Goal: Task Accomplishment & Management: Complete application form

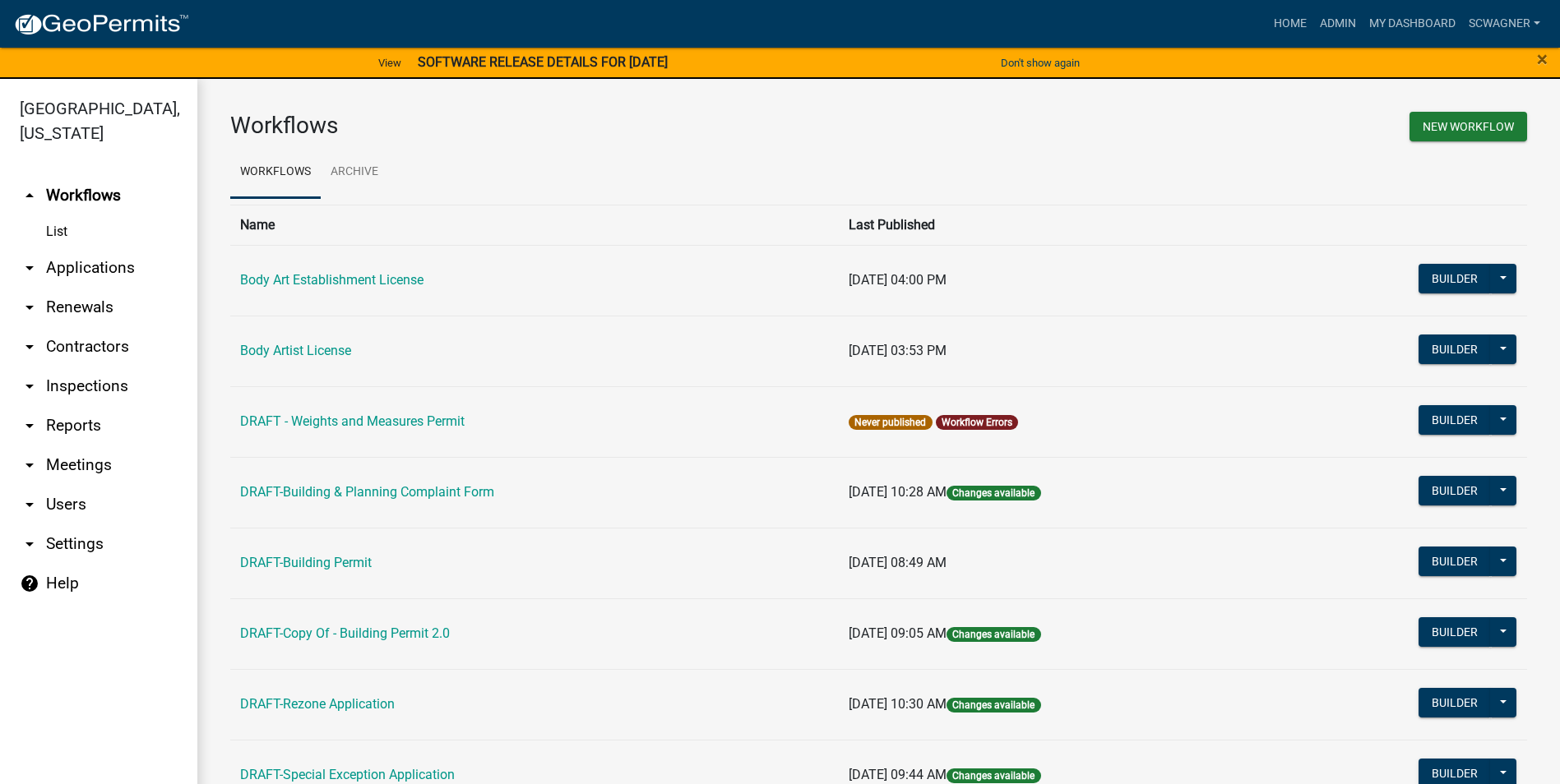
click at [78, 266] on link "arrow_drop_down Applications" at bounding box center [98, 268] width 197 height 40
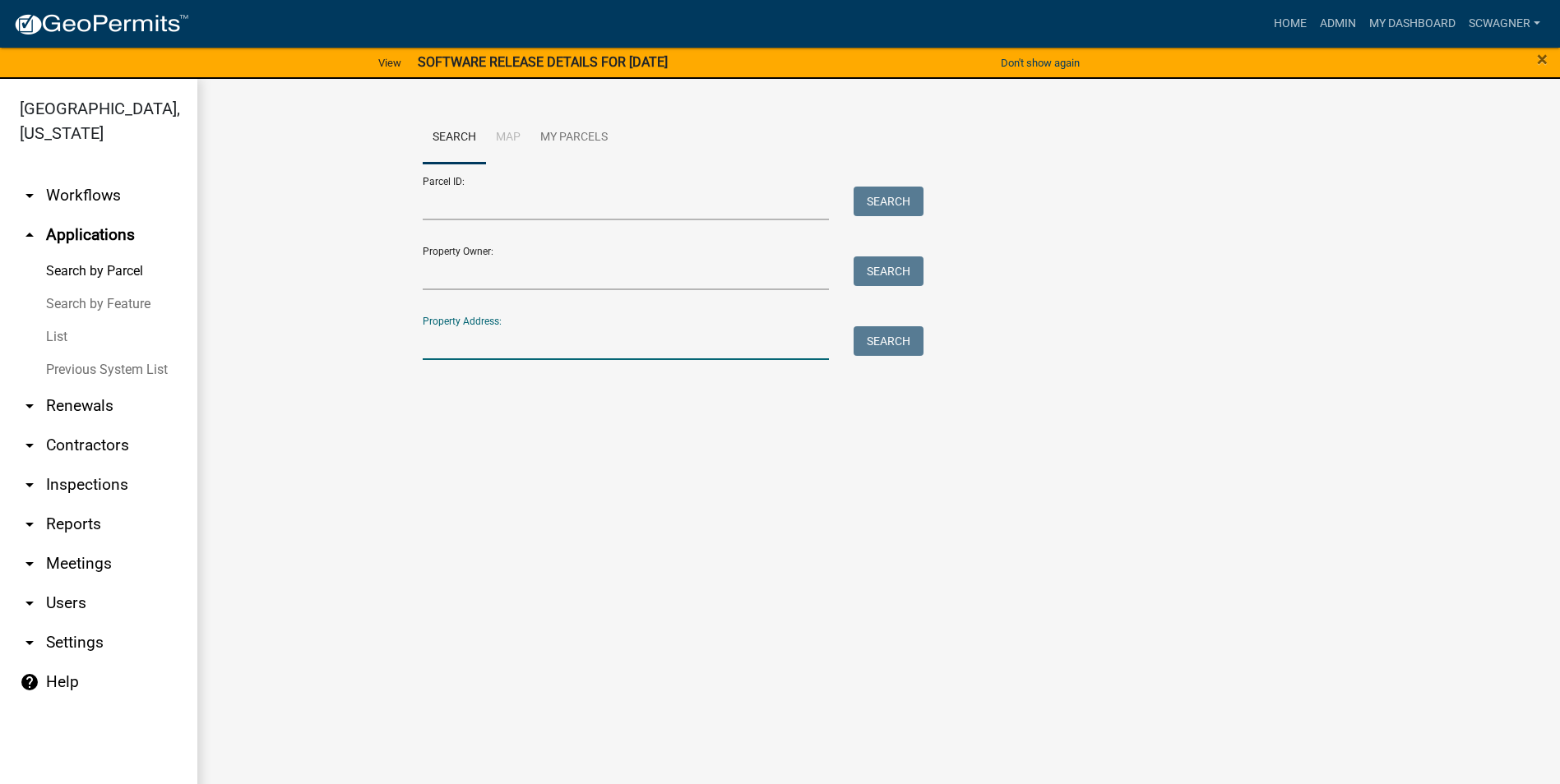
click at [485, 346] on input "Property Address:" at bounding box center [625, 343] width 407 height 34
type input "3174"
click at [901, 347] on button "Search" at bounding box center [888, 341] width 70 height 29
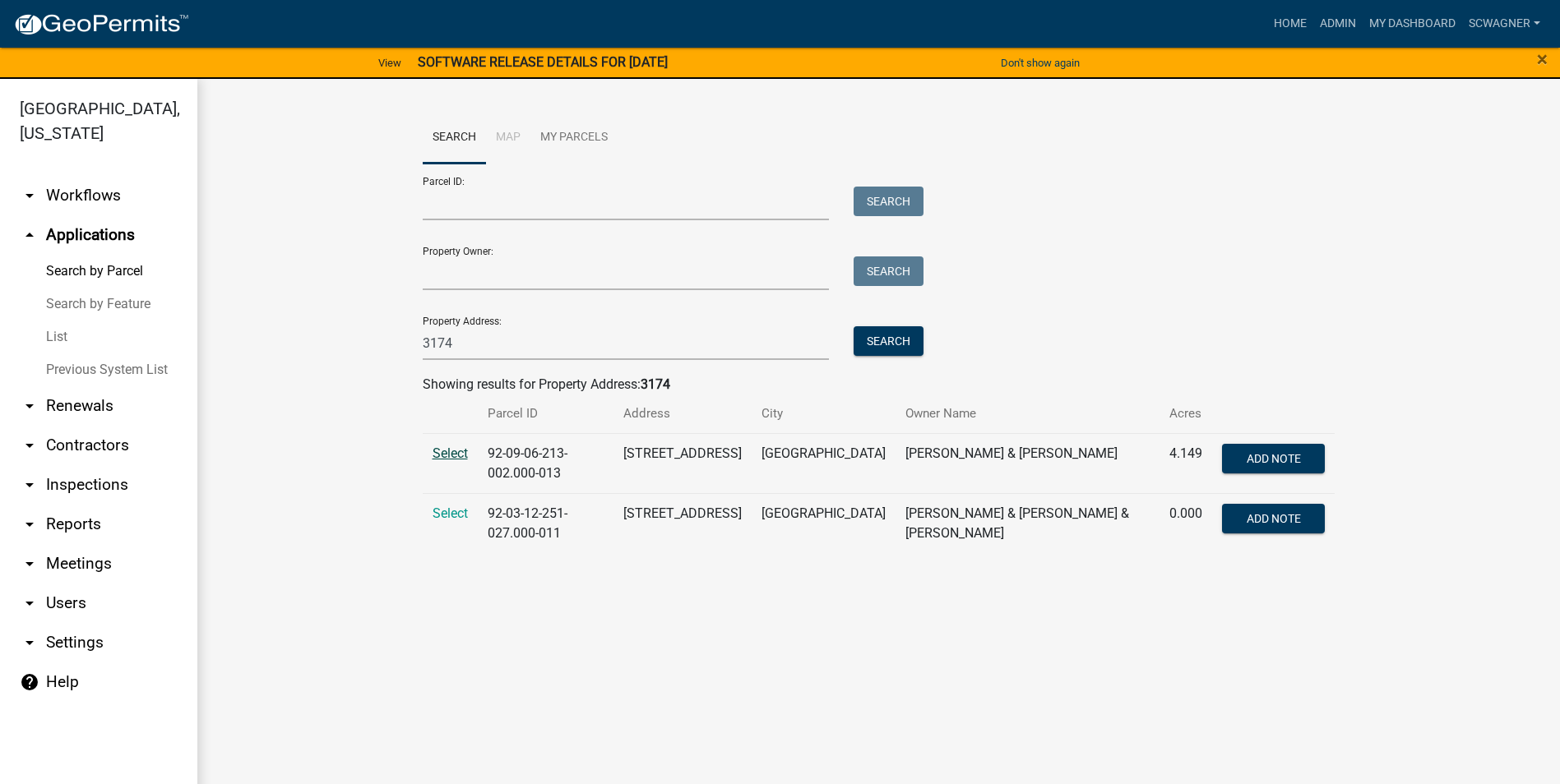
click at [448, 449] on span "Select" at bounding box center [450, 453] width 35 height 16
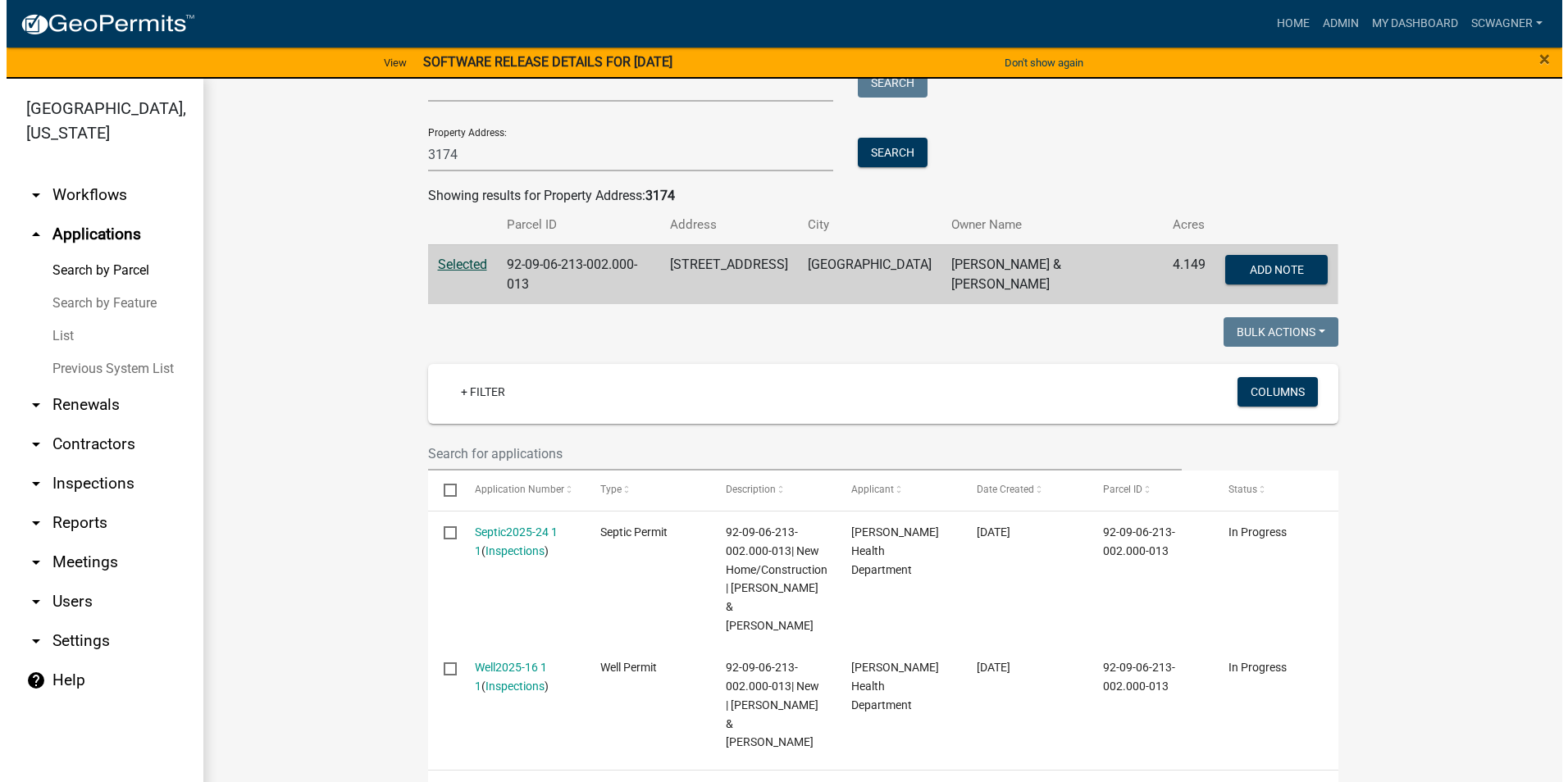
scroll to position [492, 0]
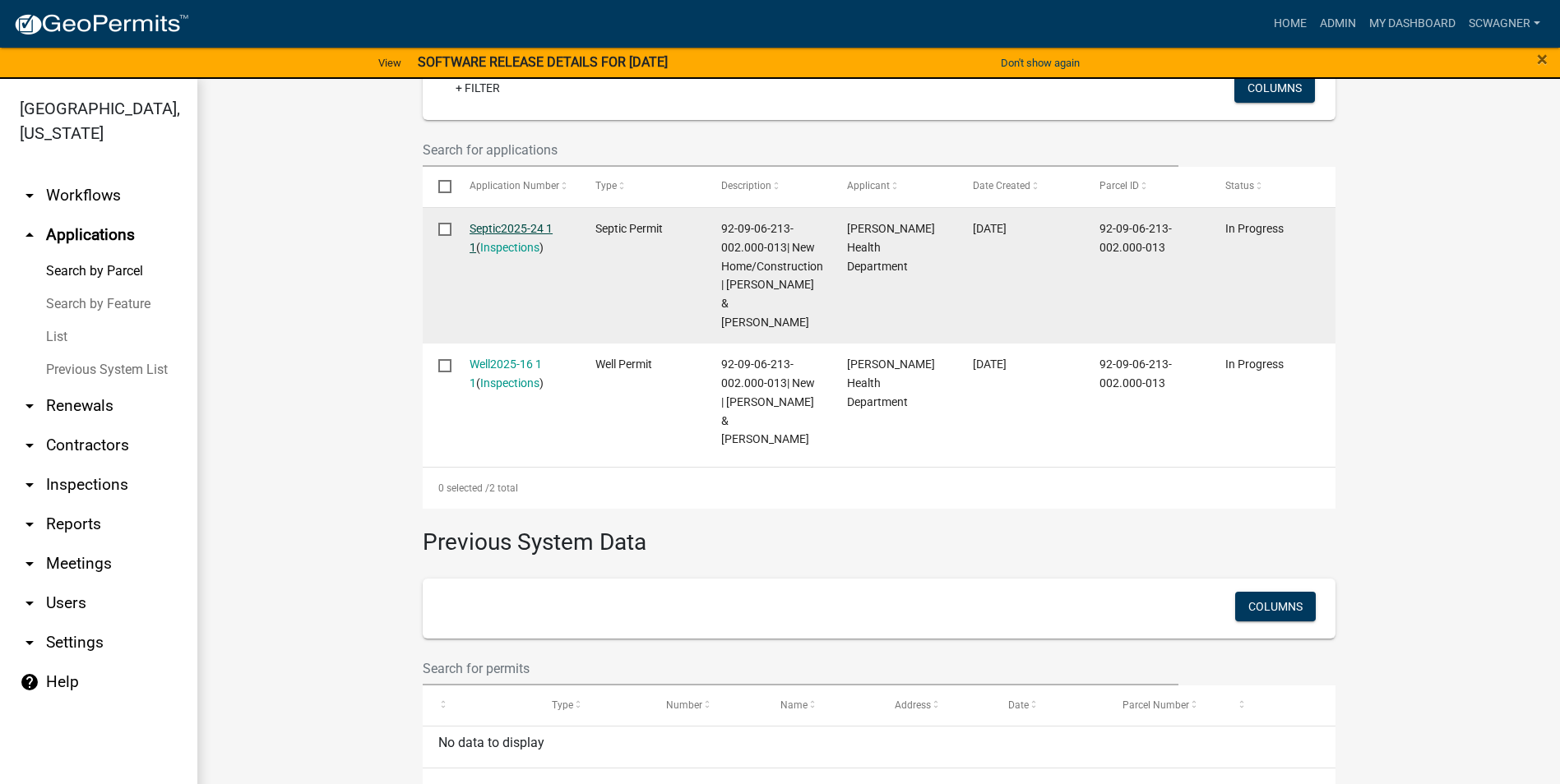
click at [503, 230] on link "Septic2025-24 1 1" at bounding box center [512, 238] width 83 height 32
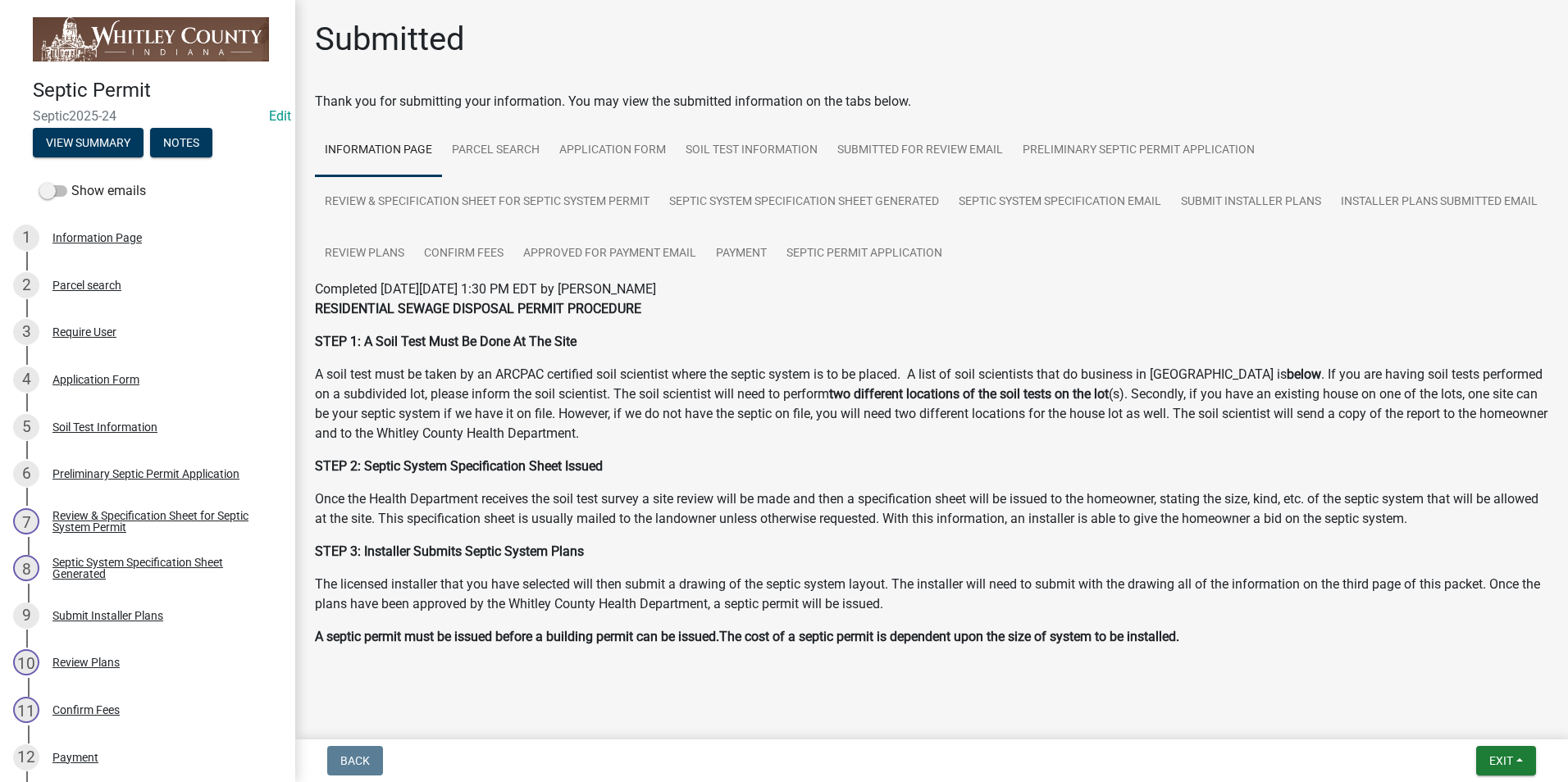
scroll to position [50, 0]
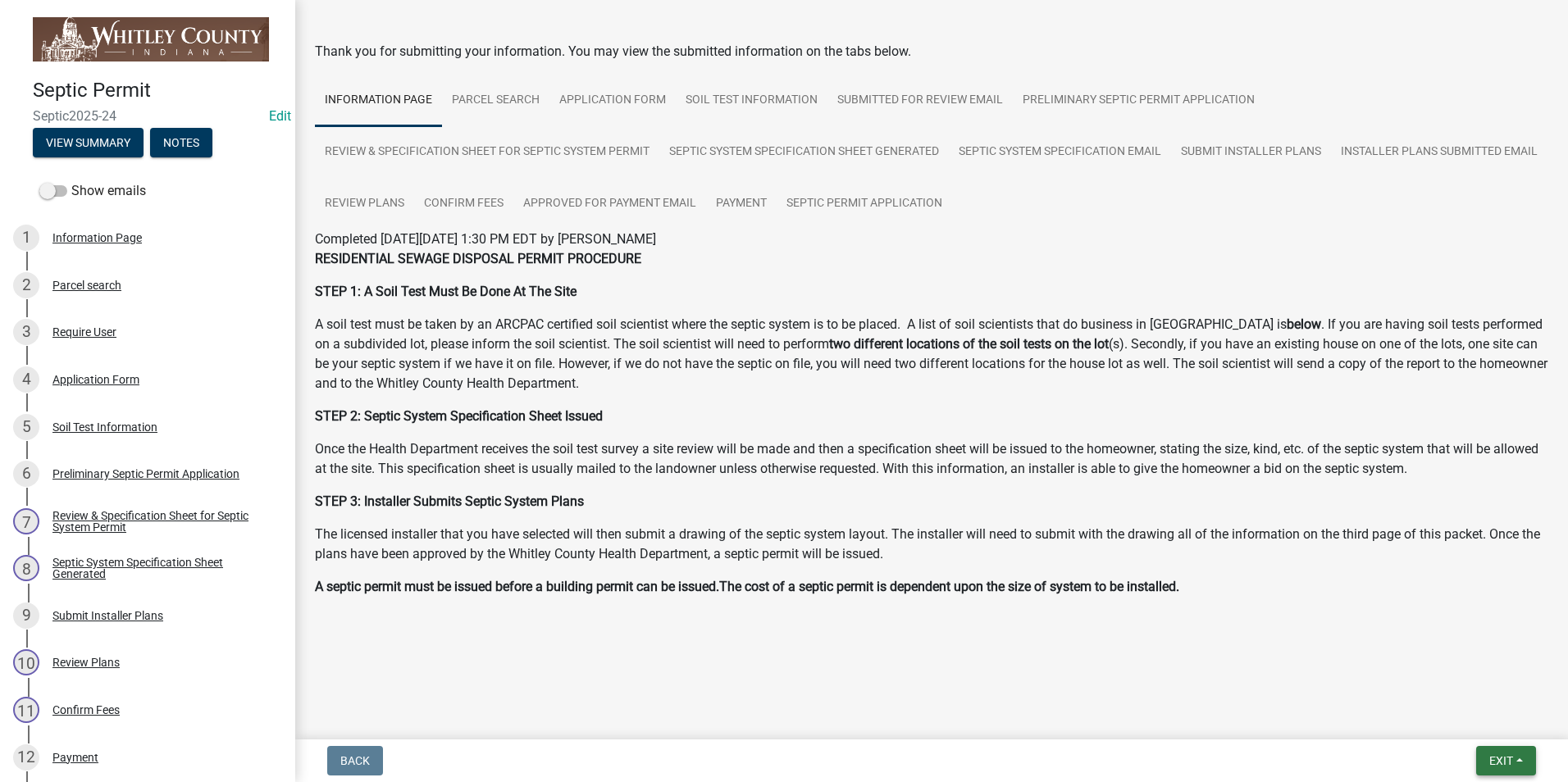
click at [1491, 761] on span "Exit" at bounding box center [1500, 761] width 24 height 14
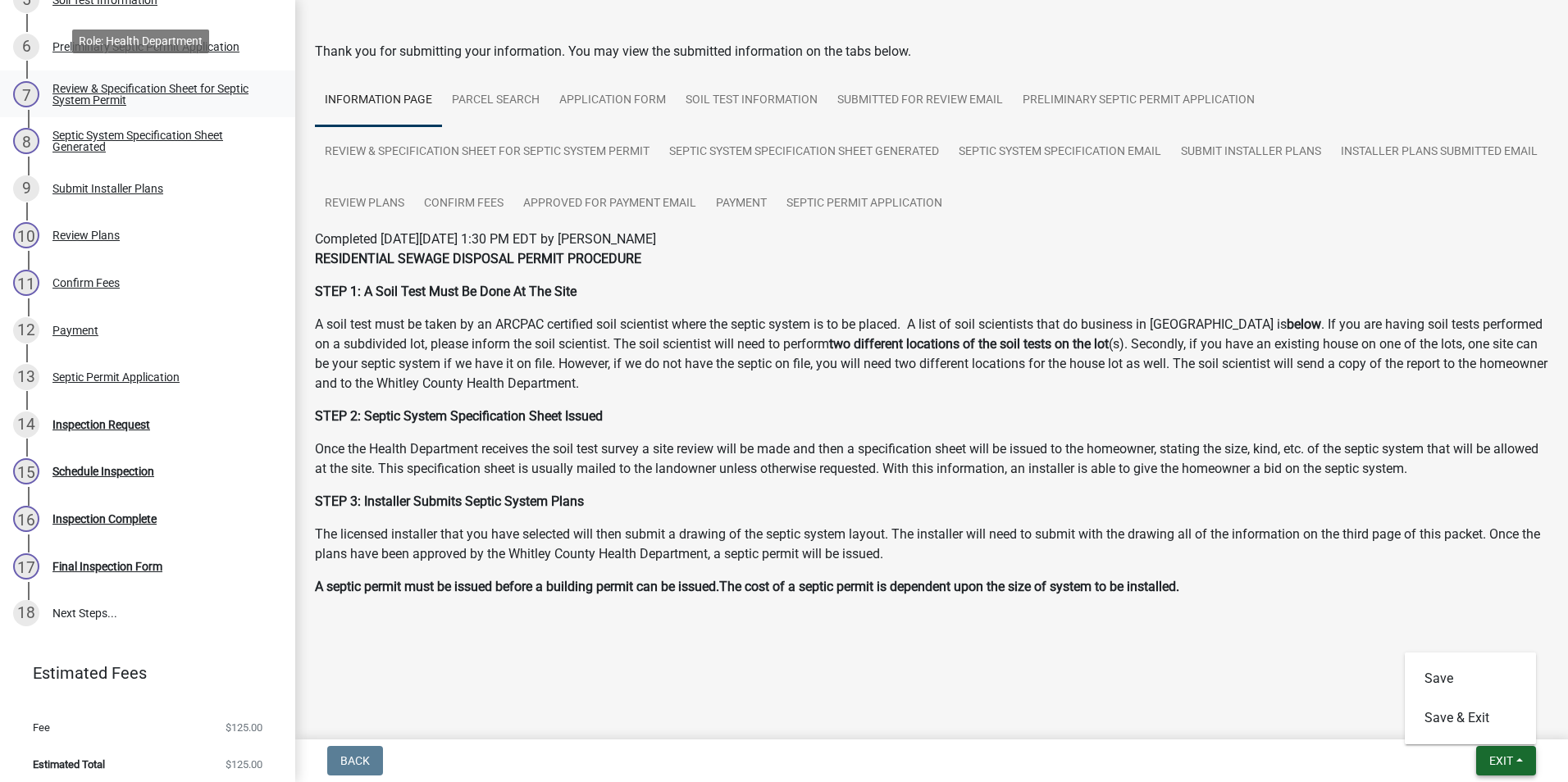
scroll to position [432, 0]
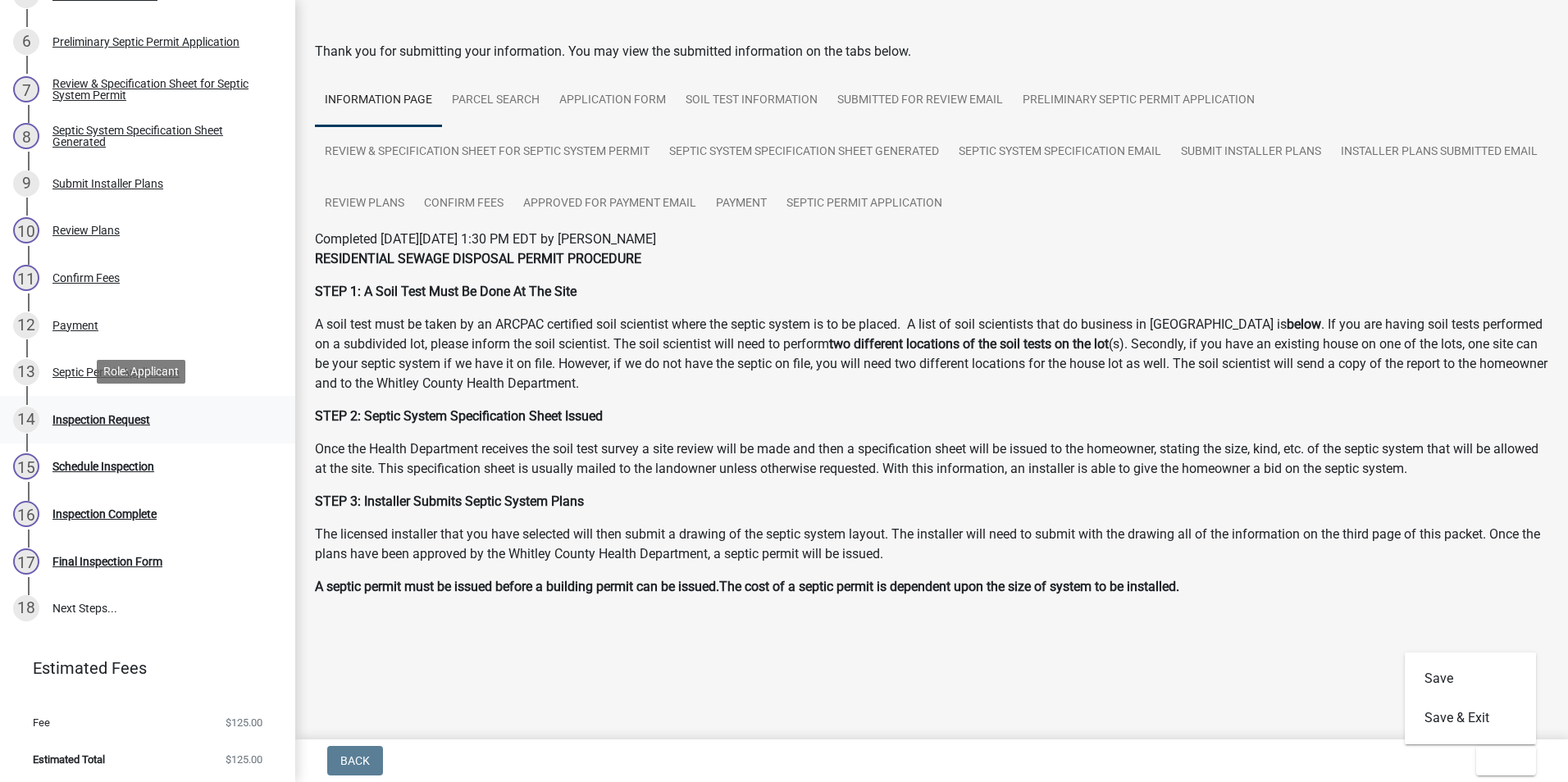
click at [103, 415] on div "Inspection Request" at bounding box center [101, 420] width 98 height 12
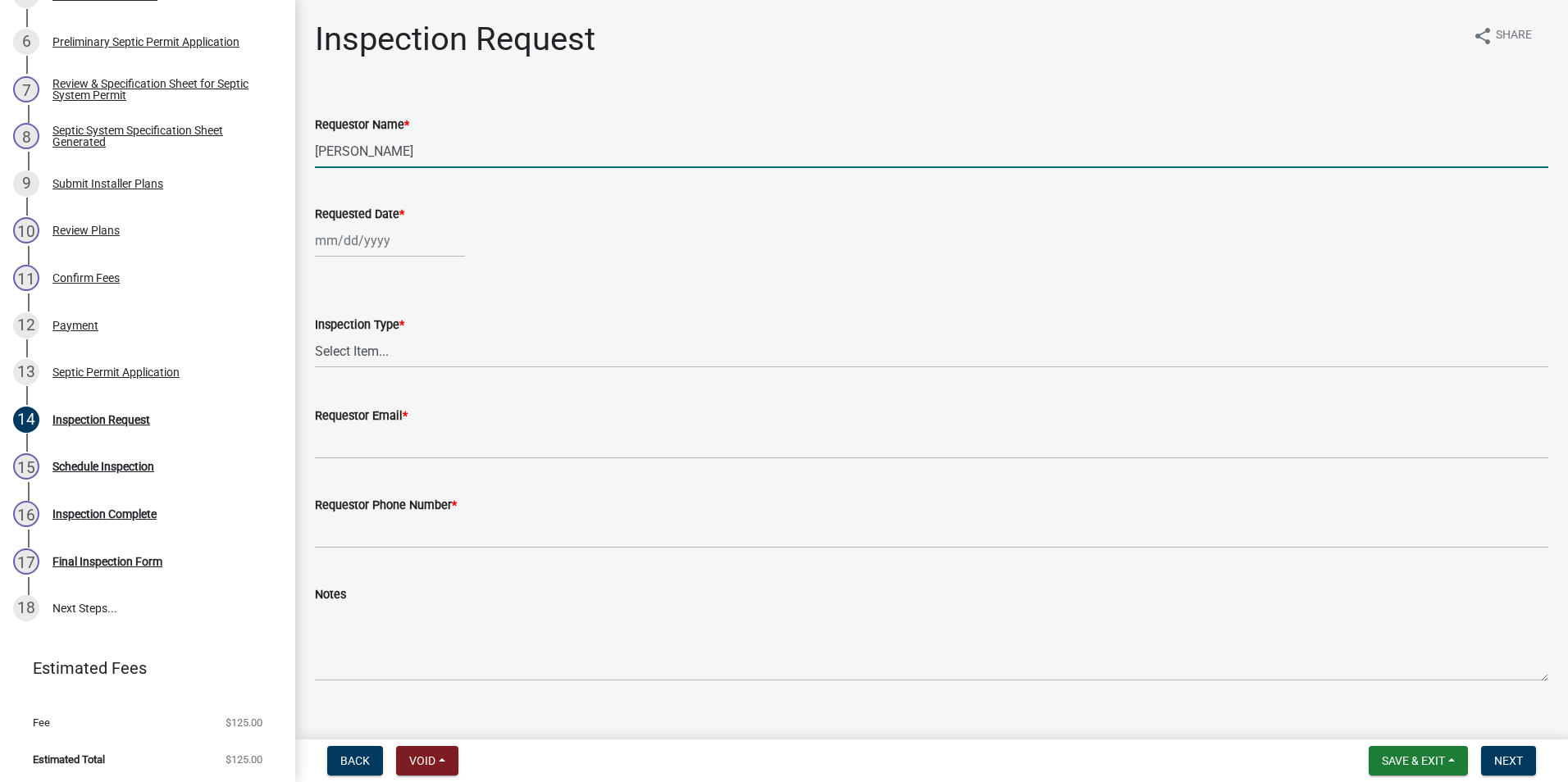
click at [409, 156] on input "[PERSON_NAME]" at bounding box center [931, 151] width 1233 height 34
type input "L"
click at [368, 147] on input "[PERSON_NAME]" at bounding box center [931, 151] width 1233 height 34
type input "[PERSON_NAME]"
select select "9"
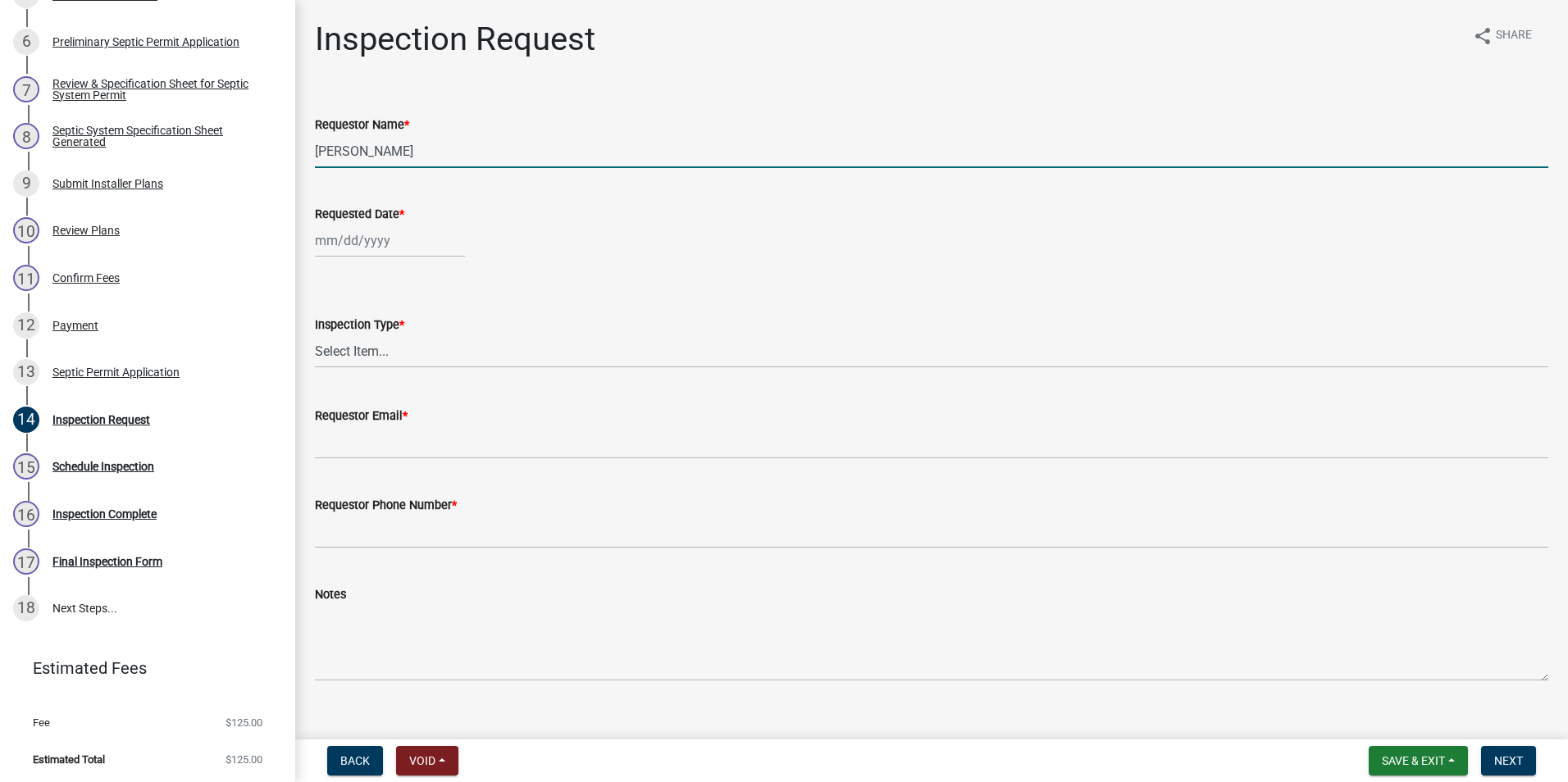
select select "2025"
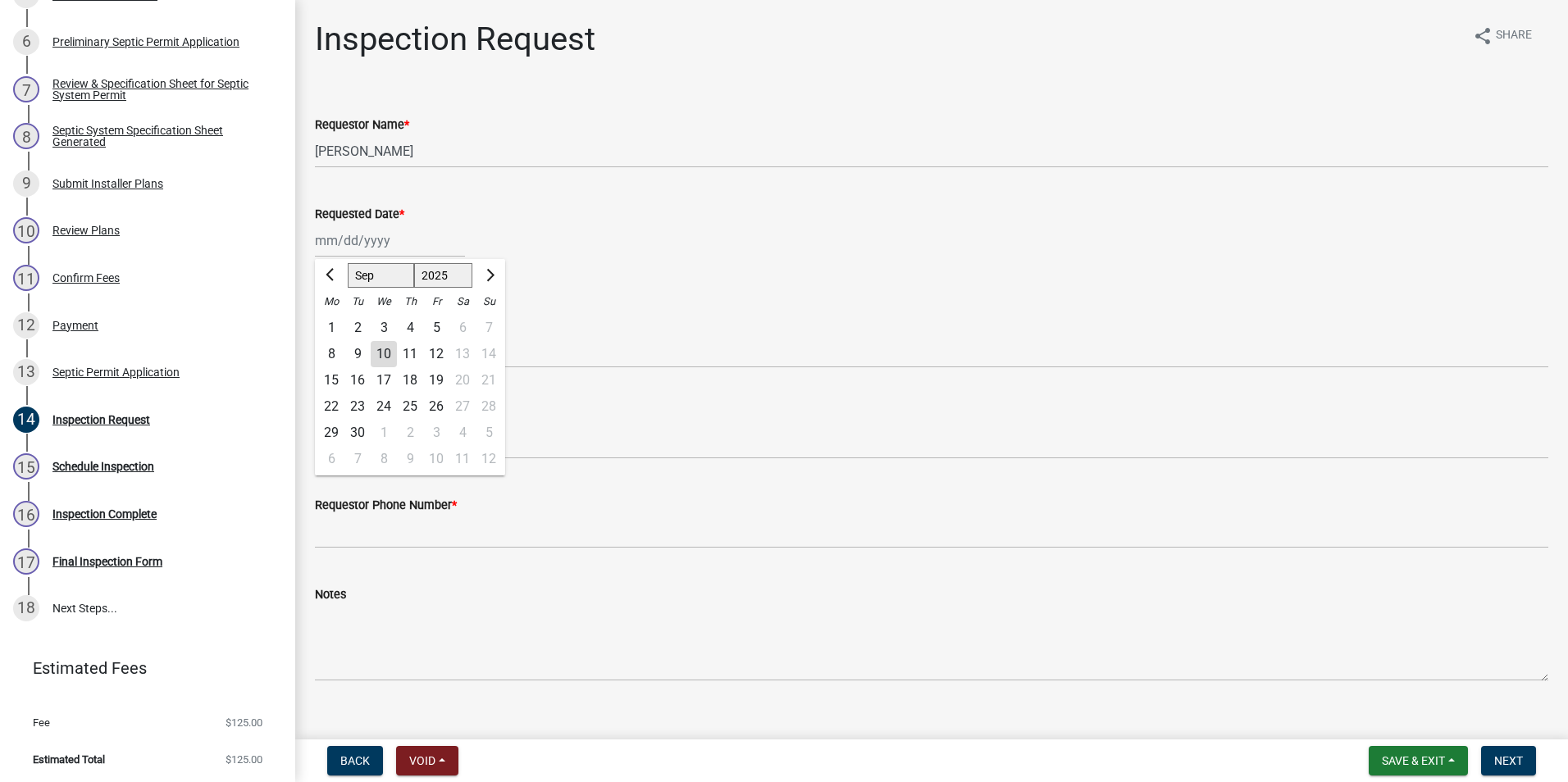
click at [389, 356] on div "10" at bounding box center [383, 353] width 26 height 26
type input "[DATE]"
click at [385, 354] on select "Select Item... Septic Inspection" at bounding box center [931, 351] width 1233 height 34
click at [315, 335] on select "Select Item... Septic Inspection" at bounding box center [931, 351] width 1233 height 34
select select "dfdf2d03-a7c8-425d-a127-69a28e6ecd25"
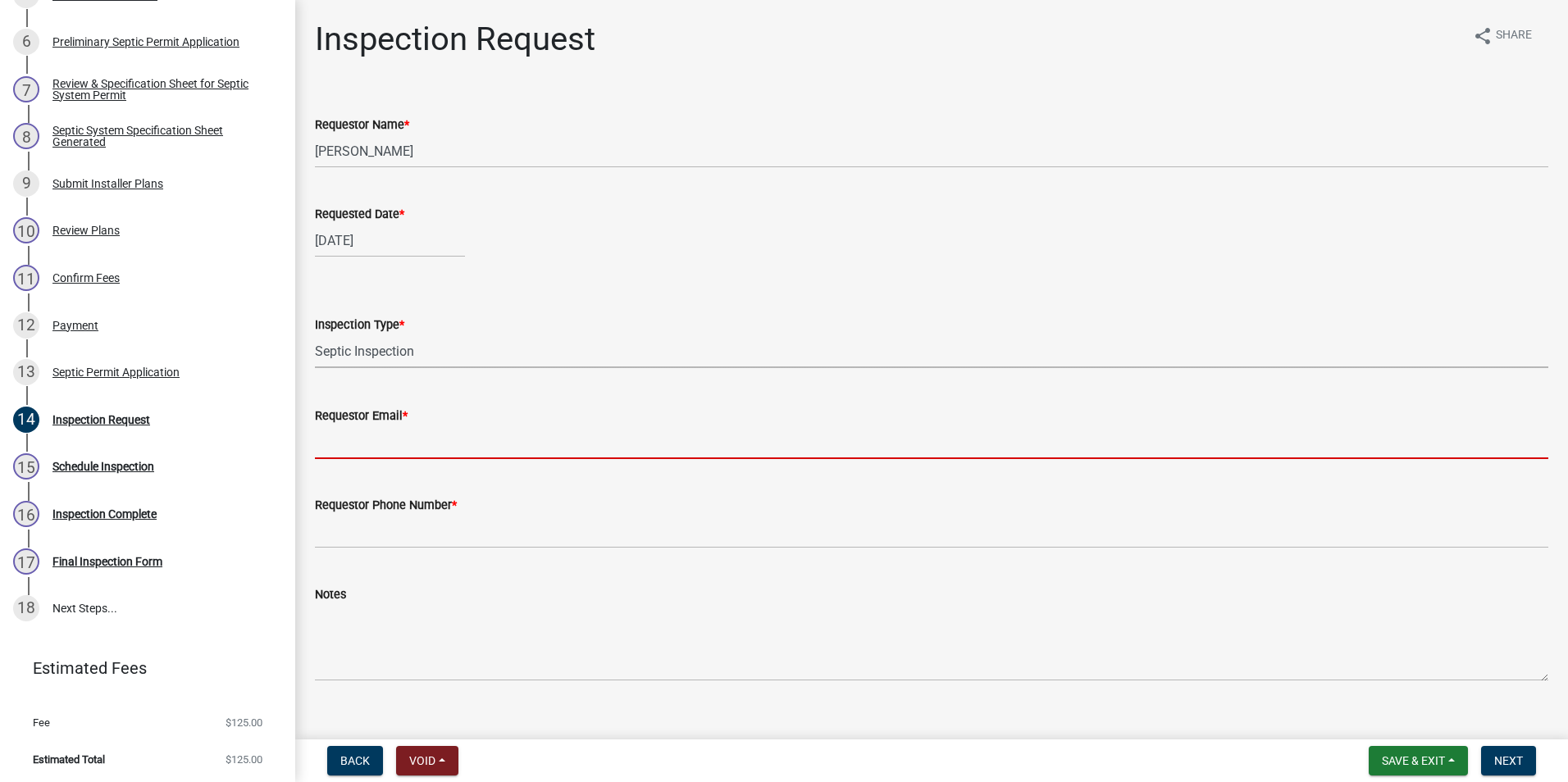
click at [371, 437] on input "Requestor Email *" at bounding box center [931, 442] width 1233 height 34
type input "[EMAIL_ADDRESS][DOMAIN_NAME]"
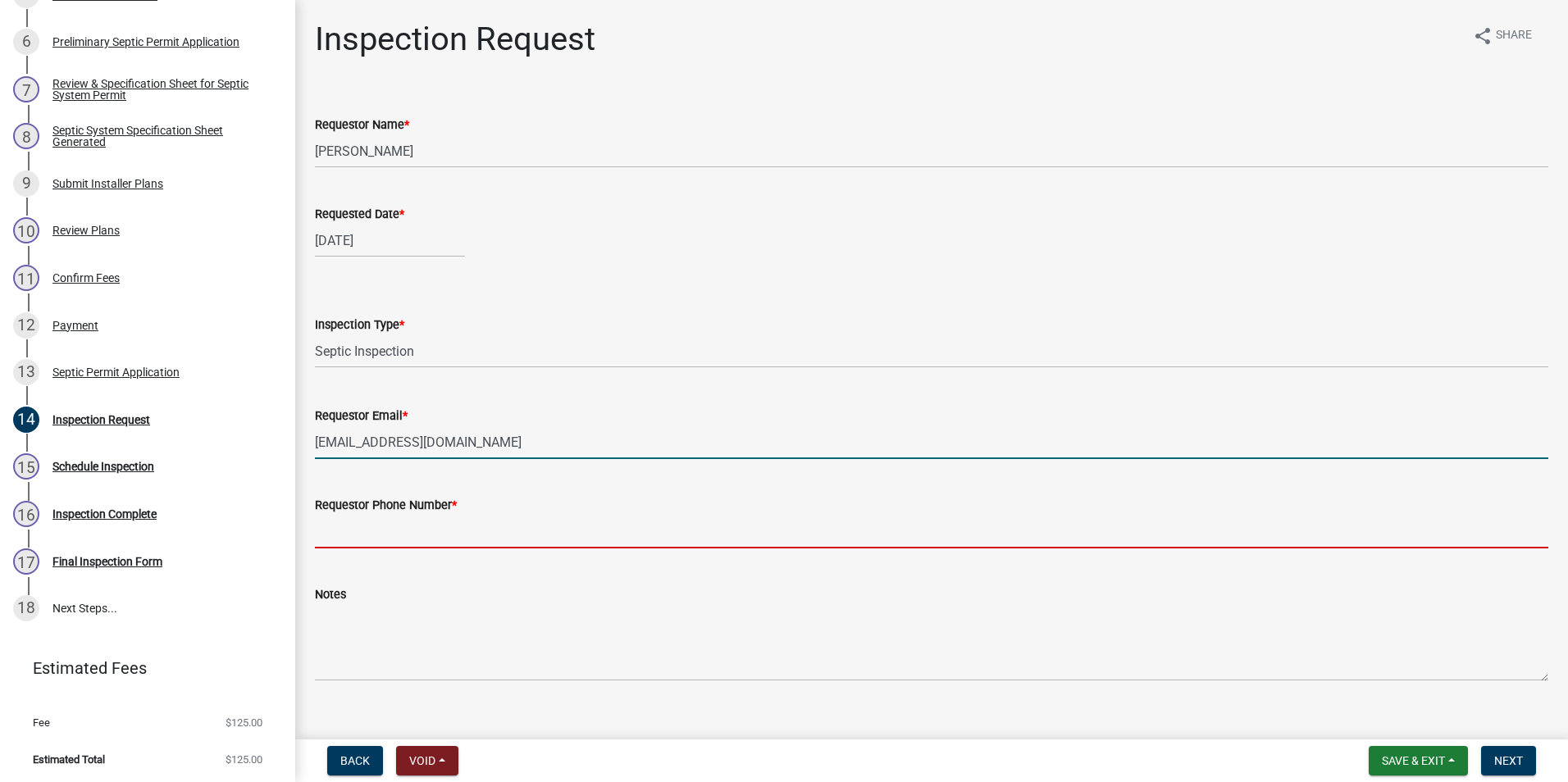
type input "2602483121"
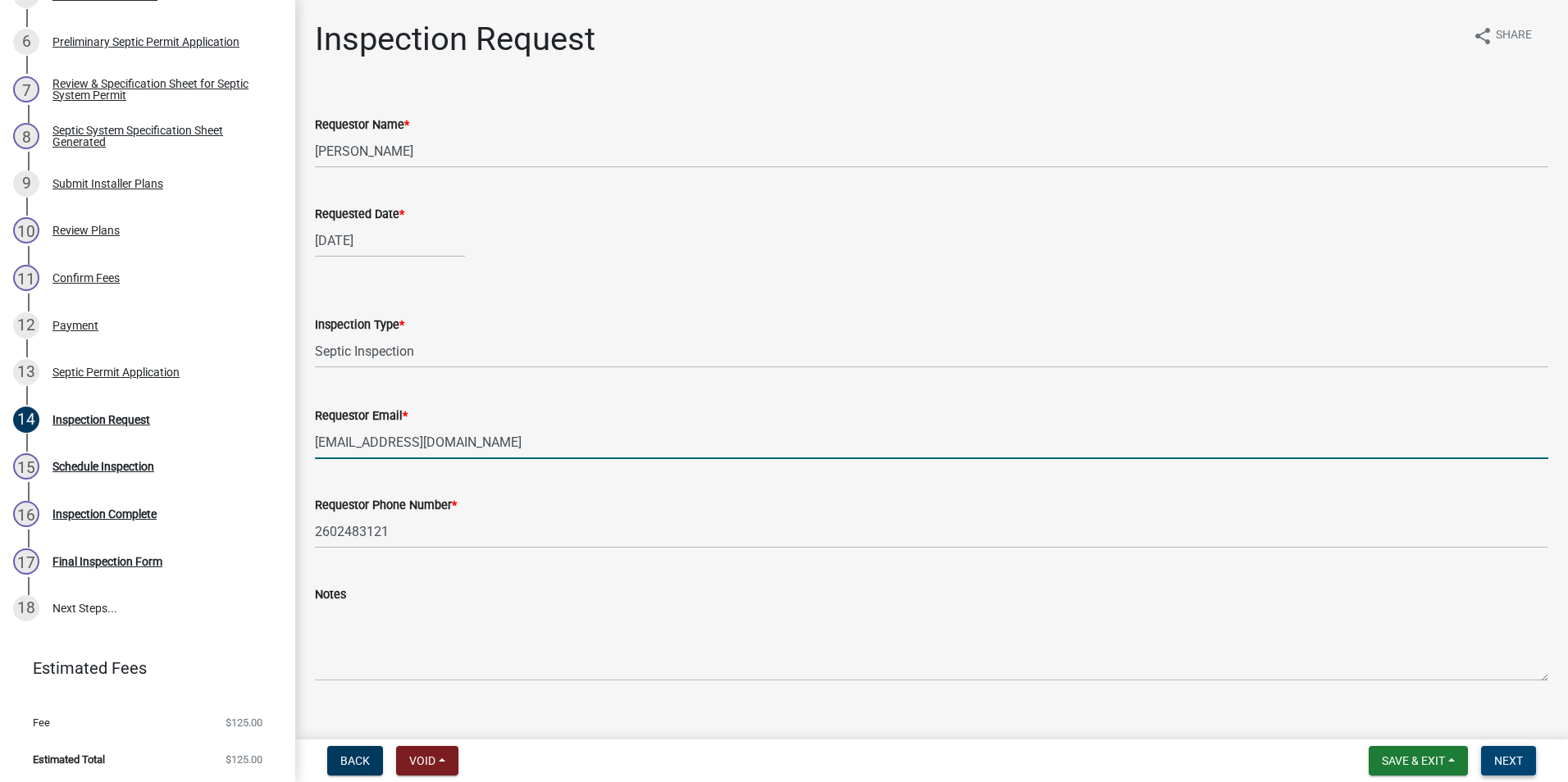
click at [1495, 764] on span "Next" at bounding box center [1508, 761] width 29 height 14
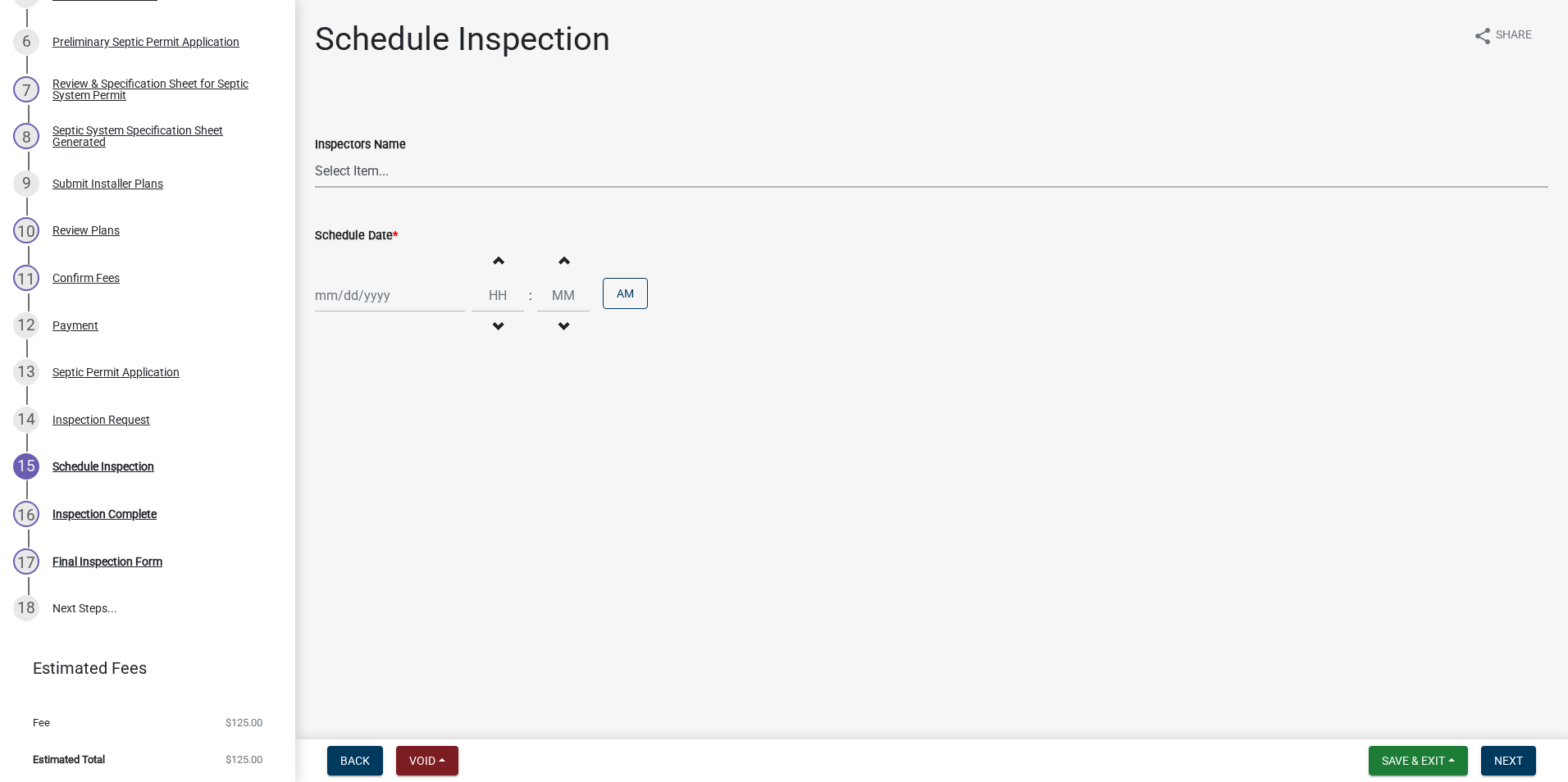
click at [374, 173] on select "Select Item... swagner ([PERSON_NAME] [PERSON_NAME]) [PERSON_NAME] ([PERSON_NAM…" at bounding box center [931, 170] width 1233 height 34
select select "f7ad9f8f-cb11-4988-8b83-06889c6c21fa"
click at [315, 154] on select "Select Item... swagner ([PERSON_NAME] [PERSON_NAME]) [PERSON_NAME] ([PERSON_NAM…" at bounding box center [931, 170] width 1233 height 34
click at [392, 297] on div at bounding box center [389, 295] width 150 height 34
select select "9"
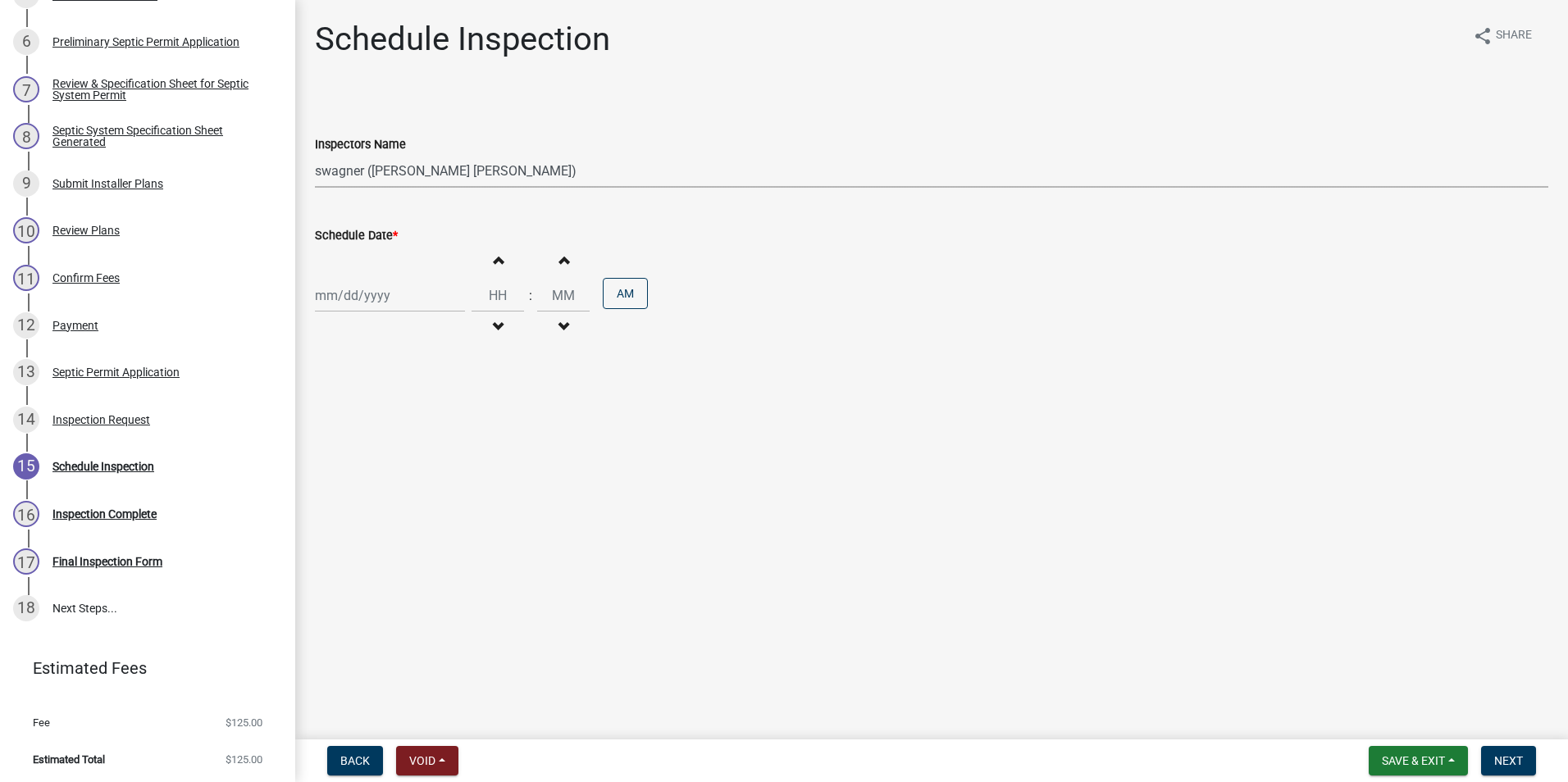
select select "2025"
click at [382, 402] on div "10" at bounding box center [383, 408] width 26 height 26
type input "[DATE]"
click at [494, 257] on span "button" at bounding box center [498, 260] width 8 height 14
type input "01"
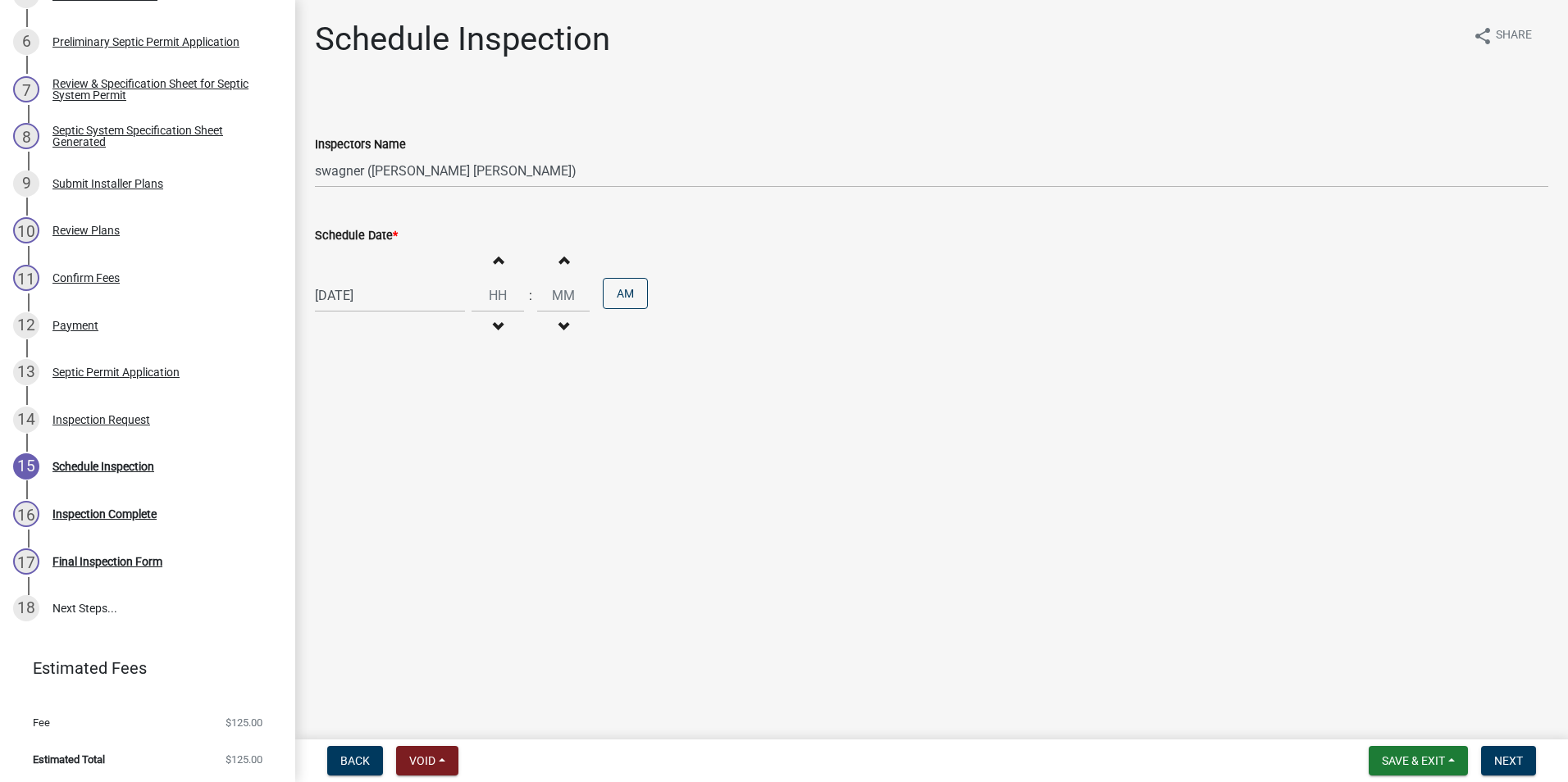
type input "00"
click at [494, 257] on span "button" at bounding box center [498, 260] width 8 height 14
click at [494, 259] on span "button" at bounding box center [498, 260] width 8 height 14
click at [494, 258] on span "button" at bounding box center [498, 260] width 8 height 14
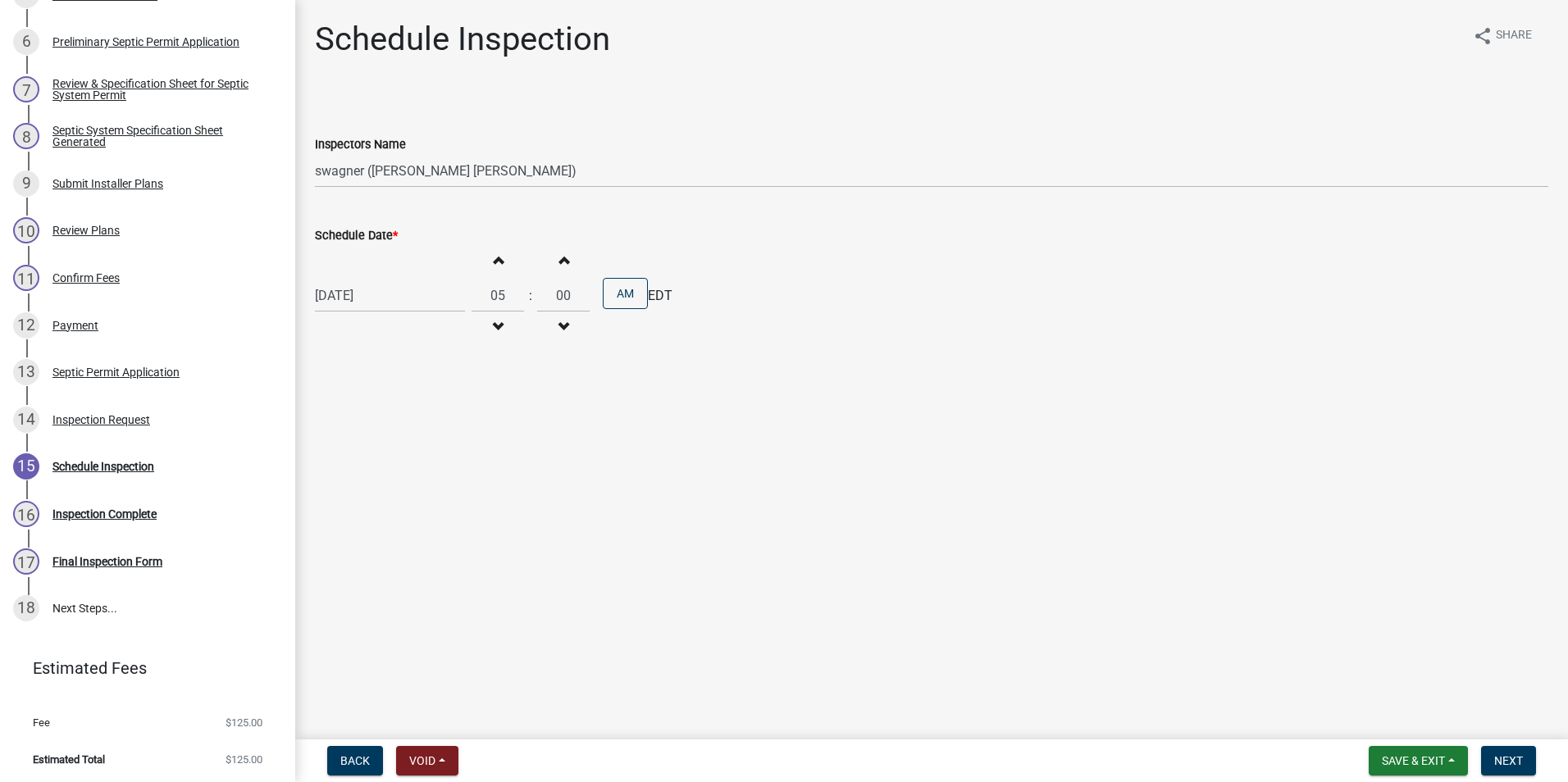
click at [494, 258] on span "button" at bounding box center [498, 260] width 8 height 14
type input "09"
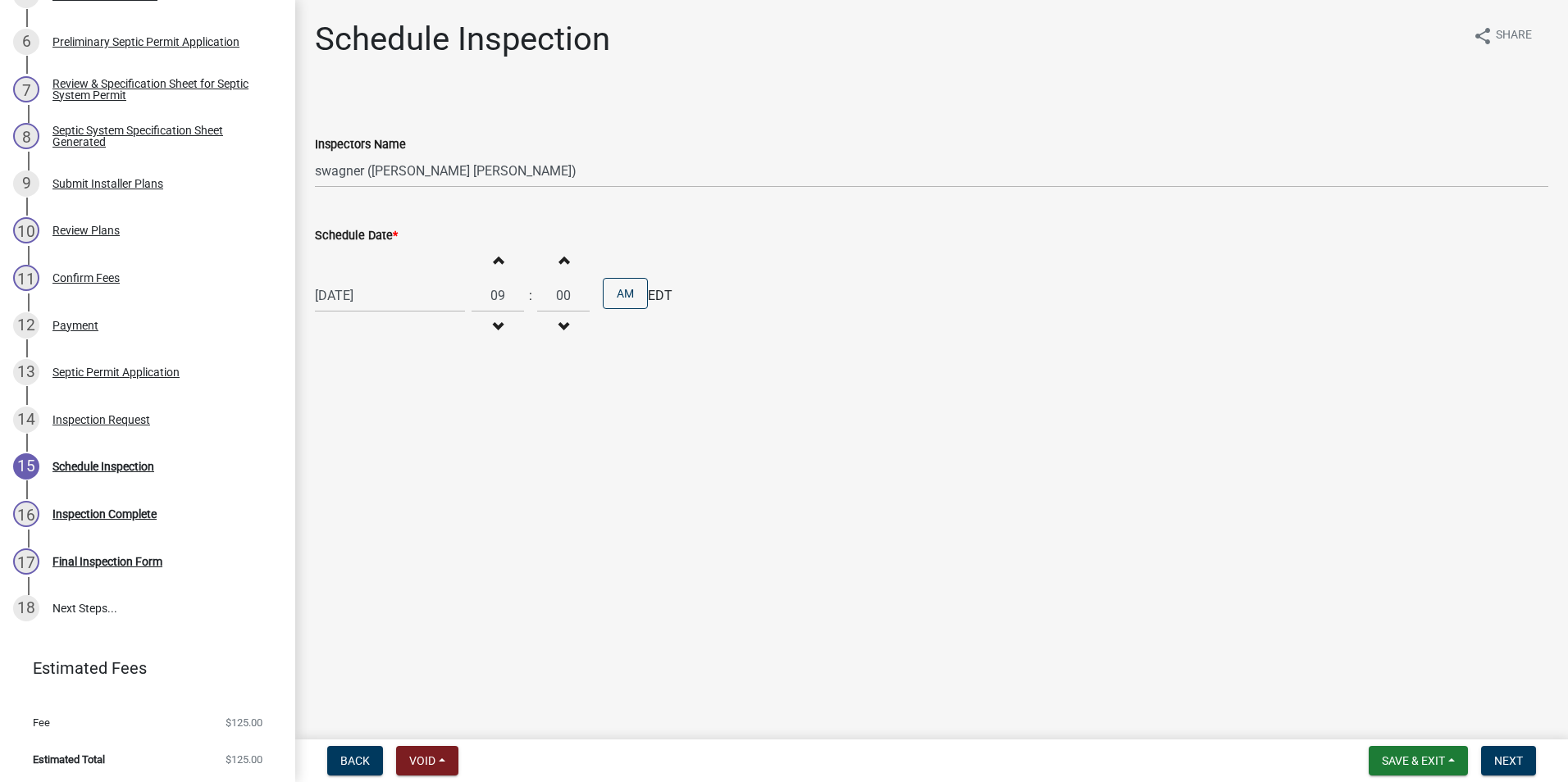
click at [559, 262] on span "button" at bounding box center [563, 260] width 8 height 14
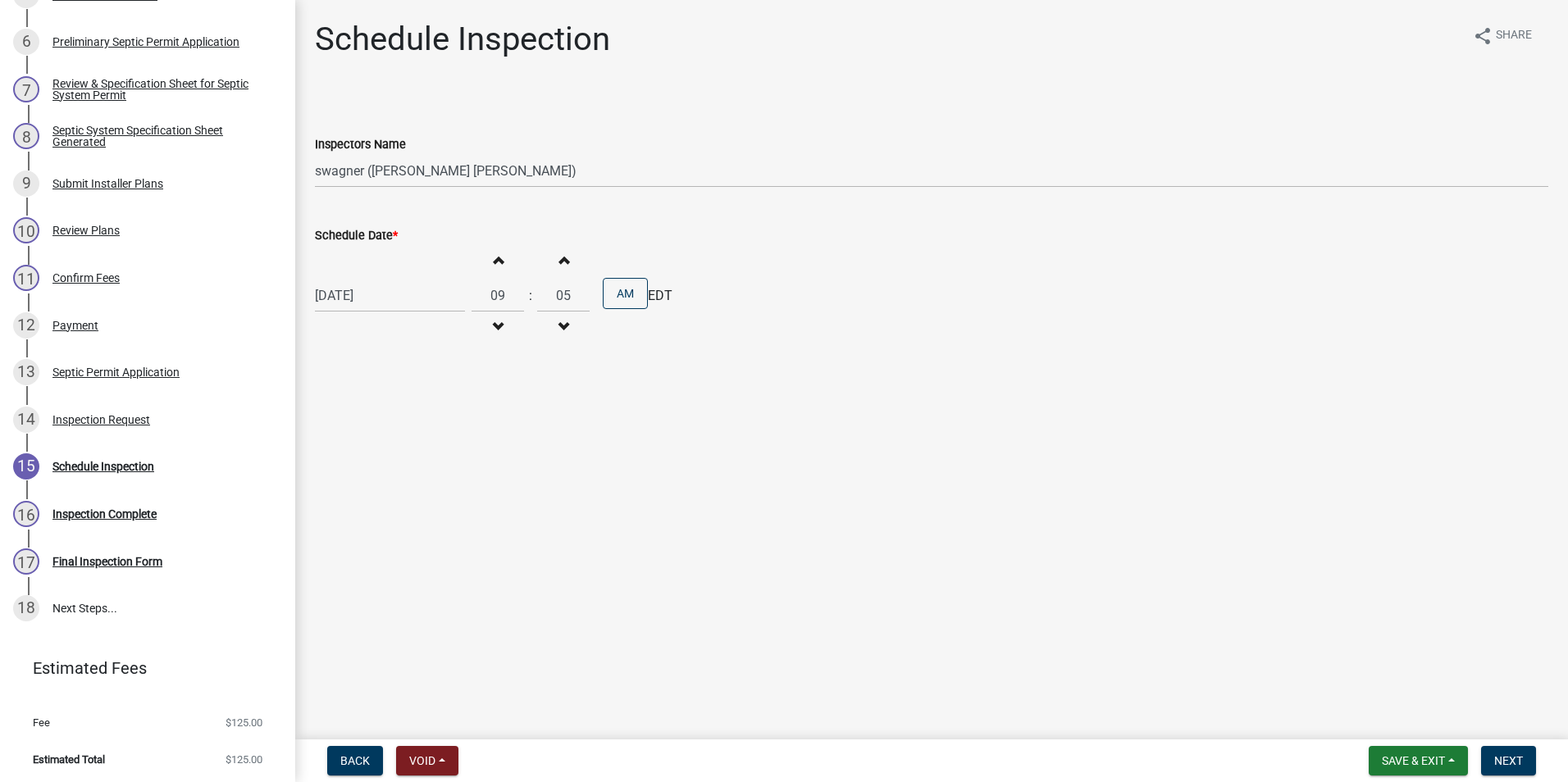
click at [559, 262] on span "button" at bounding box center [563, 260] width 8 height 14
click at [559, 261] on span "button" at bounding box center [563, 260] width 8 height 14
click at [559, 260] on span "button" at bounding box center [563, 260] width 8 height 14
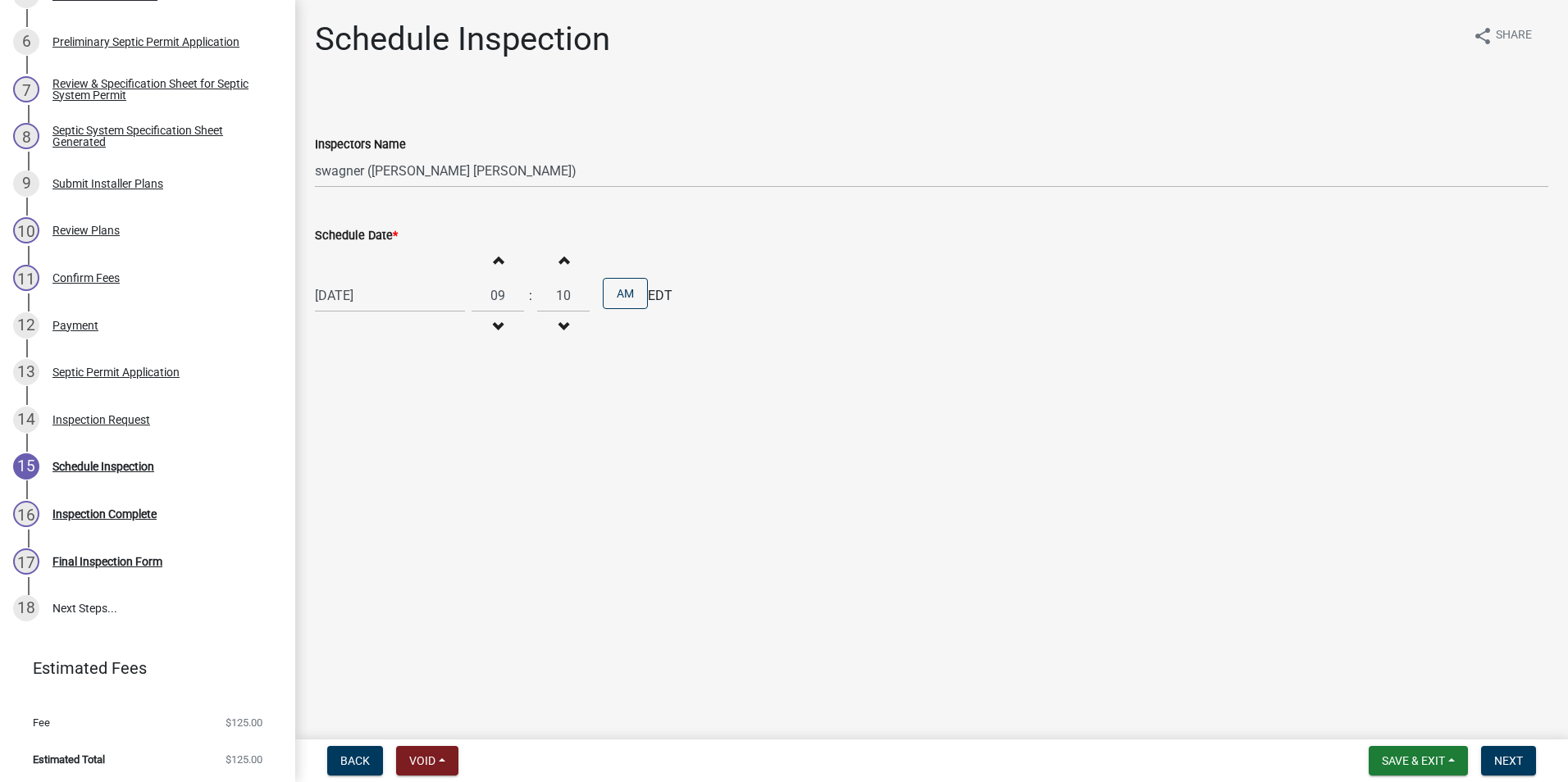
click at [559, 260] on span "button" at bounding box center [563, 260] width 8 height 14
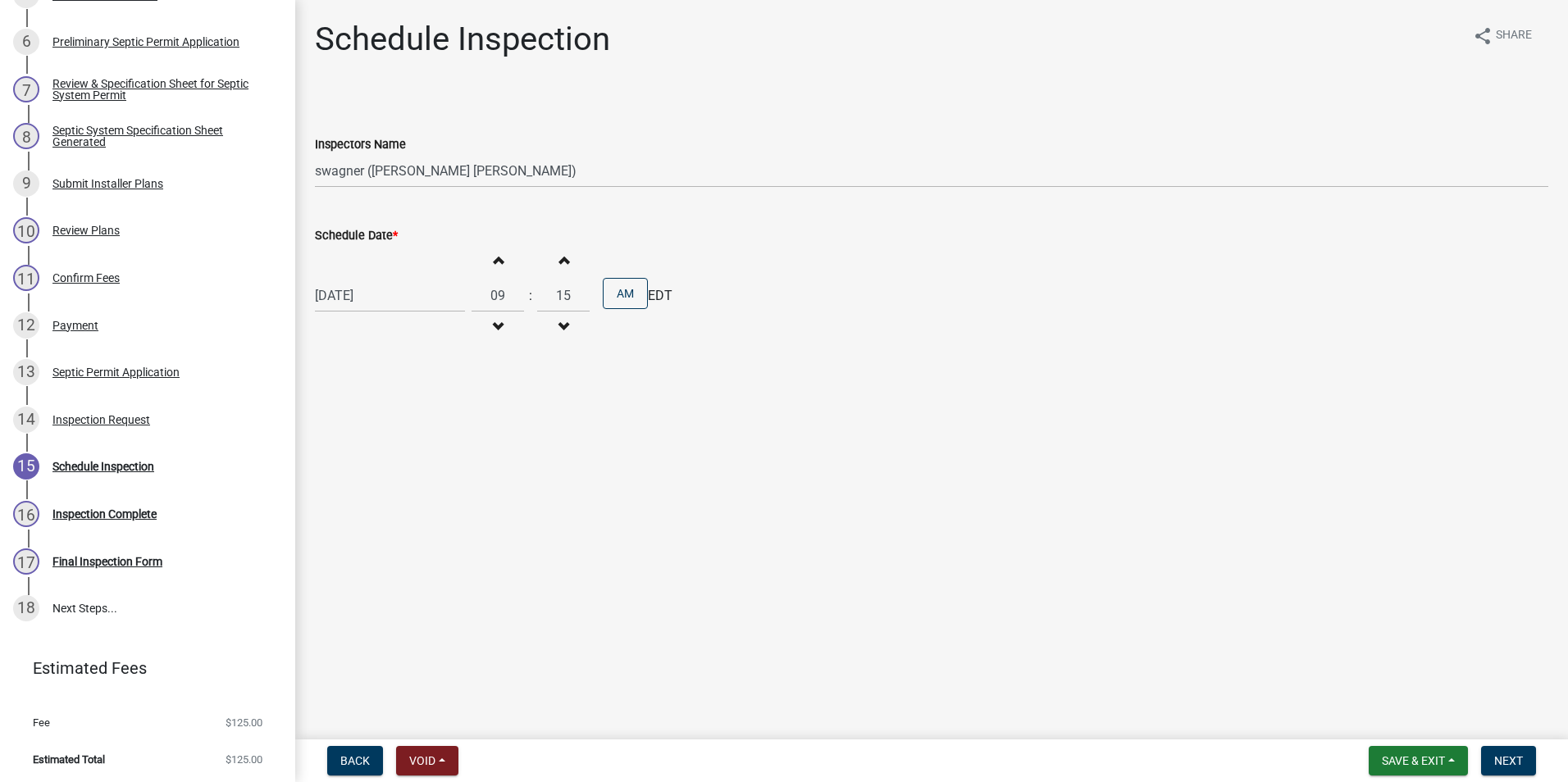
click at [559, 261] on span "button" at bounding box center [563, 260] width 8 height 14
click at [559, 260] on span "button" at bounding box center [563, 260] width 8 height 14
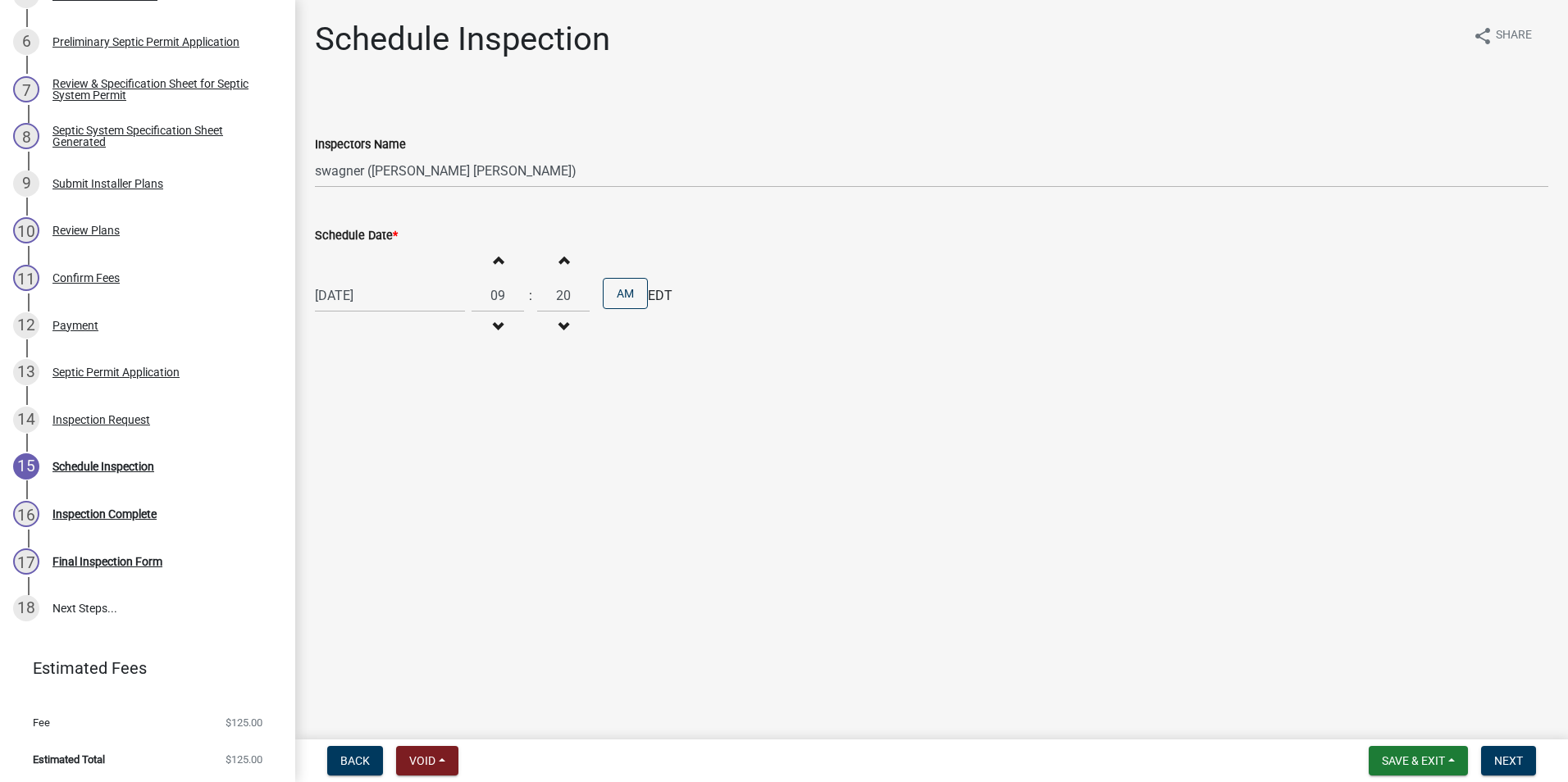
click at [559, 261] on span "button" at bounding box center [563, 260] width 8 height 14
click at [559, 260] on span "button" at bounding box center [563, 260] width 8 height 14
click at [559, 261] on span "button" at bounding box center [563, 260] width 8 height 14
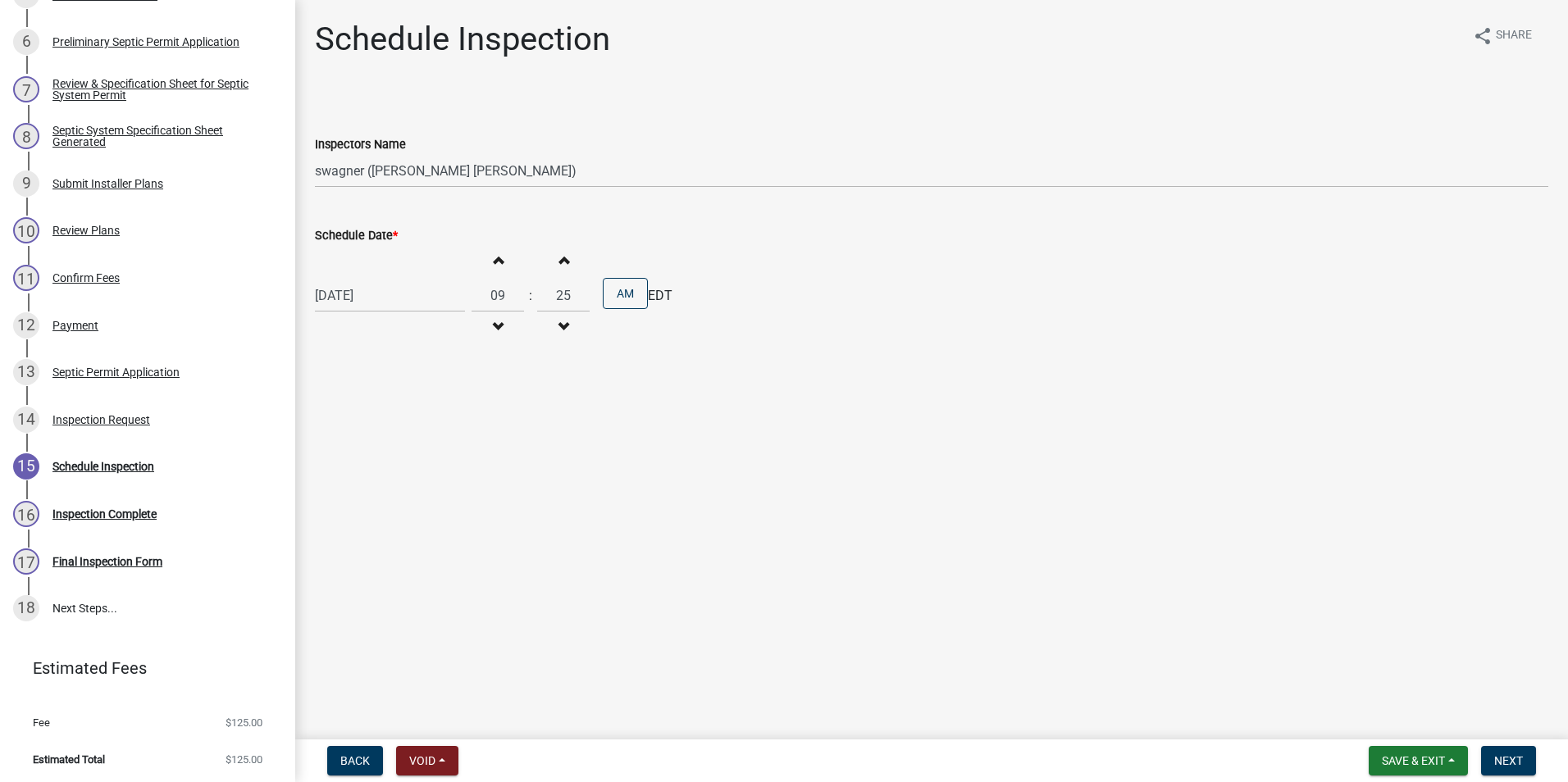
click at [559, 260] on span "button" at bounding box center [563, 260] width 8 height 14
click at [559, 261] on span "button" at bounding box center [563, 260] width 8 height 14
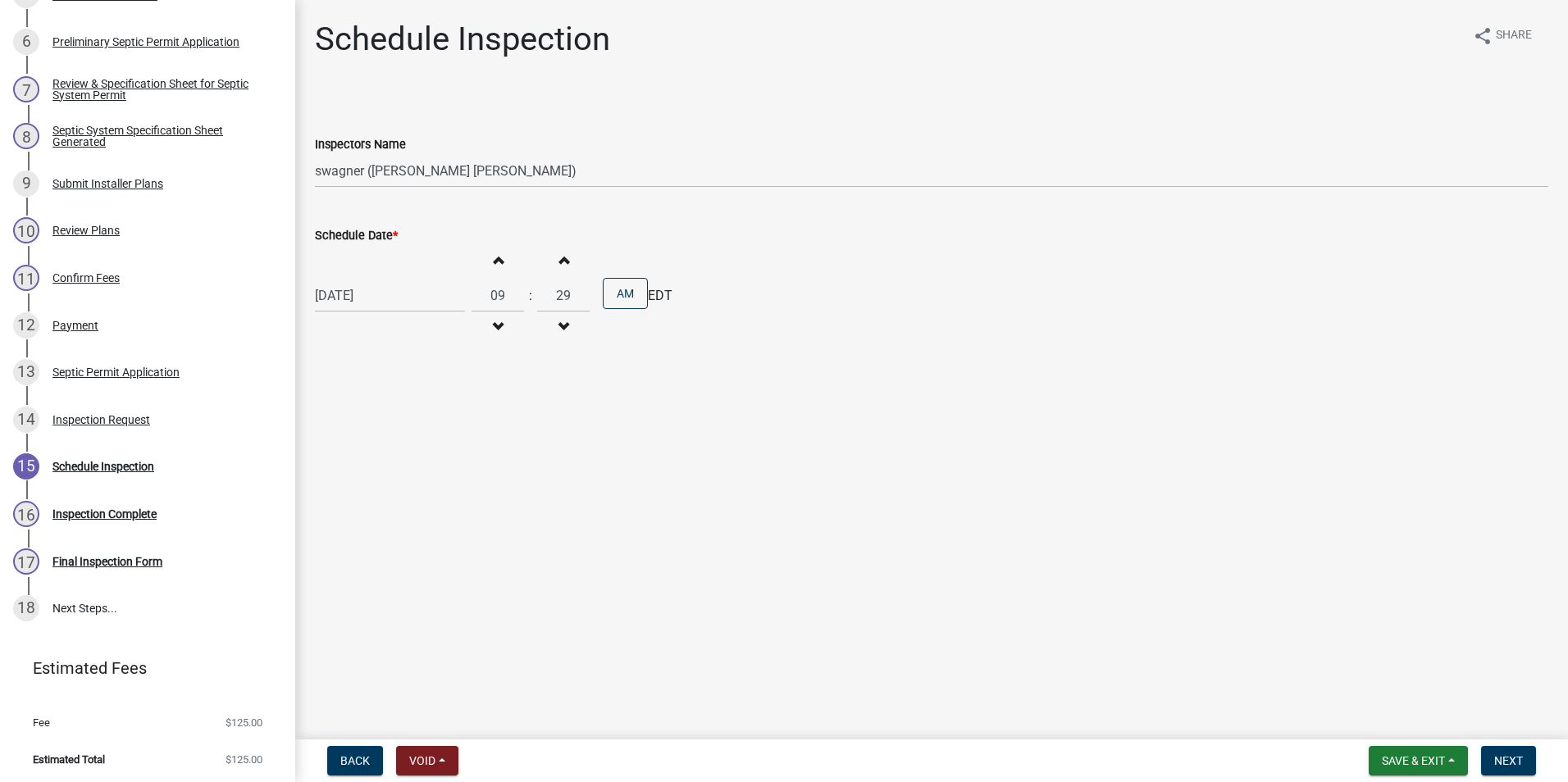
type input "30"
click at [1510, 759] on span "Next" at bounding box center [1508, 761] width 29 height 14
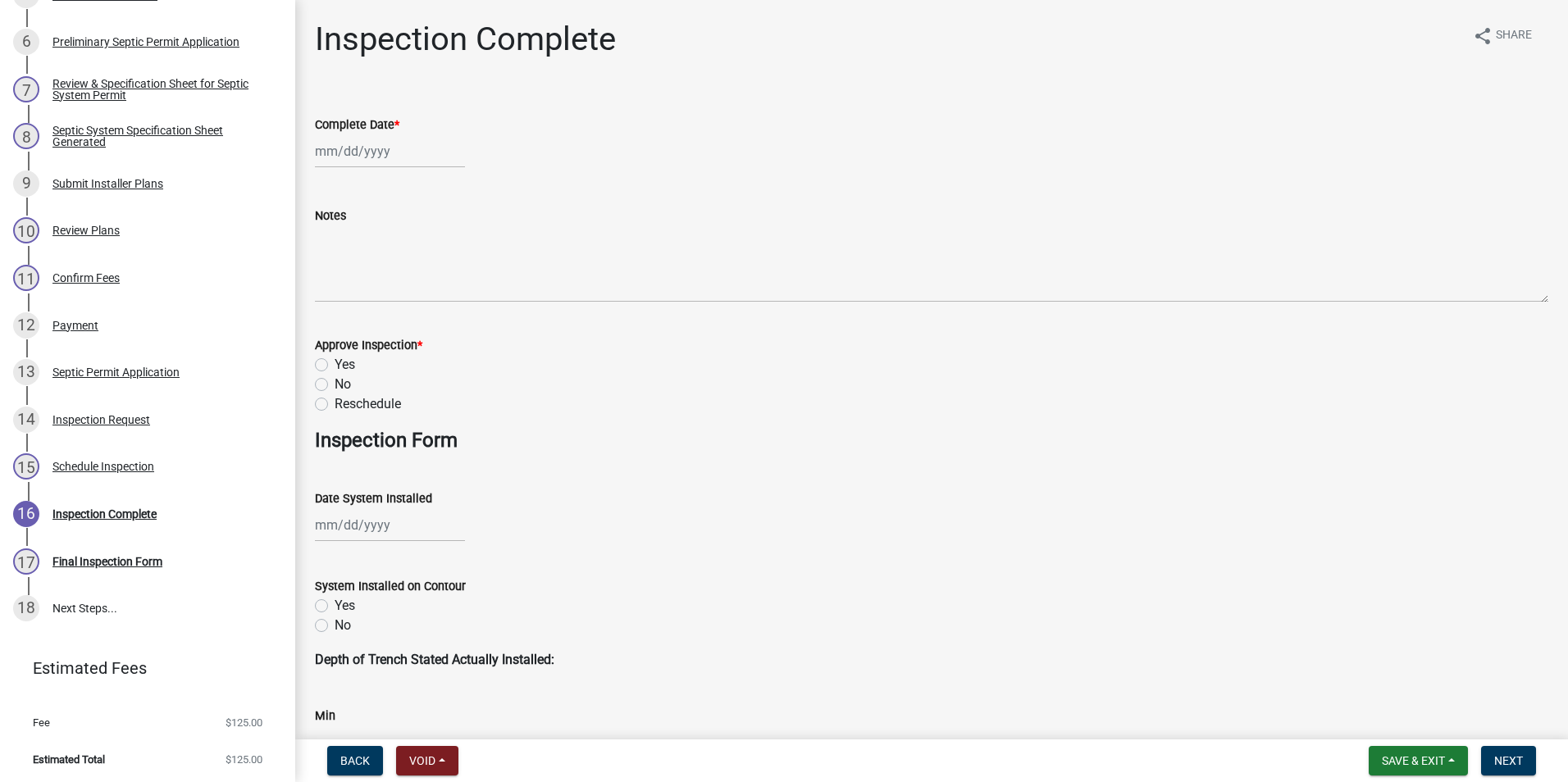
click at [355, 152] on div at bounding box center [389, 151] width 150 height 34
select select "9"
select select "2025"
click at [380, 266] on div "10" at bounding box center [383, 264] width 26 height 26
type input "[DATE]"
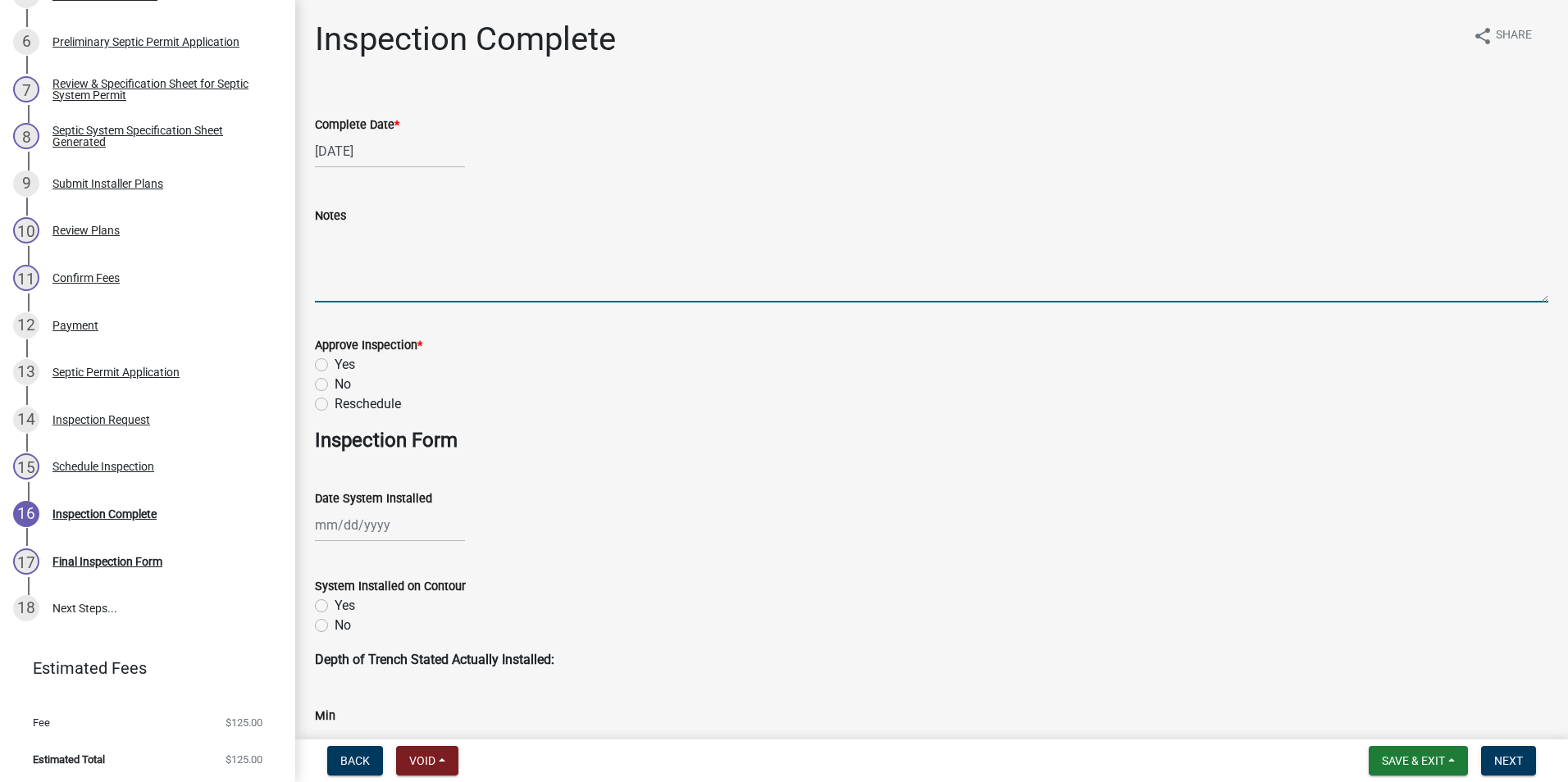
click at [353, 259] on textarea "Notes" at bounding box center [931, 264] width 1233 height 77
type textarea "Septic installed by [PERSON_NAME] Septic, Sand mound bed is covered and crowned…"
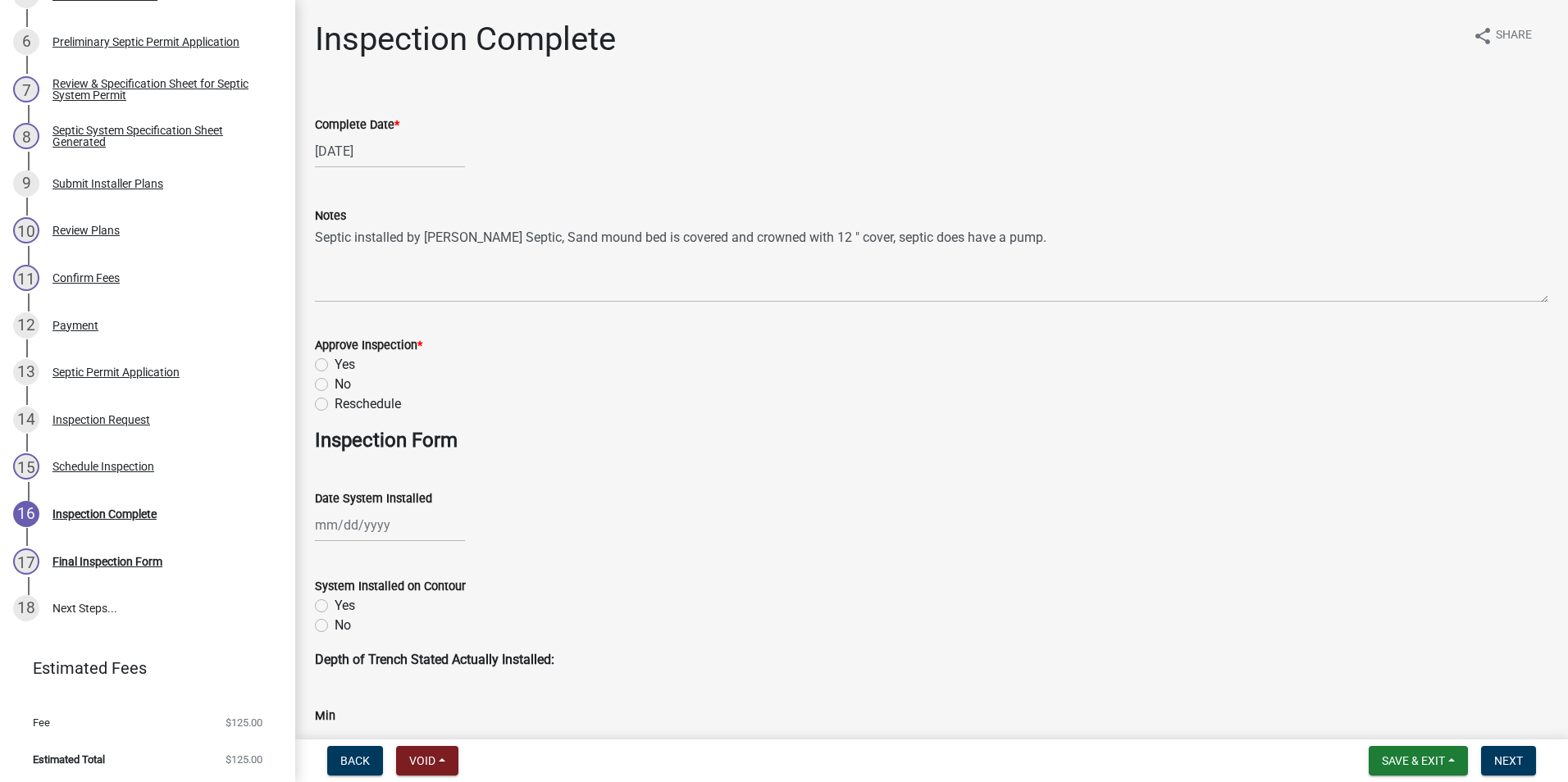
click at [335, 362] on label "Yes" at bounding box center [345, 365] width 20 height 19
click at [335, 362] on input "Yes" at bounding box center [340, 360] width 11 height 11
radio input "true"
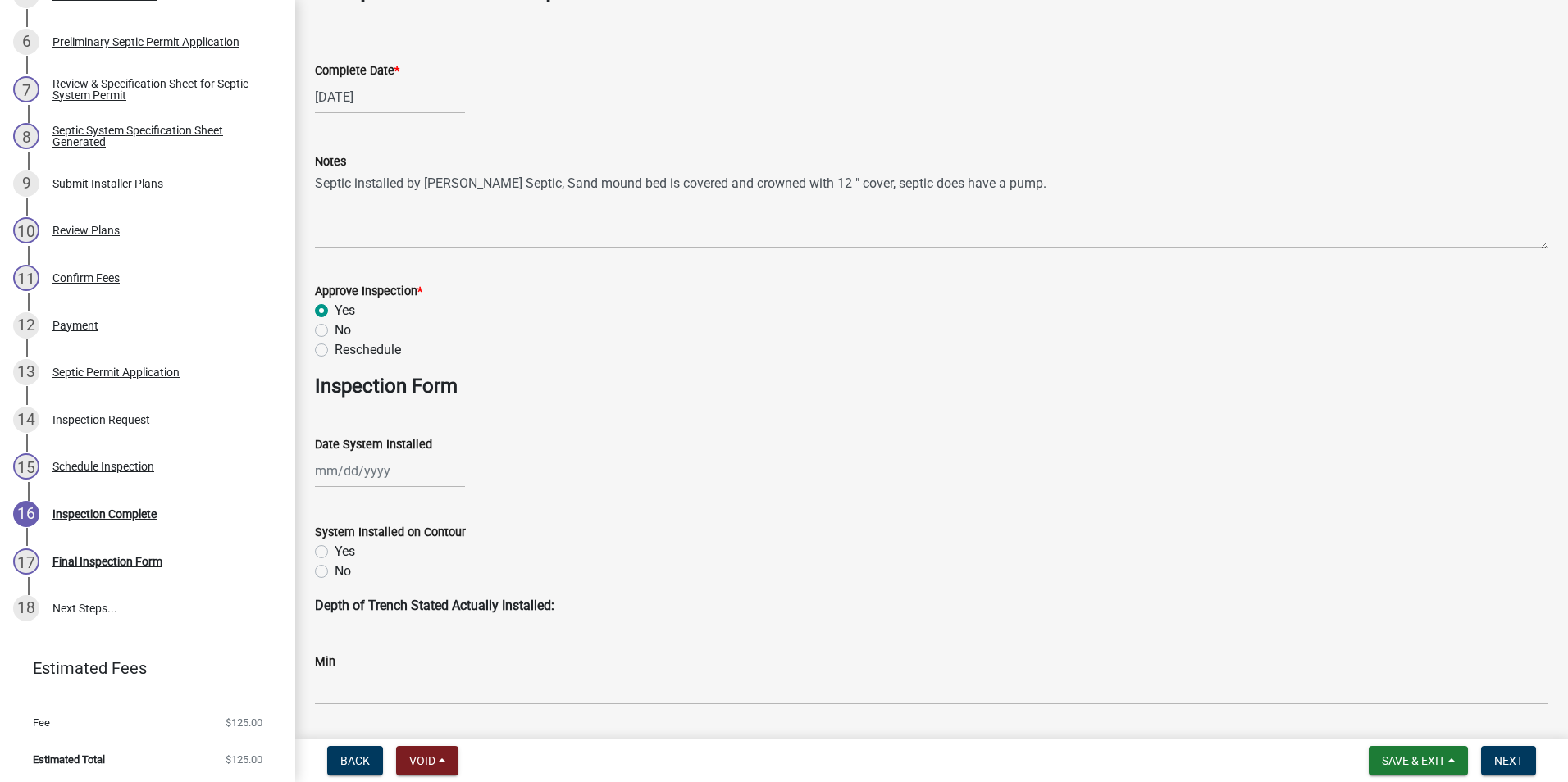
scroll to position [246, 0]
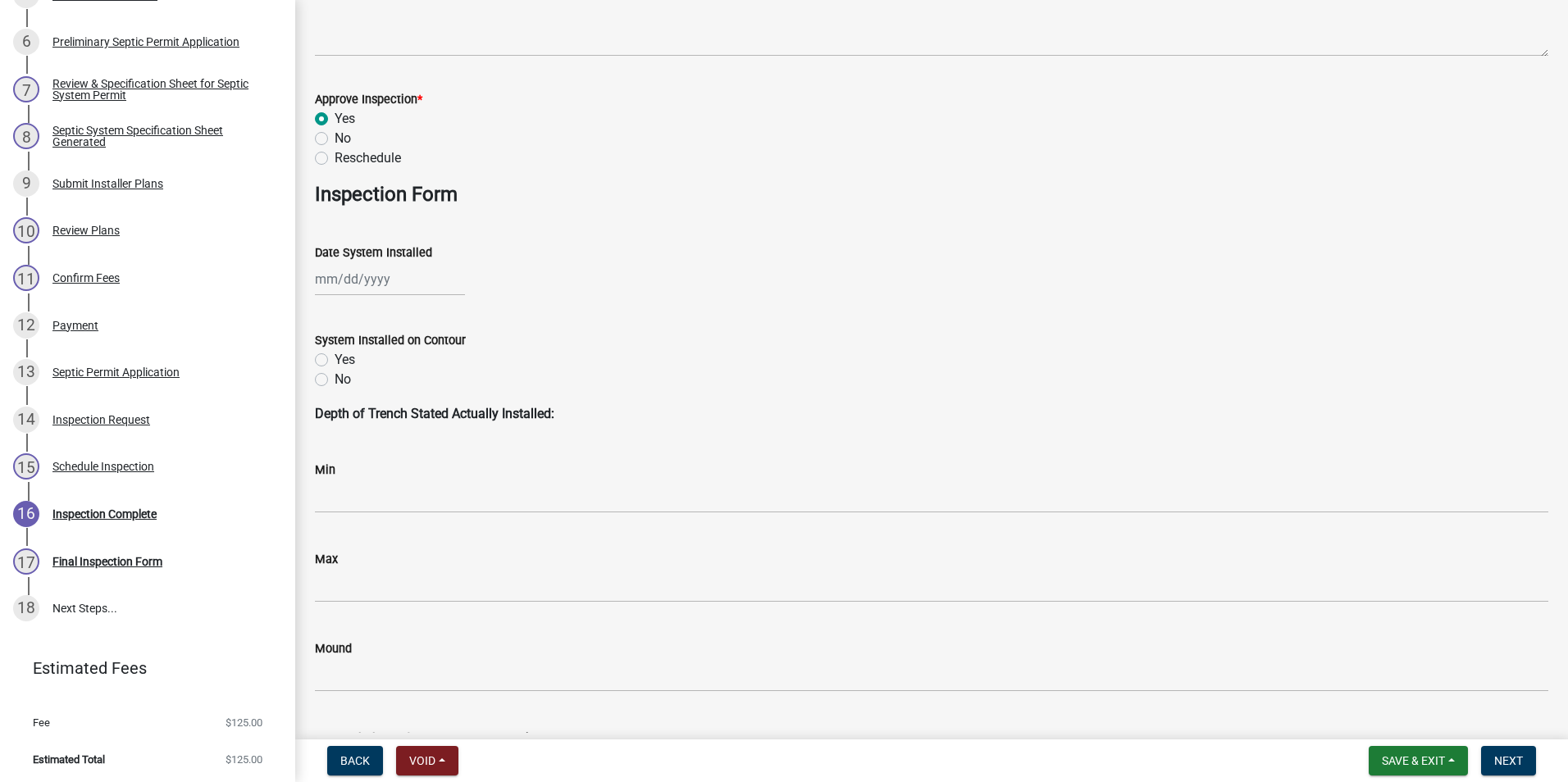
click at [389, 276] on div at bounding box center [389, 279] width 150 height 34
select select "9"
select select "2025"
click at [382, 389] on div "10" at bounding box center [383, 392] width 26 height 26
type input "[DATE]"
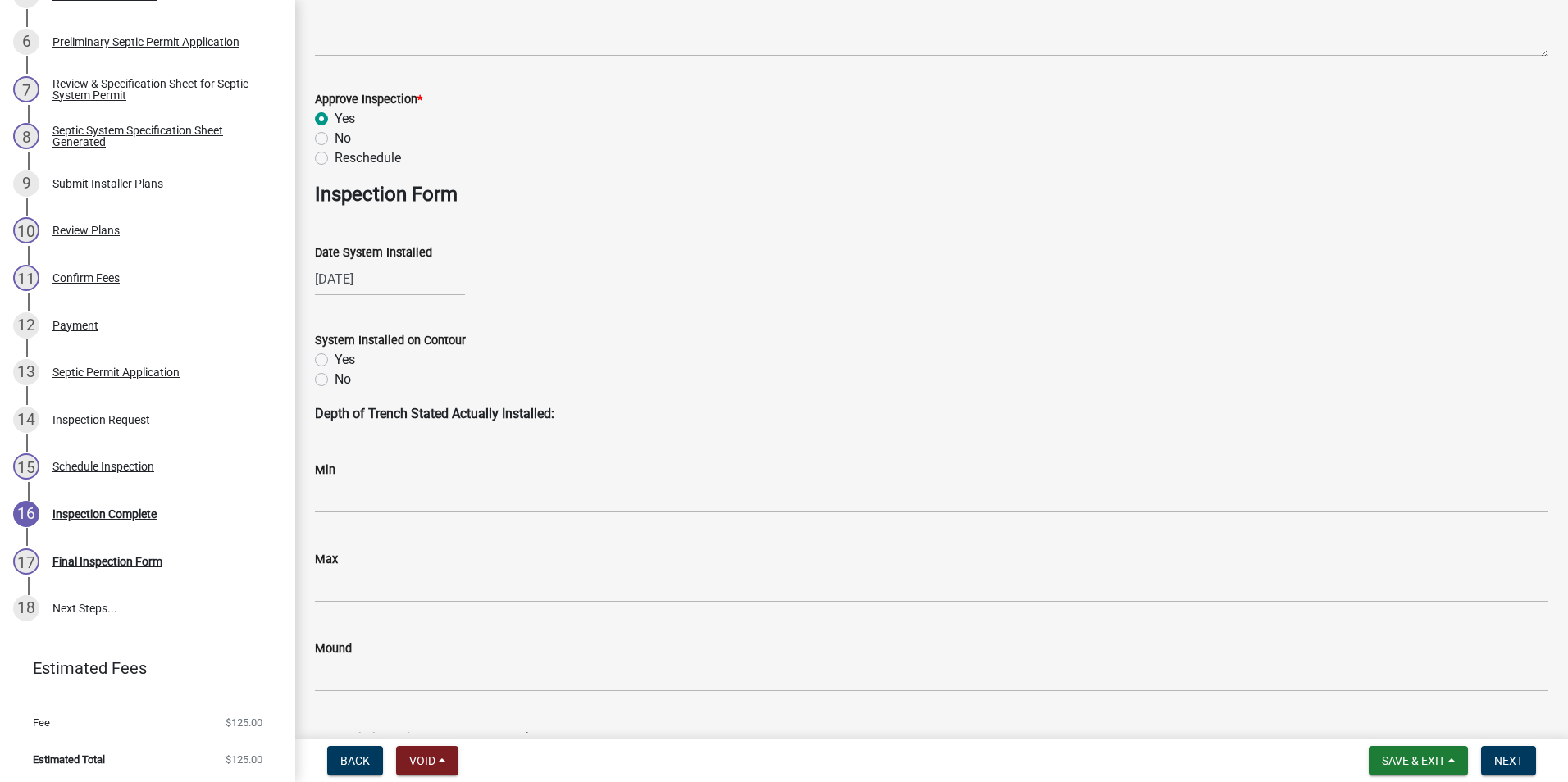
click at [335, 358] on label "Yes" at bounding box center [345, 360] width 20 height 19
click at [335, 358] on input "Yes" at bounding box center [340, 355] width 11 height 11
radio input "true"
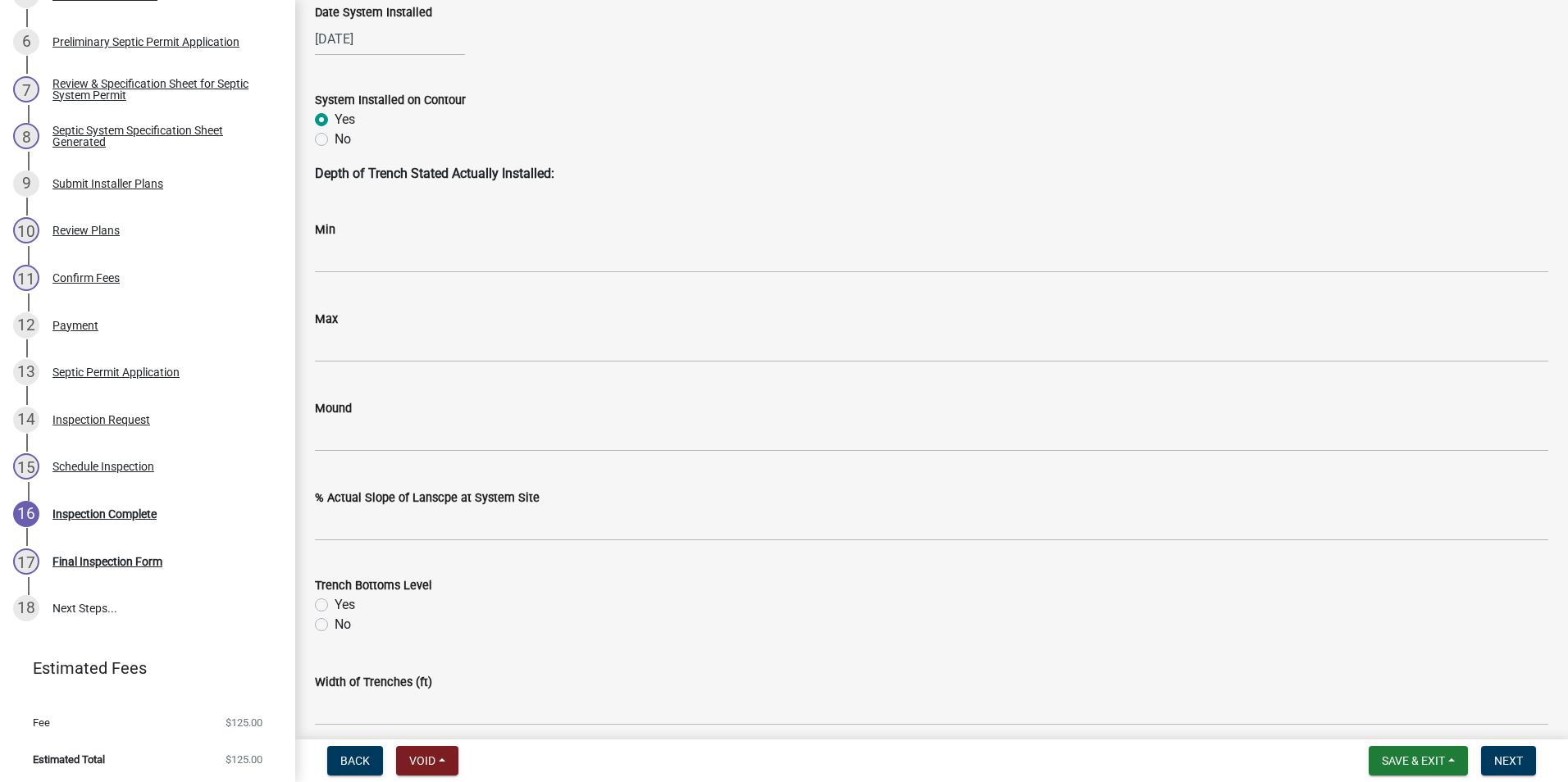
scroll to position [574, 0]
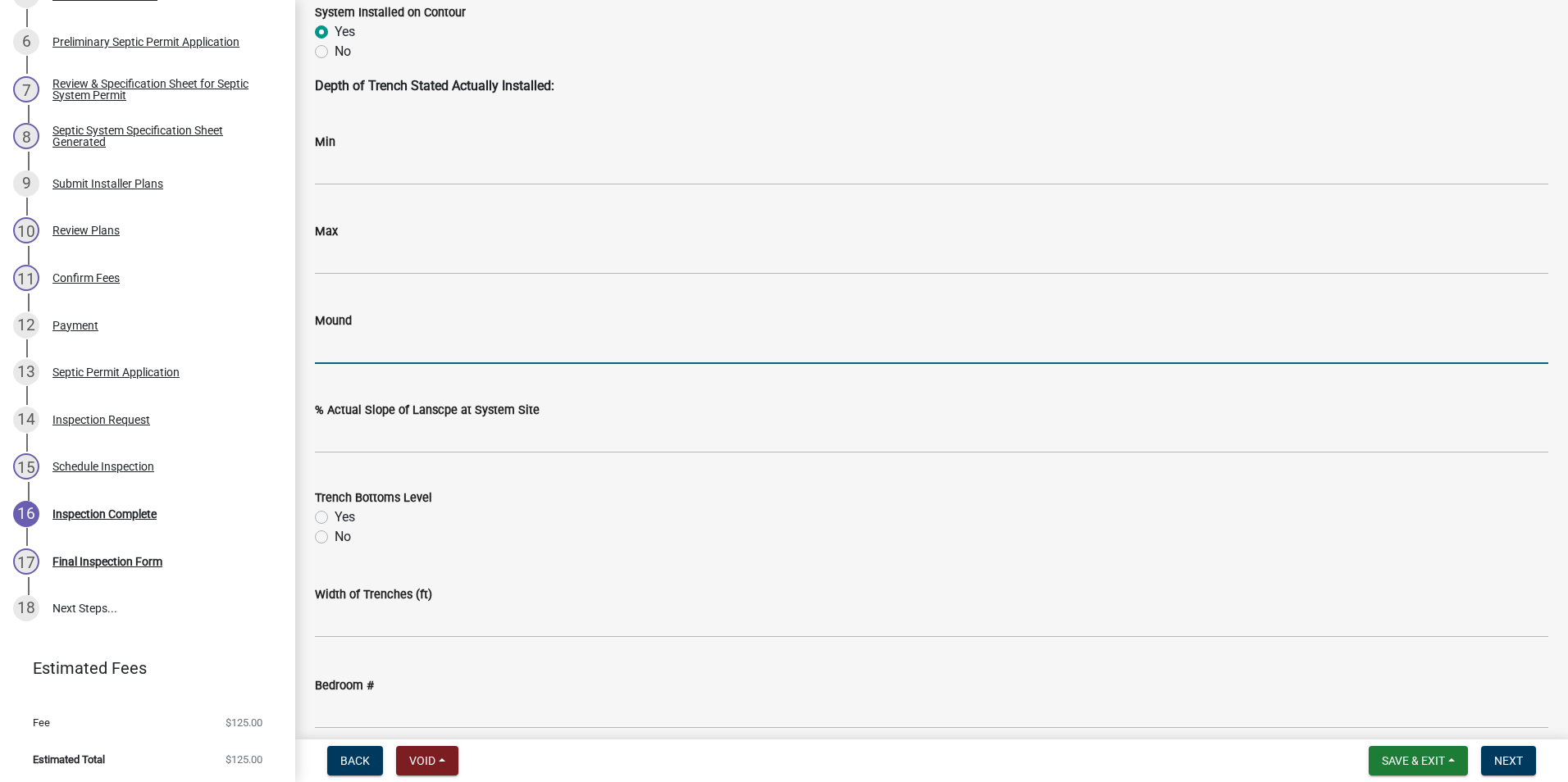
click at [342, 340] on input "Mound" at bounding box center [931, 346] width 1233 height 34
type input "yes"
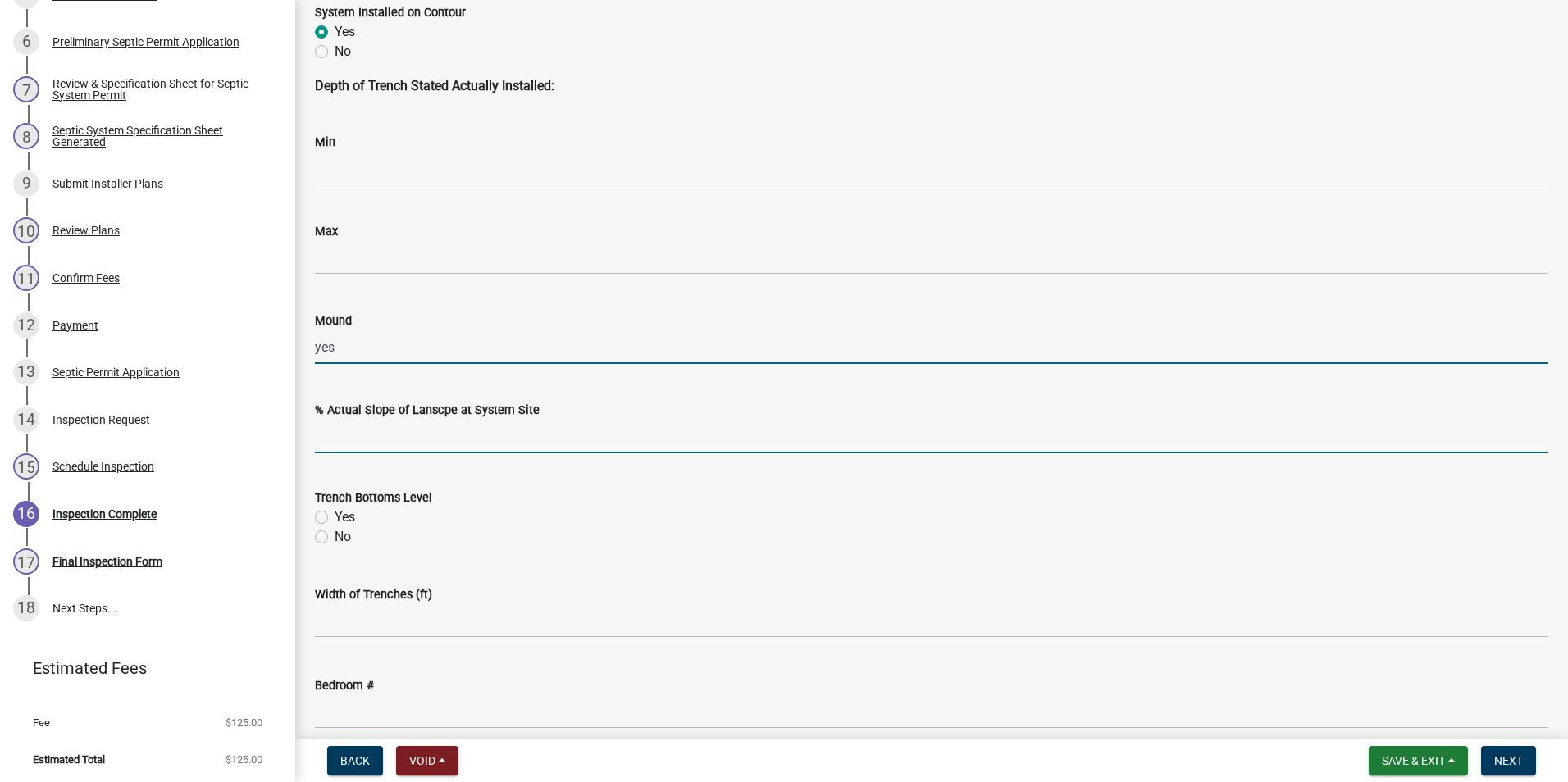
click at [340, 431] on input "text" at bounding box center [931, 436] width 1233 height 34
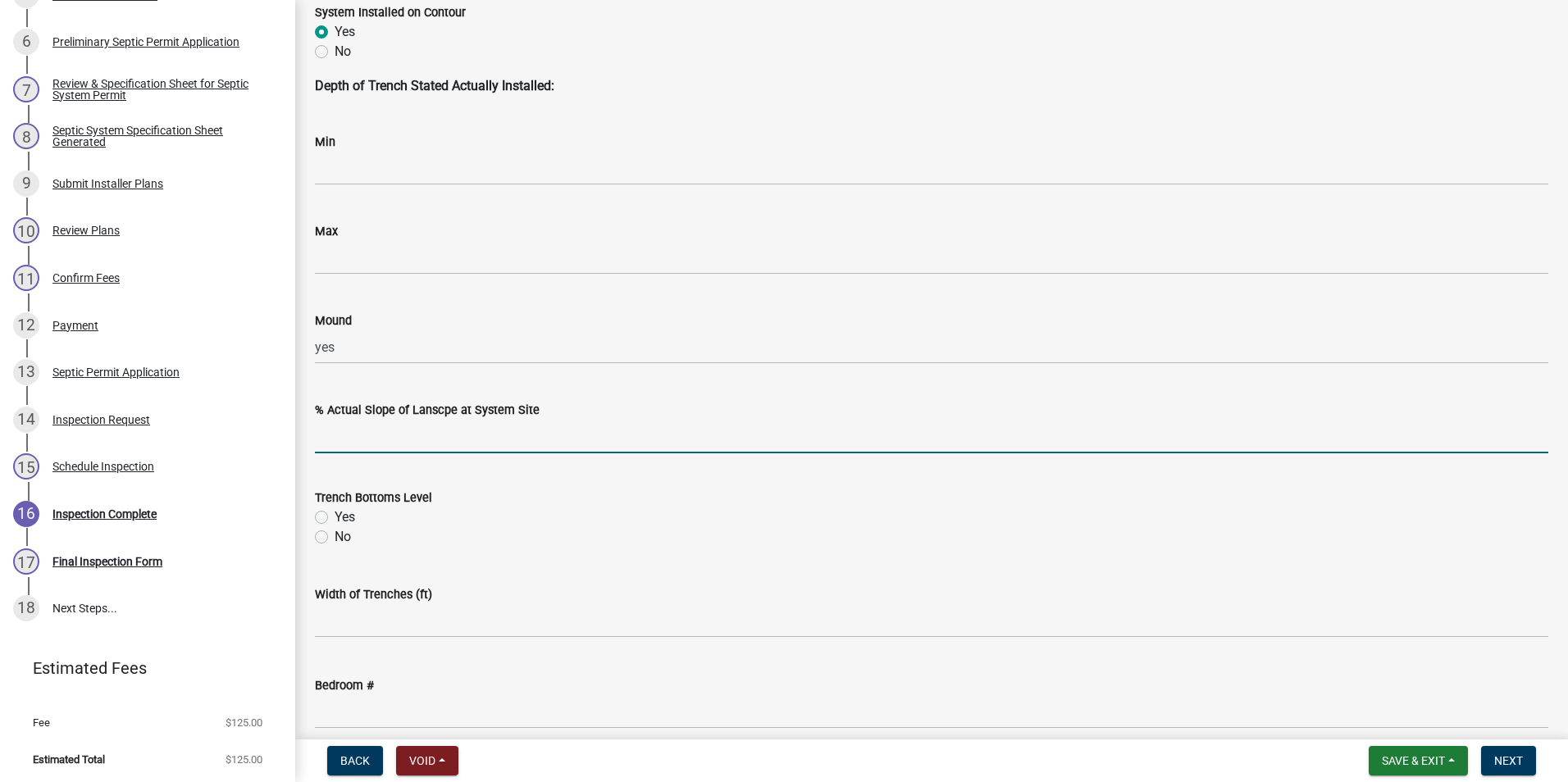
type input "3"
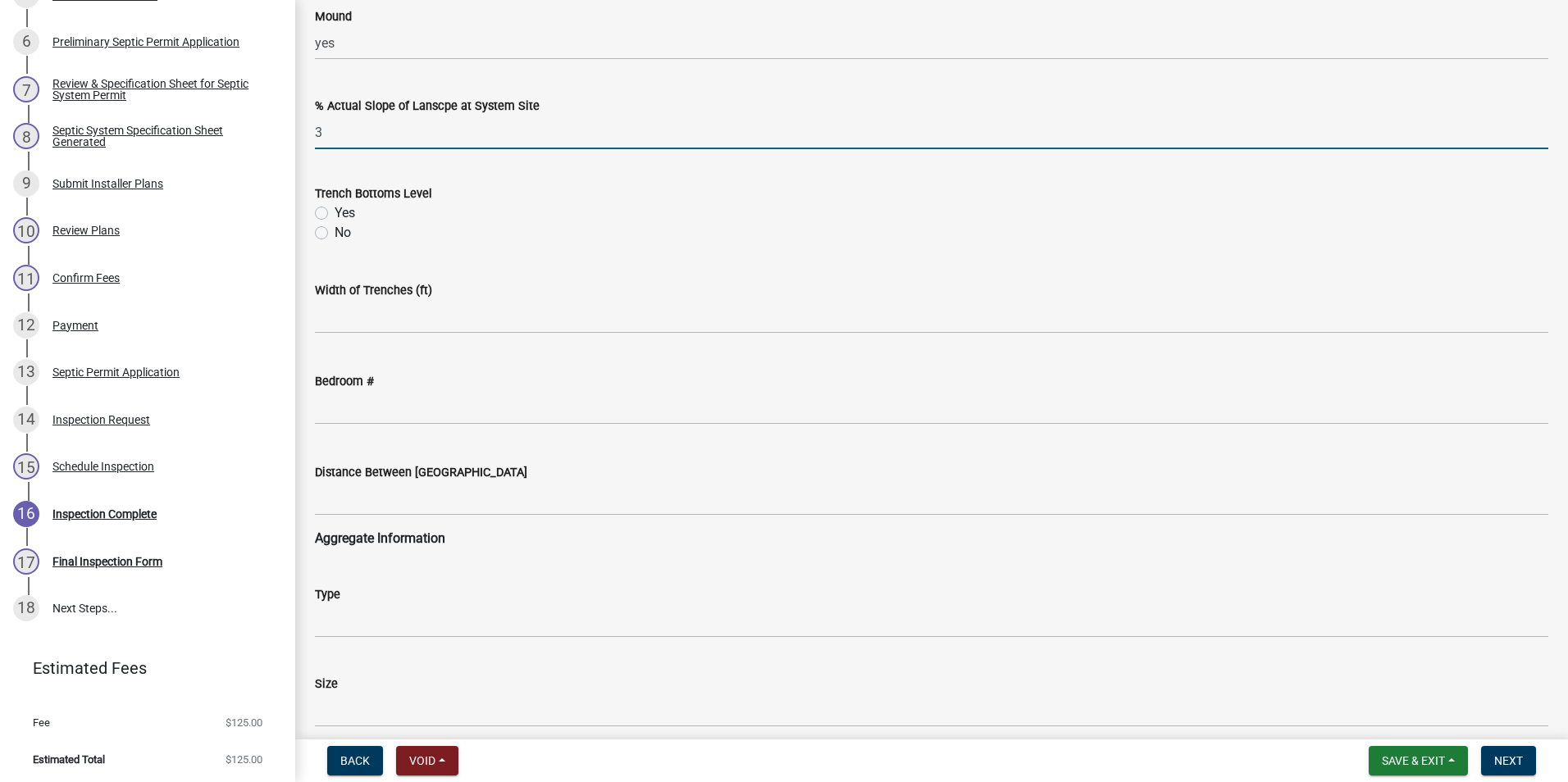
scroll to position [902, 0]
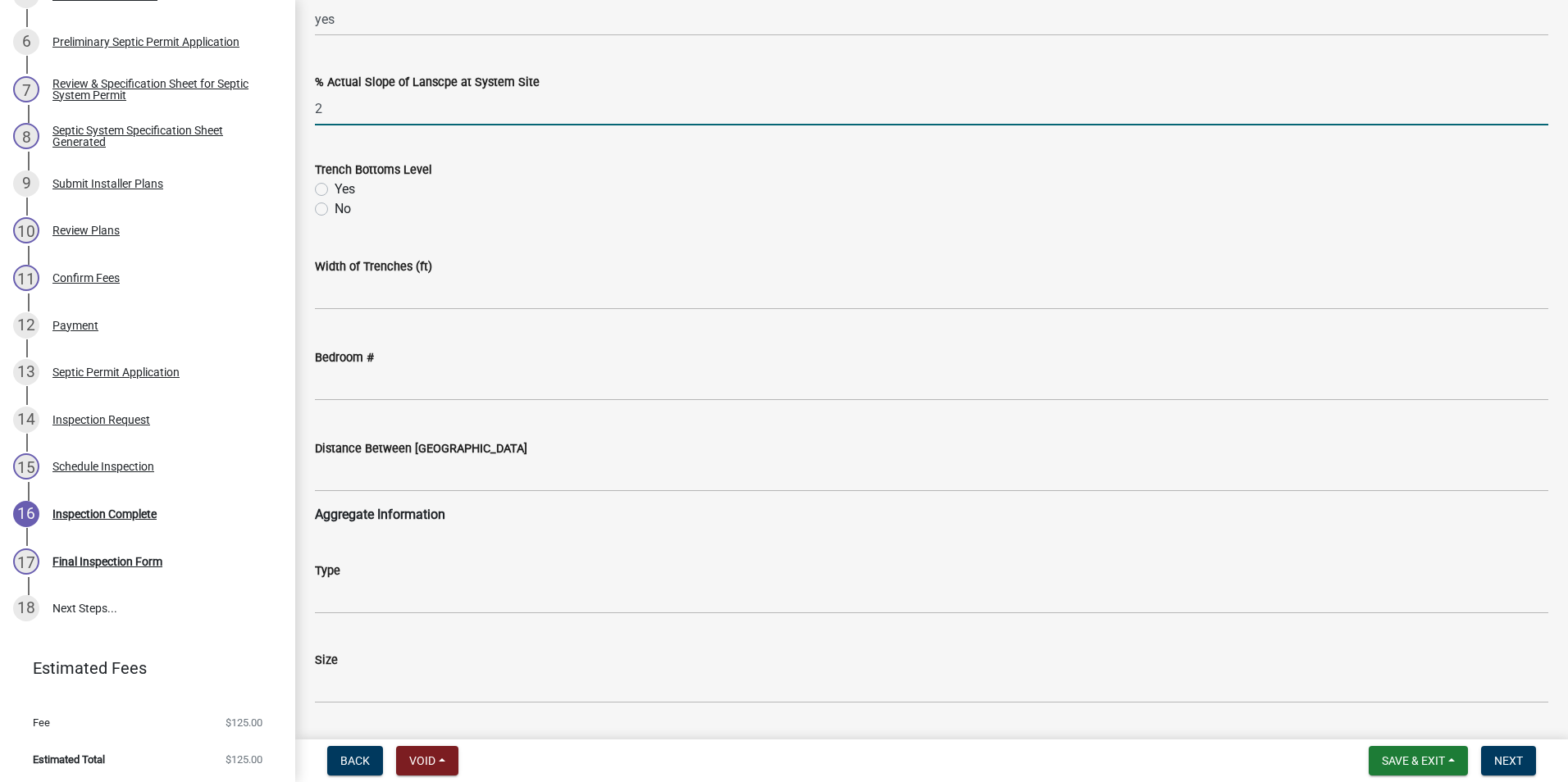
type input "2"
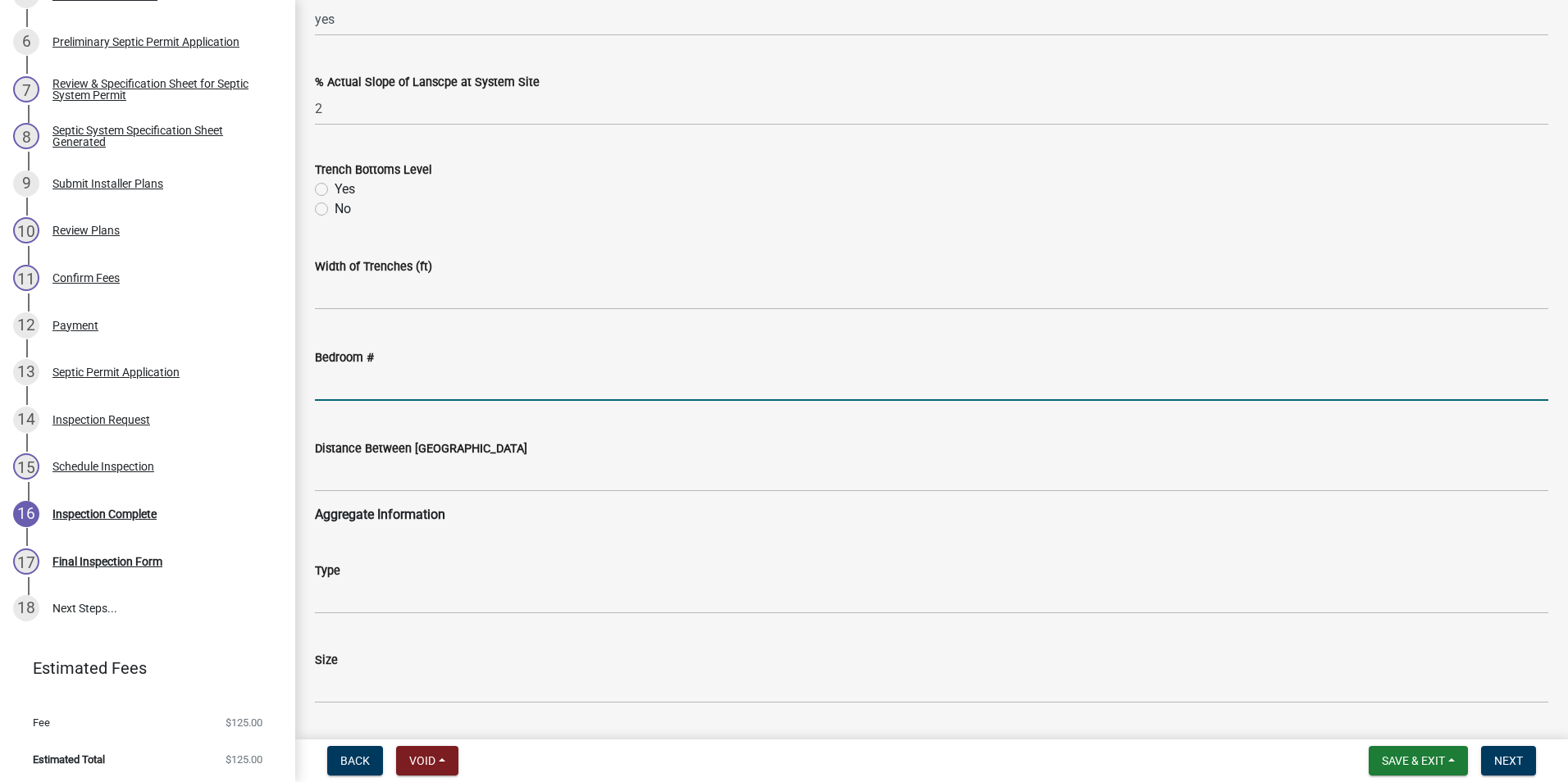
click at [355, 383] on input "text" at bounding box center [931, 384] width 1233 height 34
type input "4"
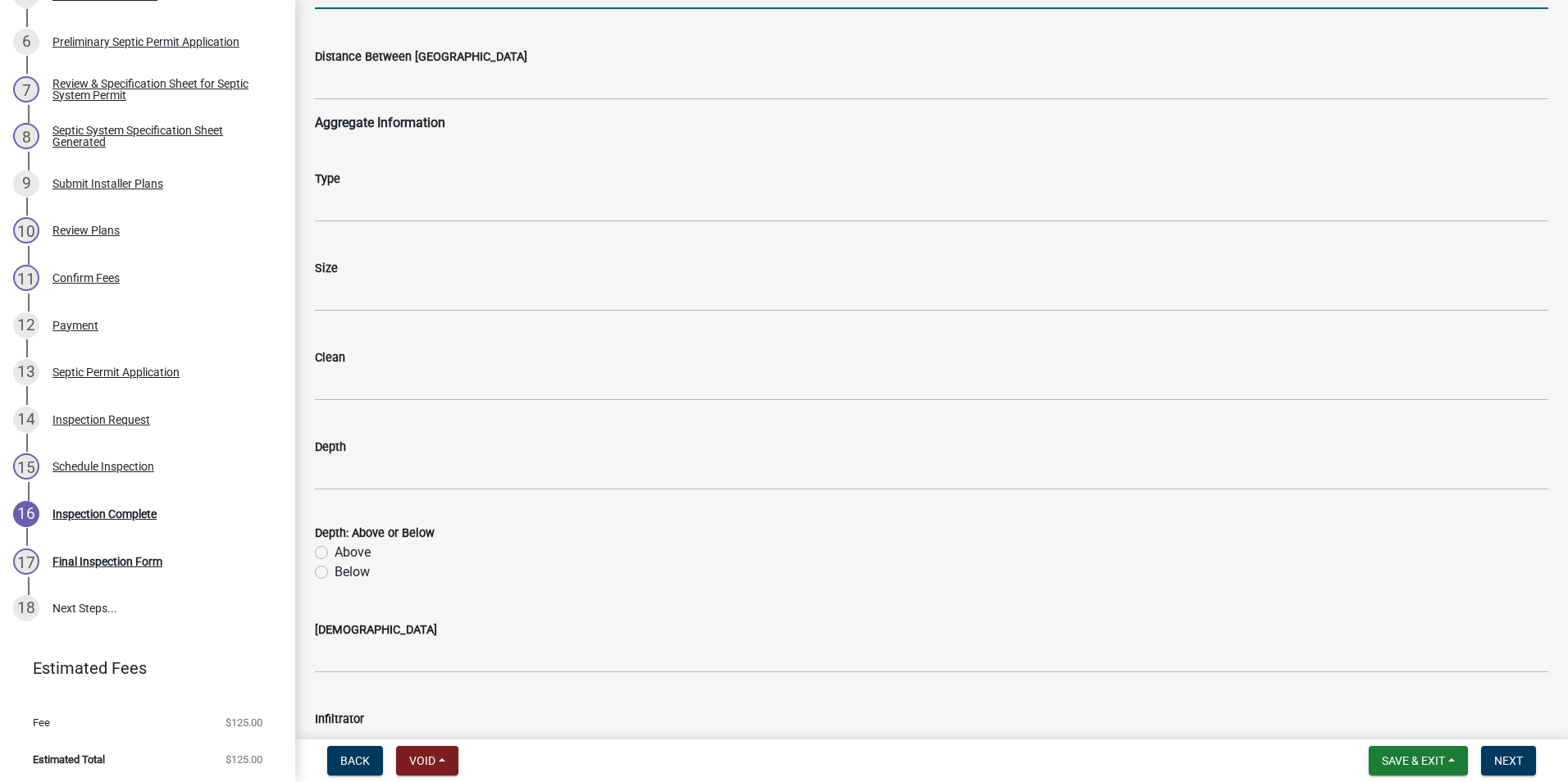
scroll to position [1311, 0]
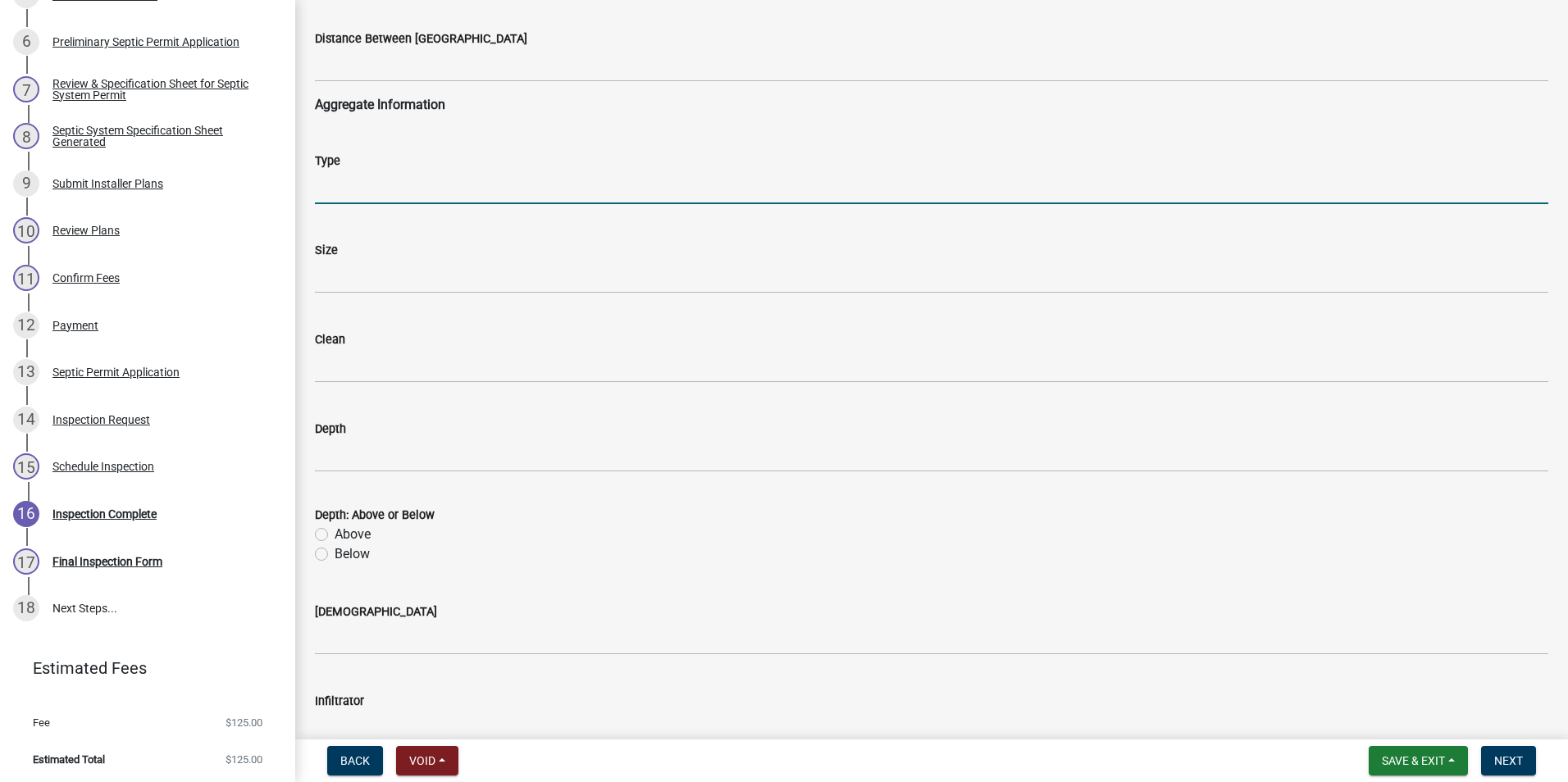
click at [343, 197] on input "Type" at bounding box center [931, 187] width 1233 height 34
type input "sand"
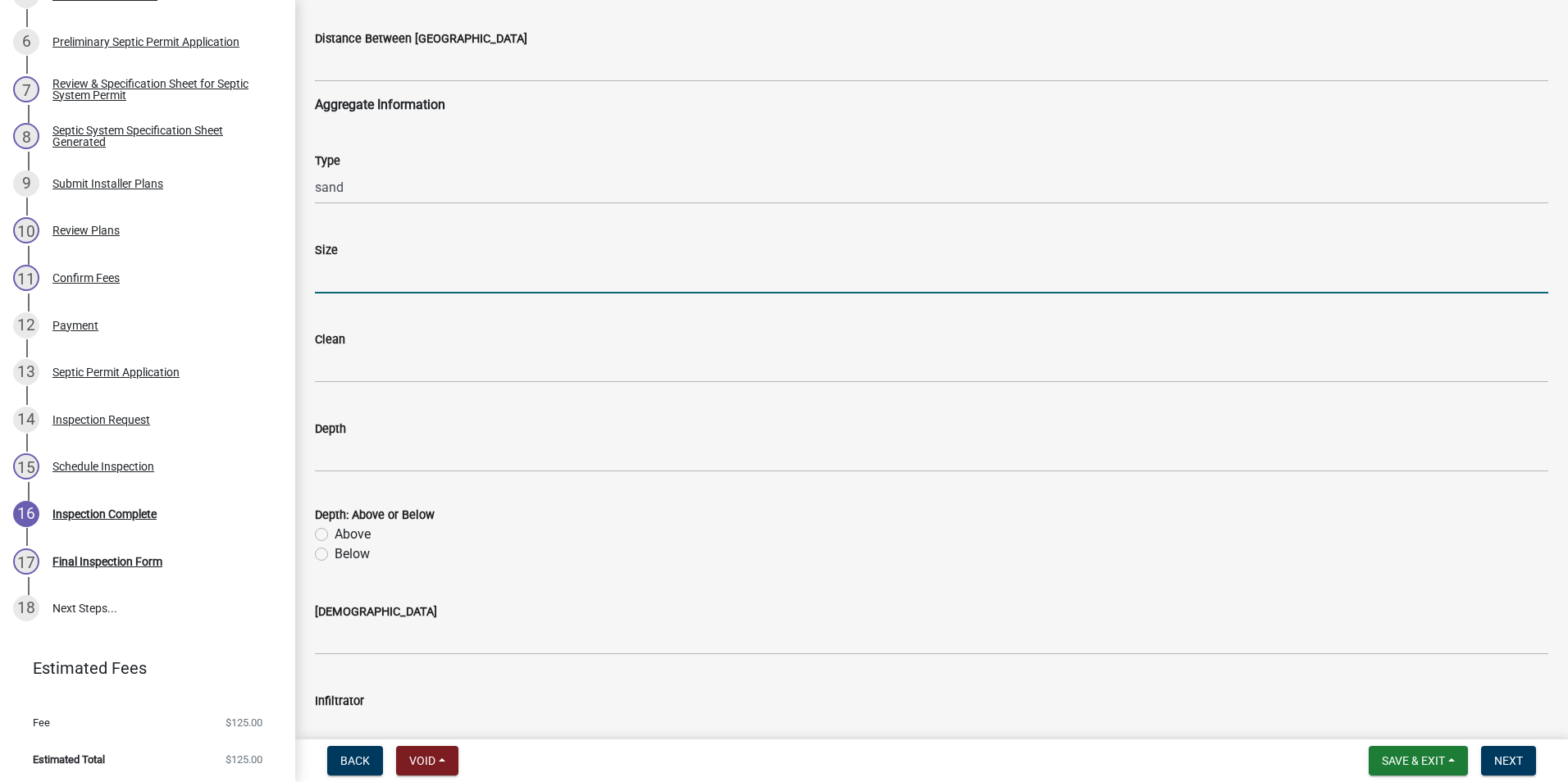
drag, startPoint x: 351, startPoint y: 273, endPoint x: 351, endPoint y: 286, distance: 13.0
click at [351, 273] on input "Size" at bounding box center [931, 277] width 1233 height 34
type input "23"
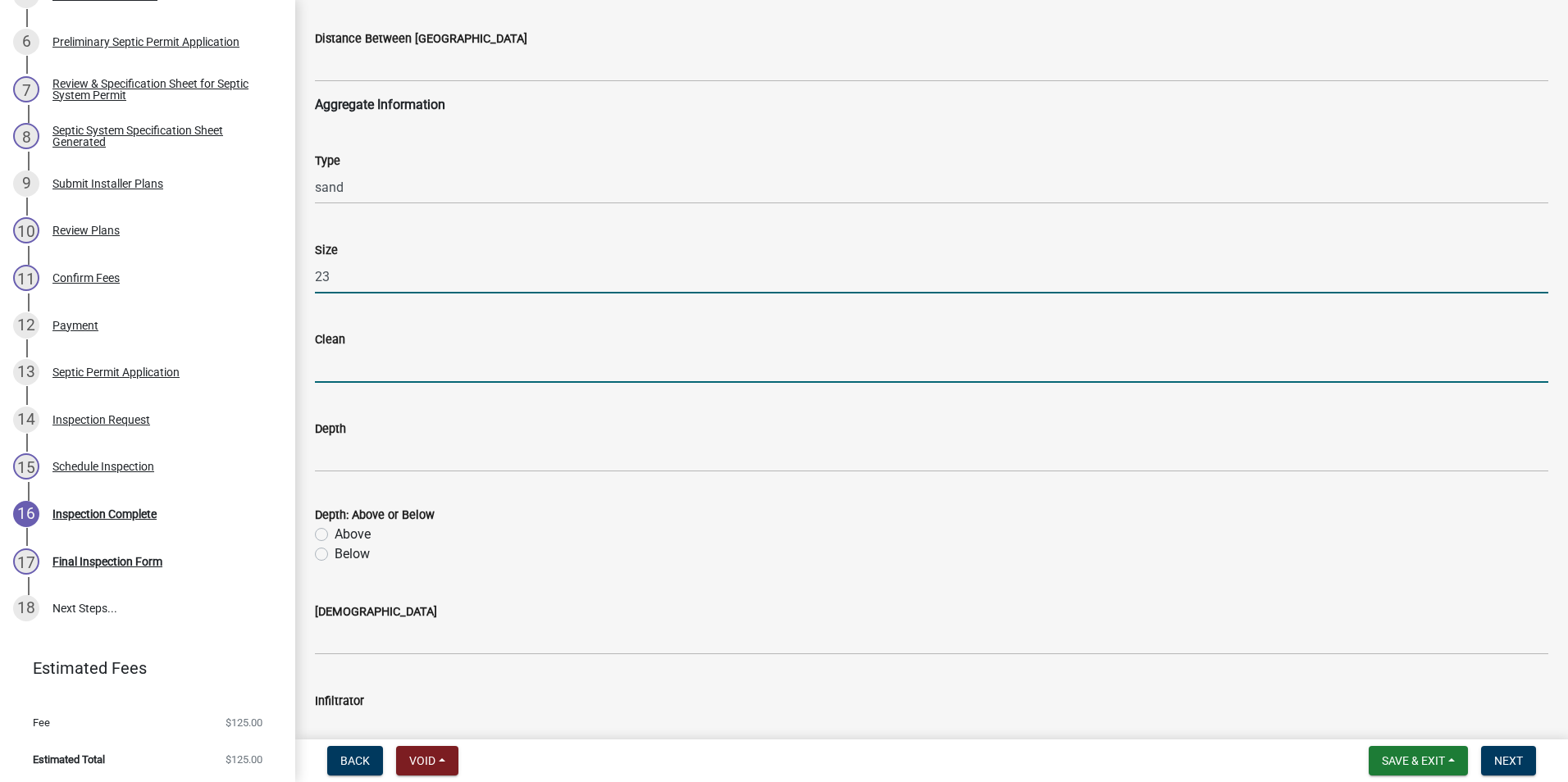
click at [332, 358] on input "Clean" at bounding box center [931, 366] width 1233 height 34
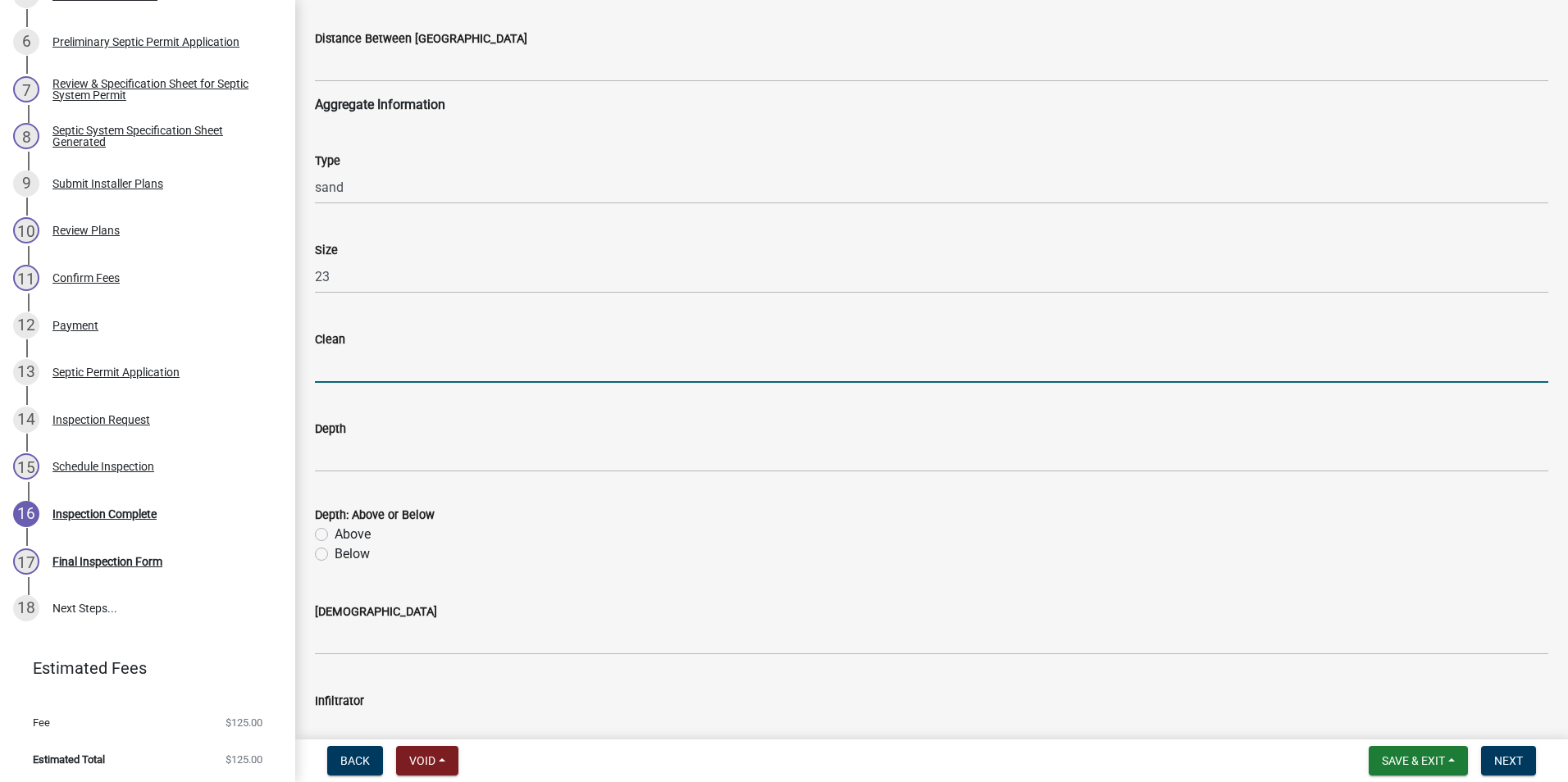
type input "yes"
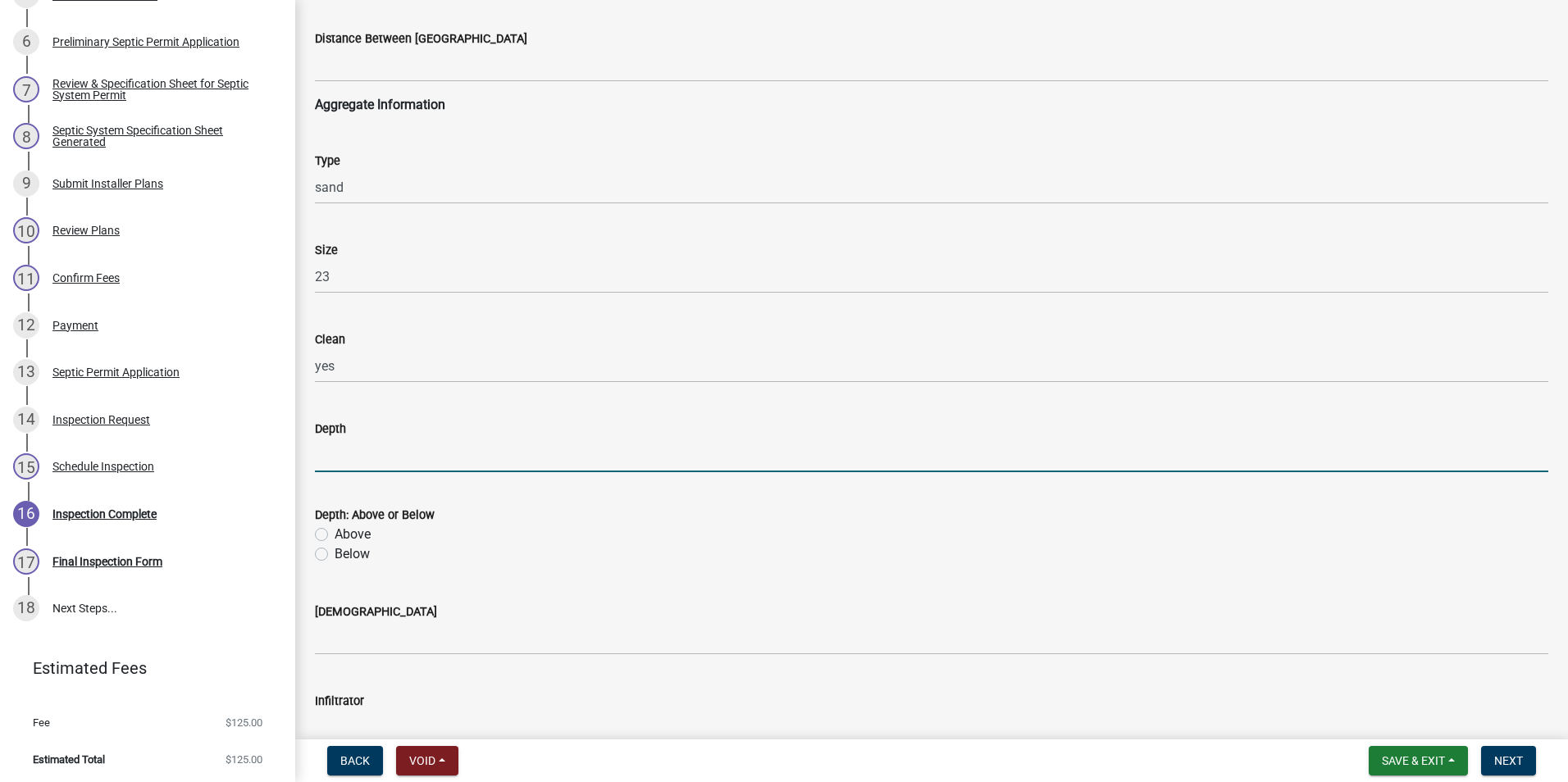
click at [351, 457] on input "Depth" at bounding box center [931, 455] width 1233 height 34
type input "12/3"
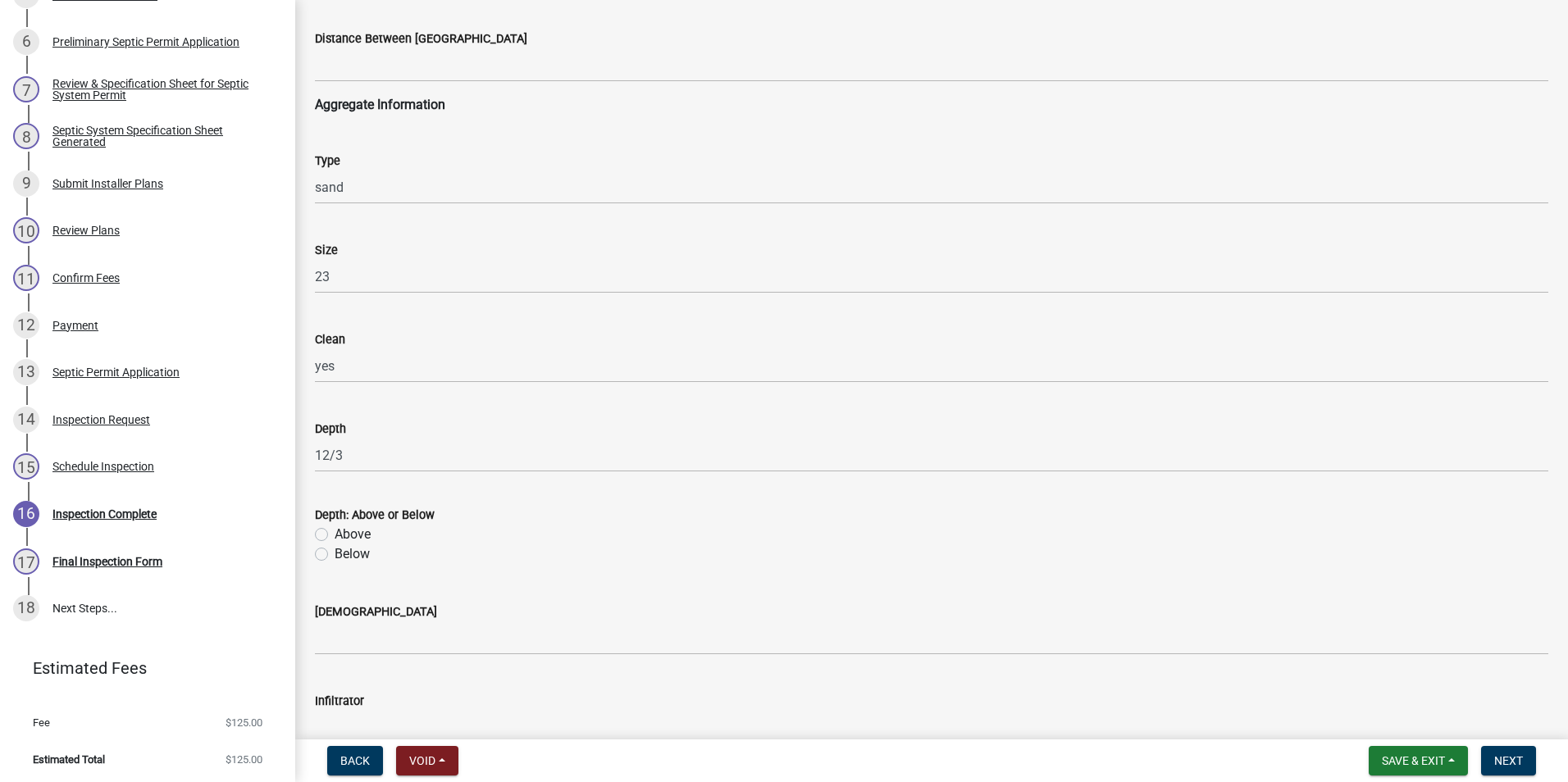
click at [335, 556] on label "Below" at bounding box center [352, 554] width 35 height 19
click at [335, 555] on input "Below" at bounding box center [340, 549] width 11 height 11
radio input "true"
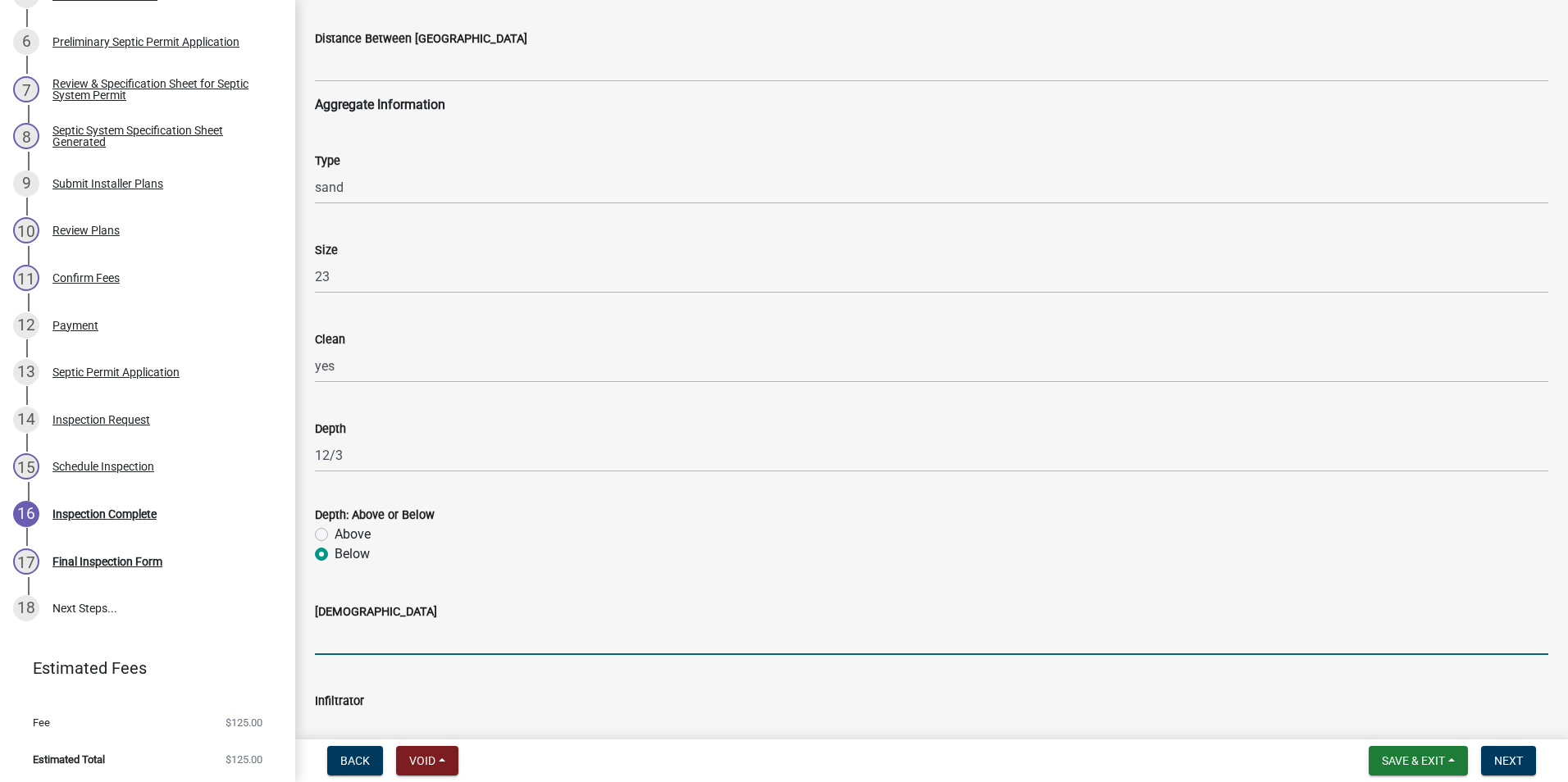
click at [358, 634] on input "[DEMOGRAPHIC_DATA]" at bounding box center [931, 638] width 1233 height 34
type input "yes"
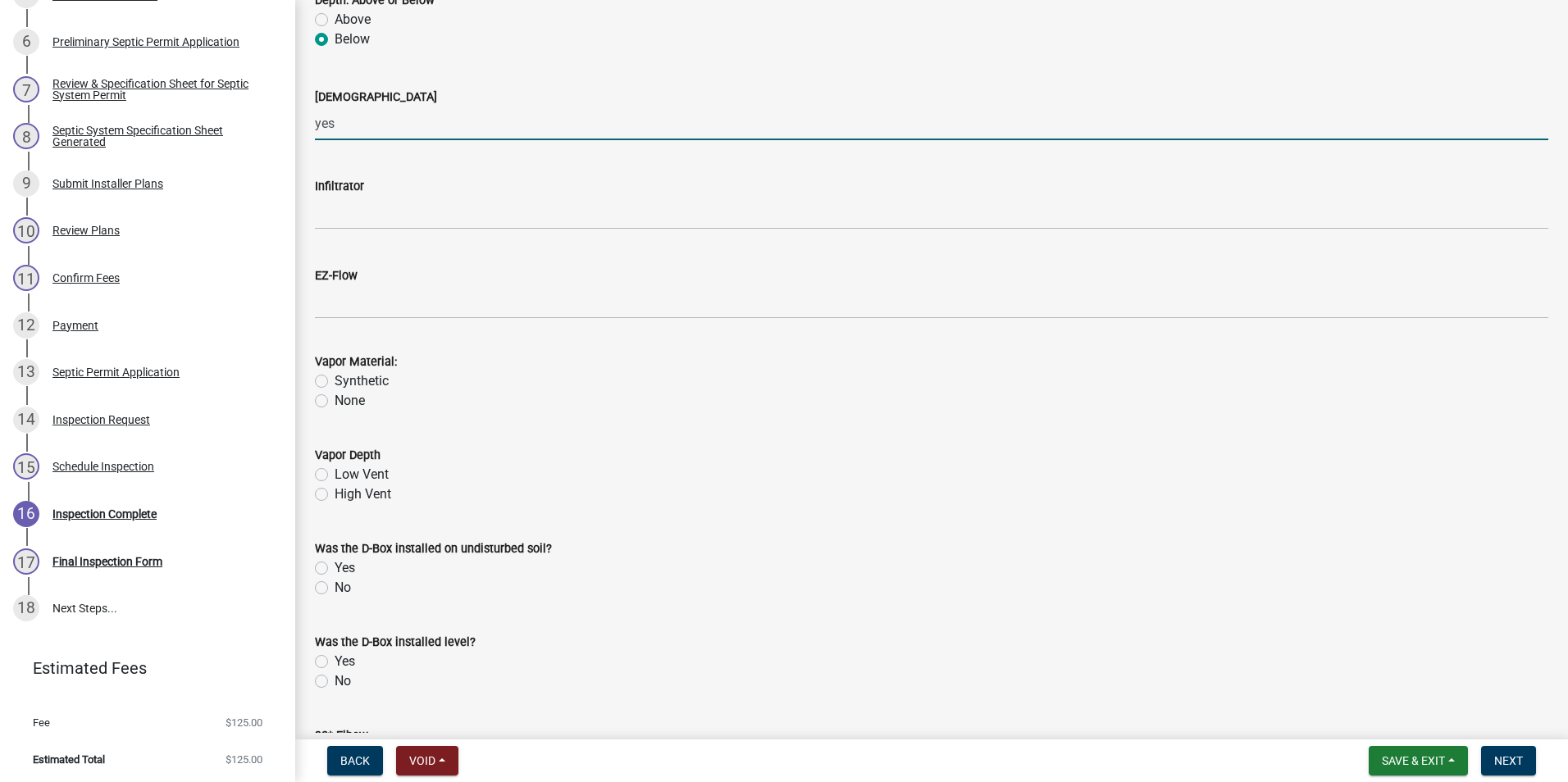
scroll to position [1968, 0]
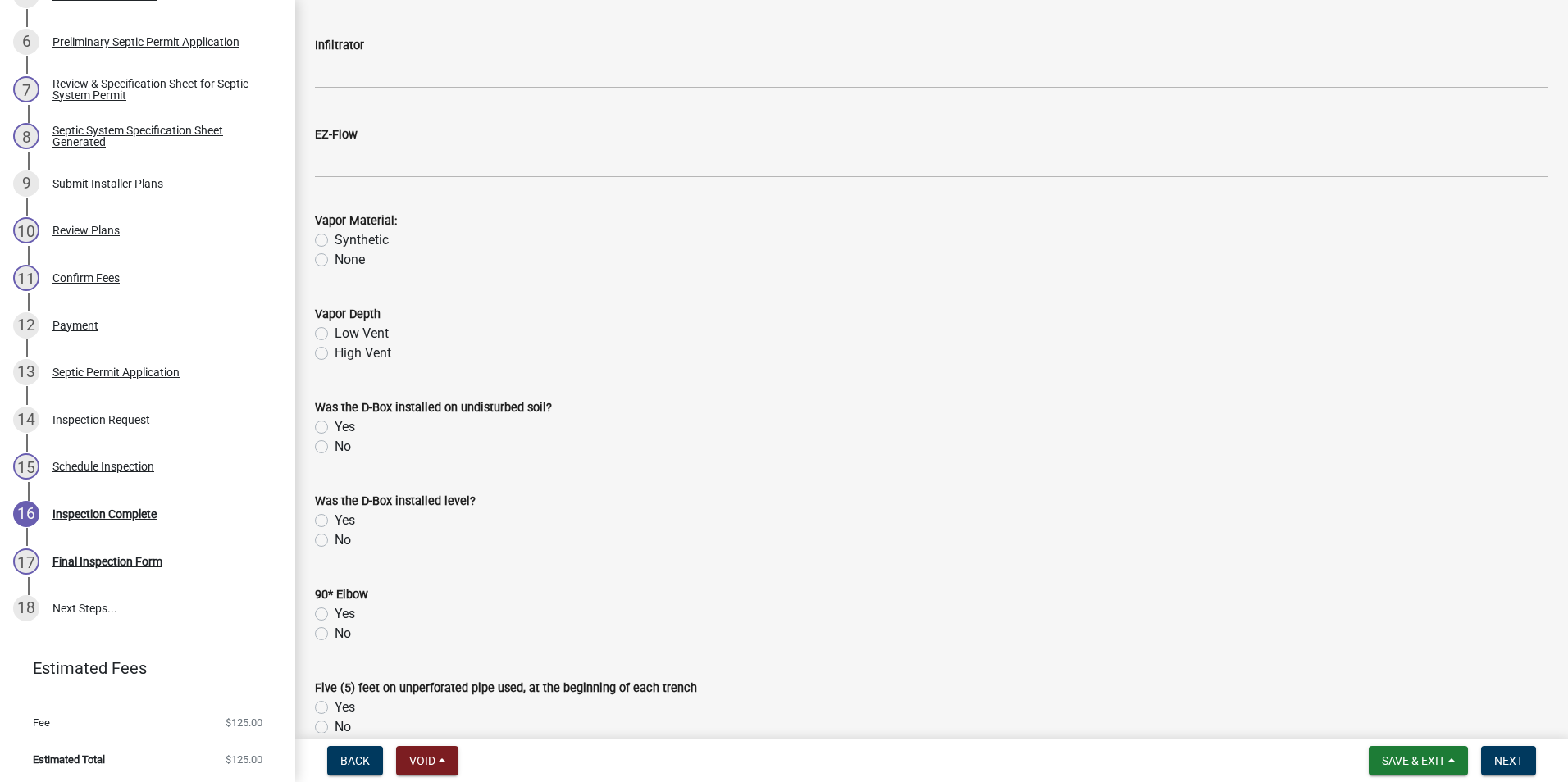
click at [335, 352] on label "High Vent" at bounding box center [363, 353] width 56 height 19
click at [335, 352] on input "High Vent" at bounding box center [340, 348] width 11 height 11
radio input "true"
click at [335, 431] on label "Yes" at bounding box center [345, 427] width 20 height 19
click at [335, 428] on input "Yes" at bounding box center [340, 422] width 11 height 11
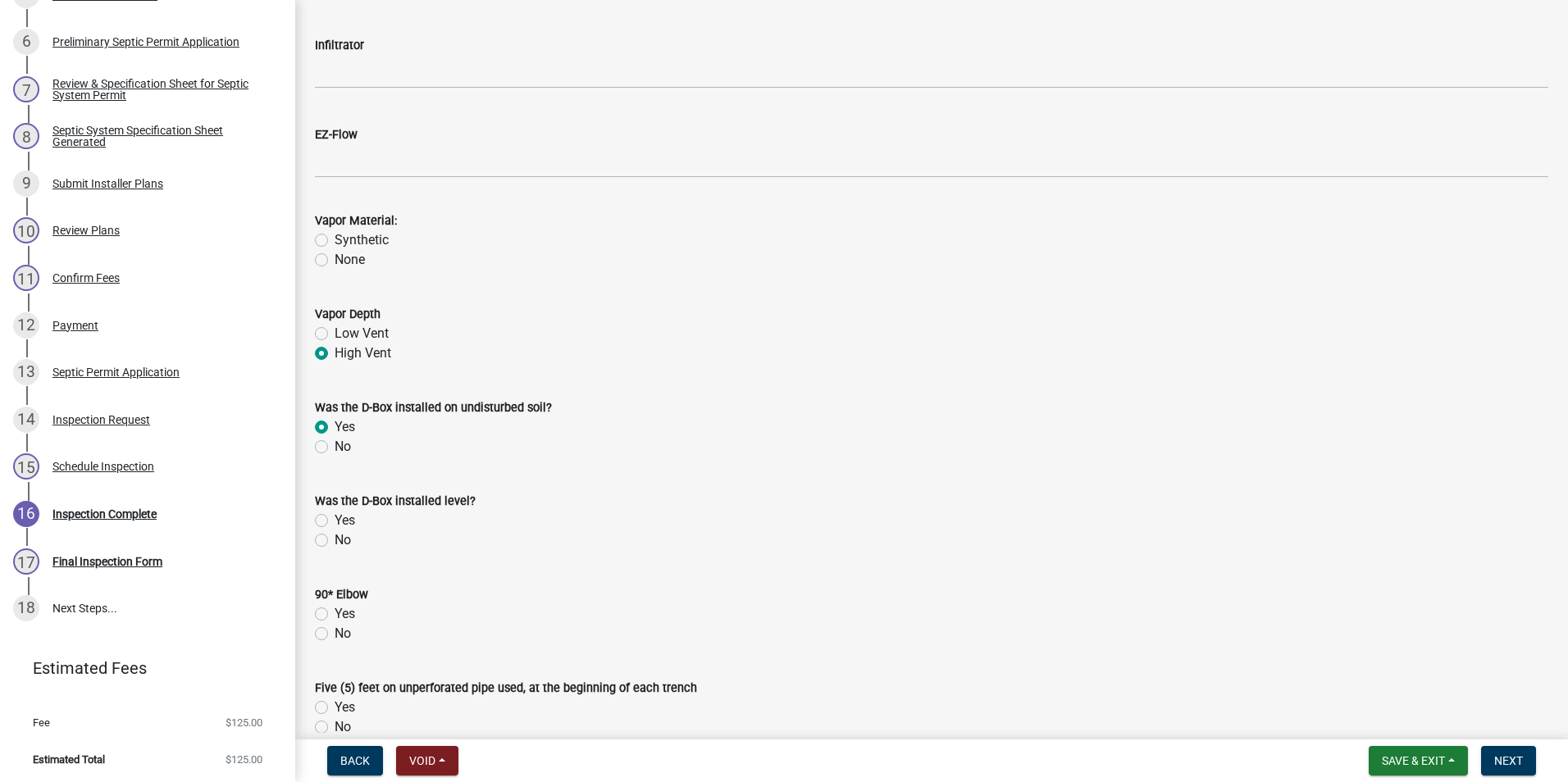
radio input "true"
drag, startPoint x: 323, startPoint y: 518, endPoint x: 329, endPoint y: 558, distance: 40.4
click at [335, 526] on label "Yes" at bounding box center [345, 521] width 20 height 19
click at [335, 522] on input "Yes" at bounding box center [340, 516] width 11 height 11
radio input "true"
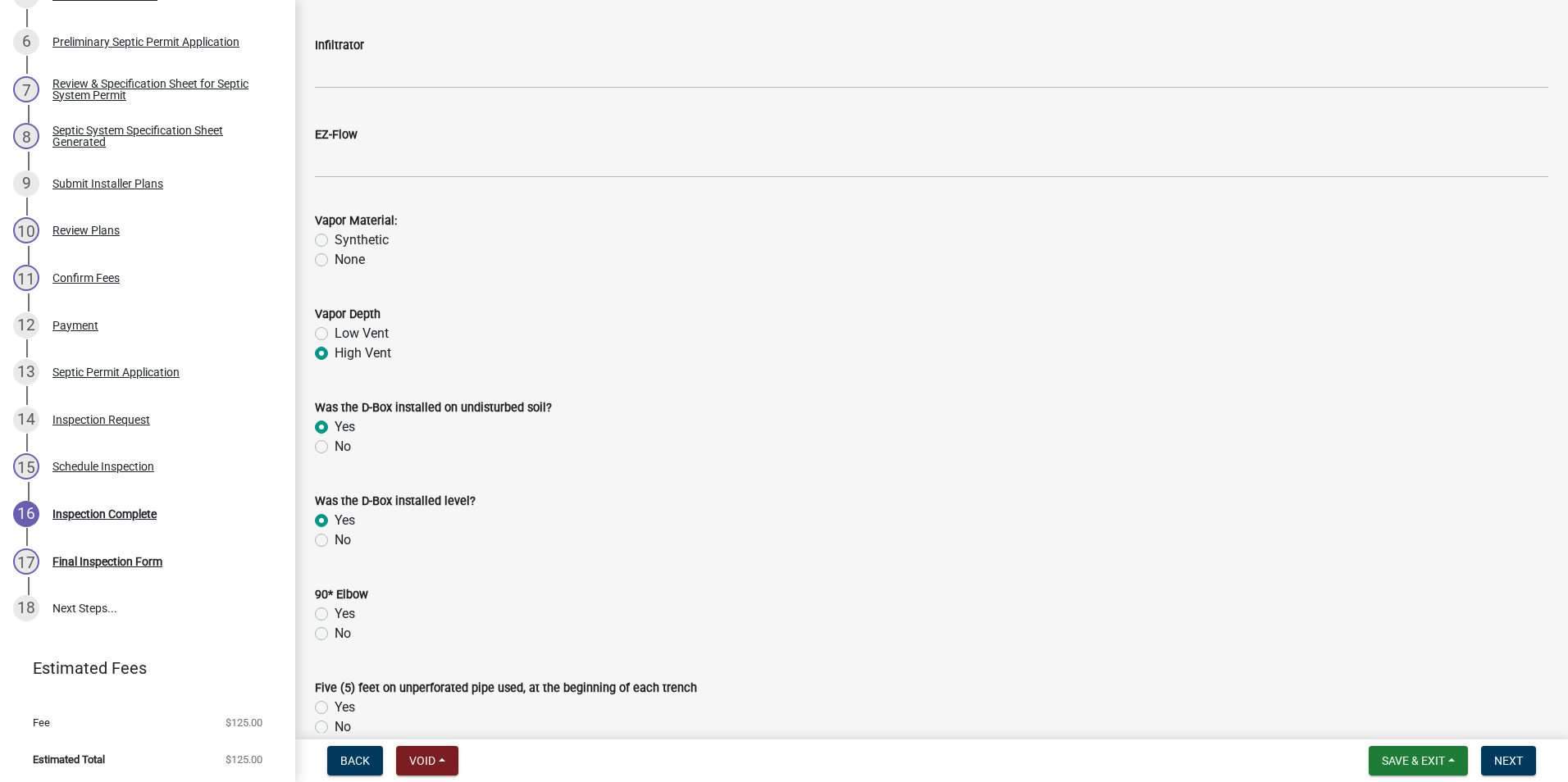
click at [335, 611] on label "Yes" at bounding box center [345, 614] width 20 height 19
click at [335, 611] on input "Yes" at bounding box center [340, 609] width 11 height 11
radio input "true"
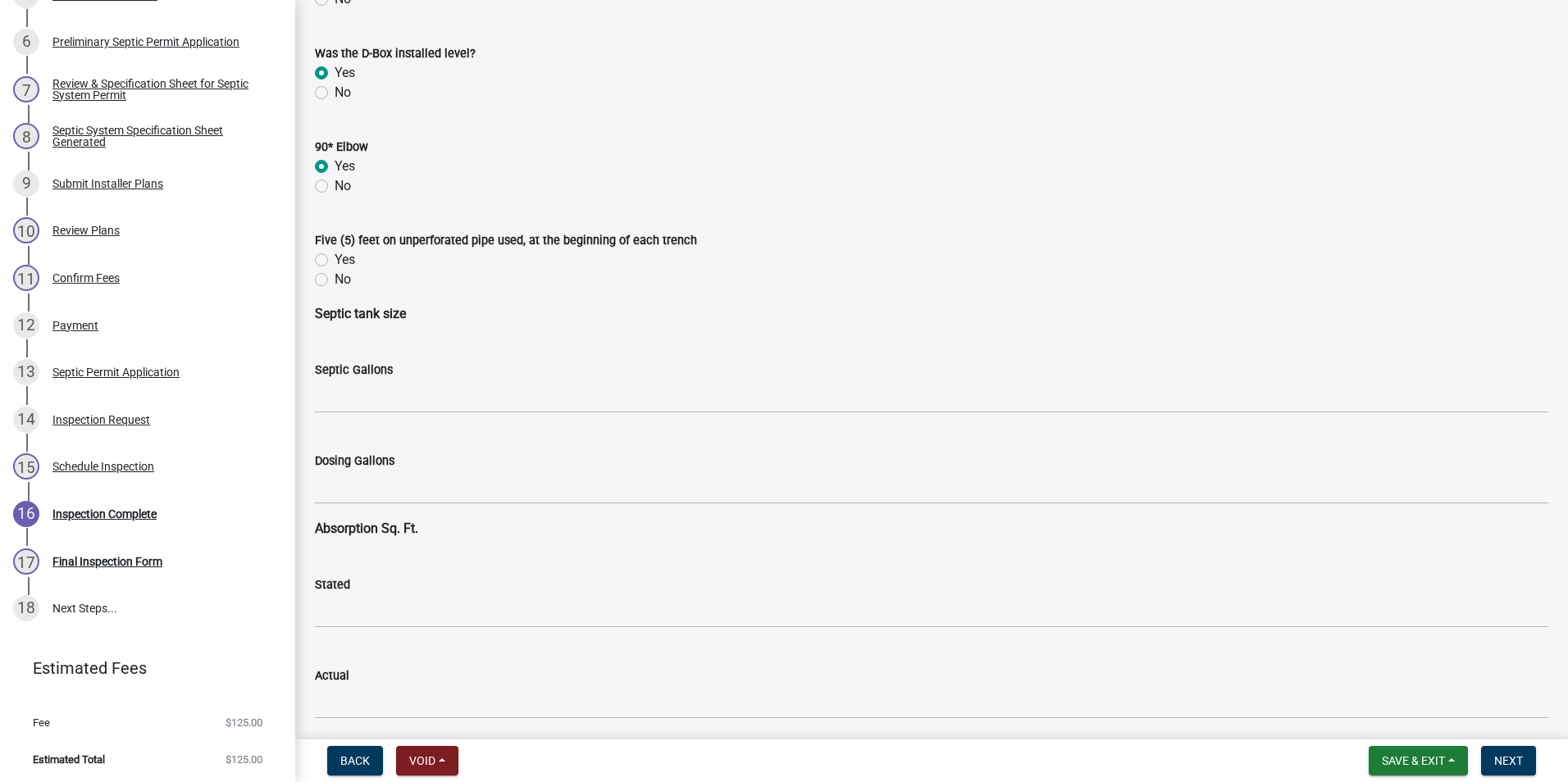
scroll to position [2459, 0]
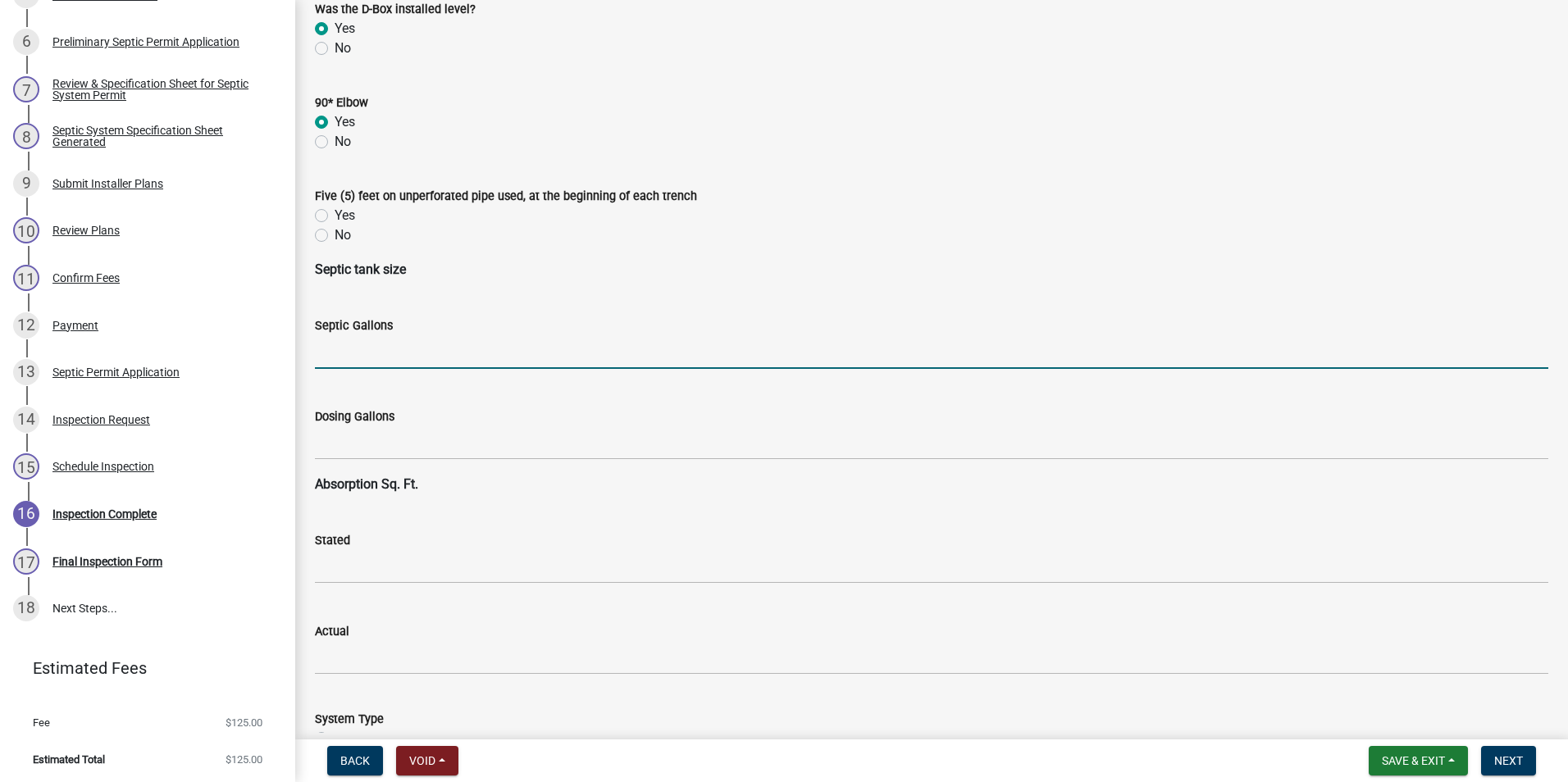
click at [370, 364] on input "text" at bounding box center [931, 351] width 1233 height 34
type input "1250"
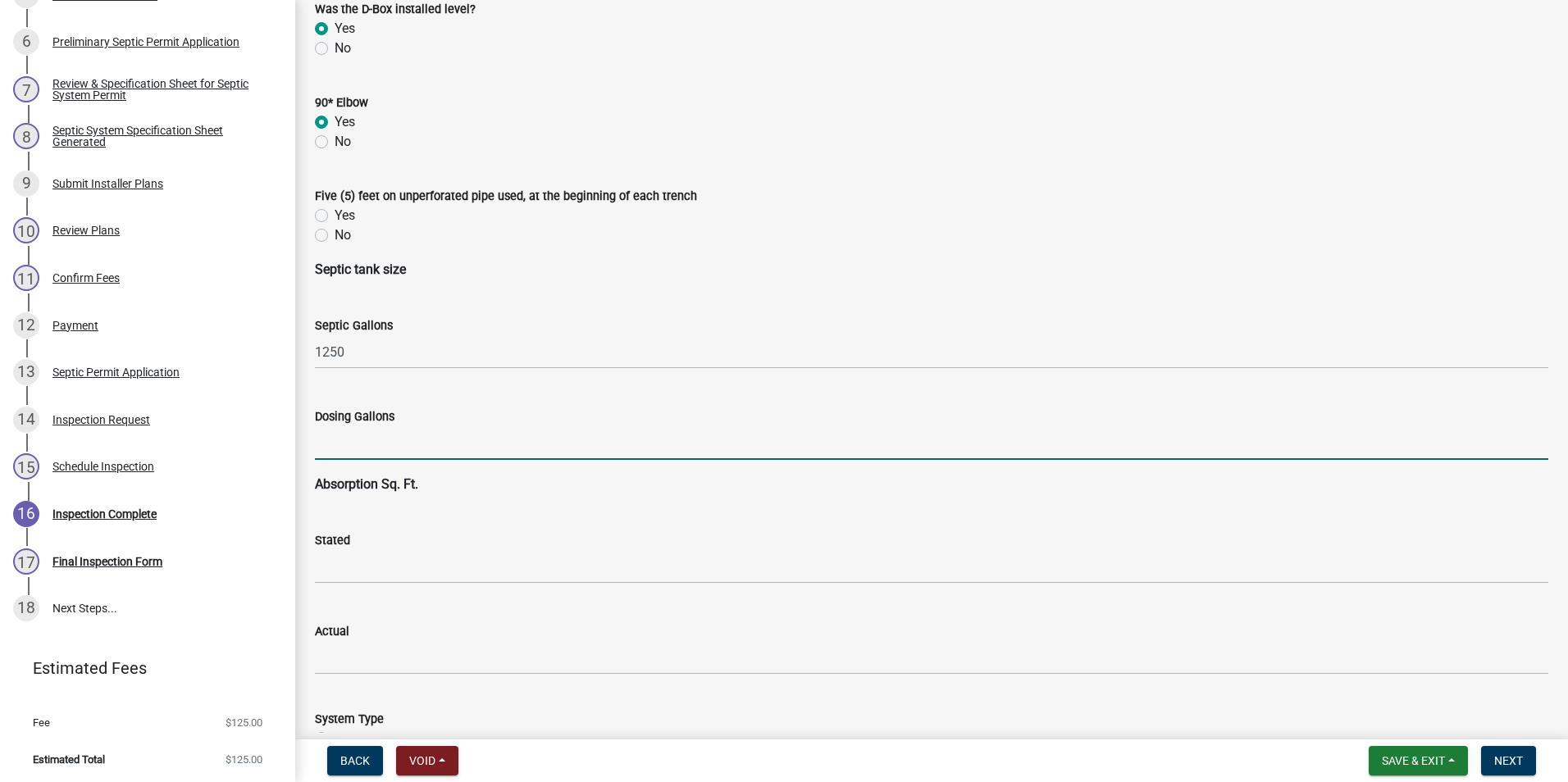
click at [349, 430] on input "text" at bounding box center [931, 442] width 1233 height 34
type input "1000"
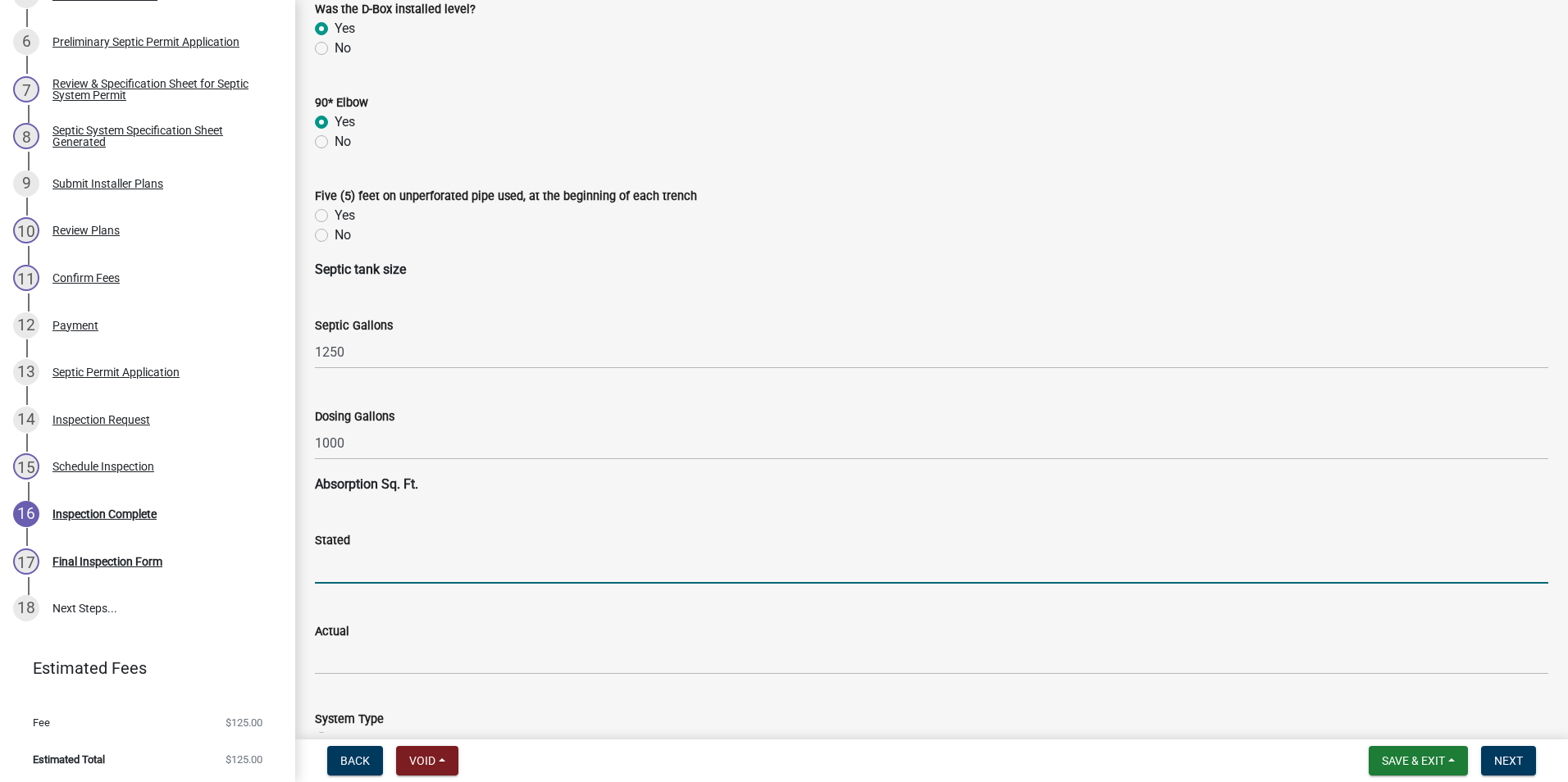
click at [372, 562] on input "text" at bounding box center [931, 566] width 1233 height 34
type input "2565"
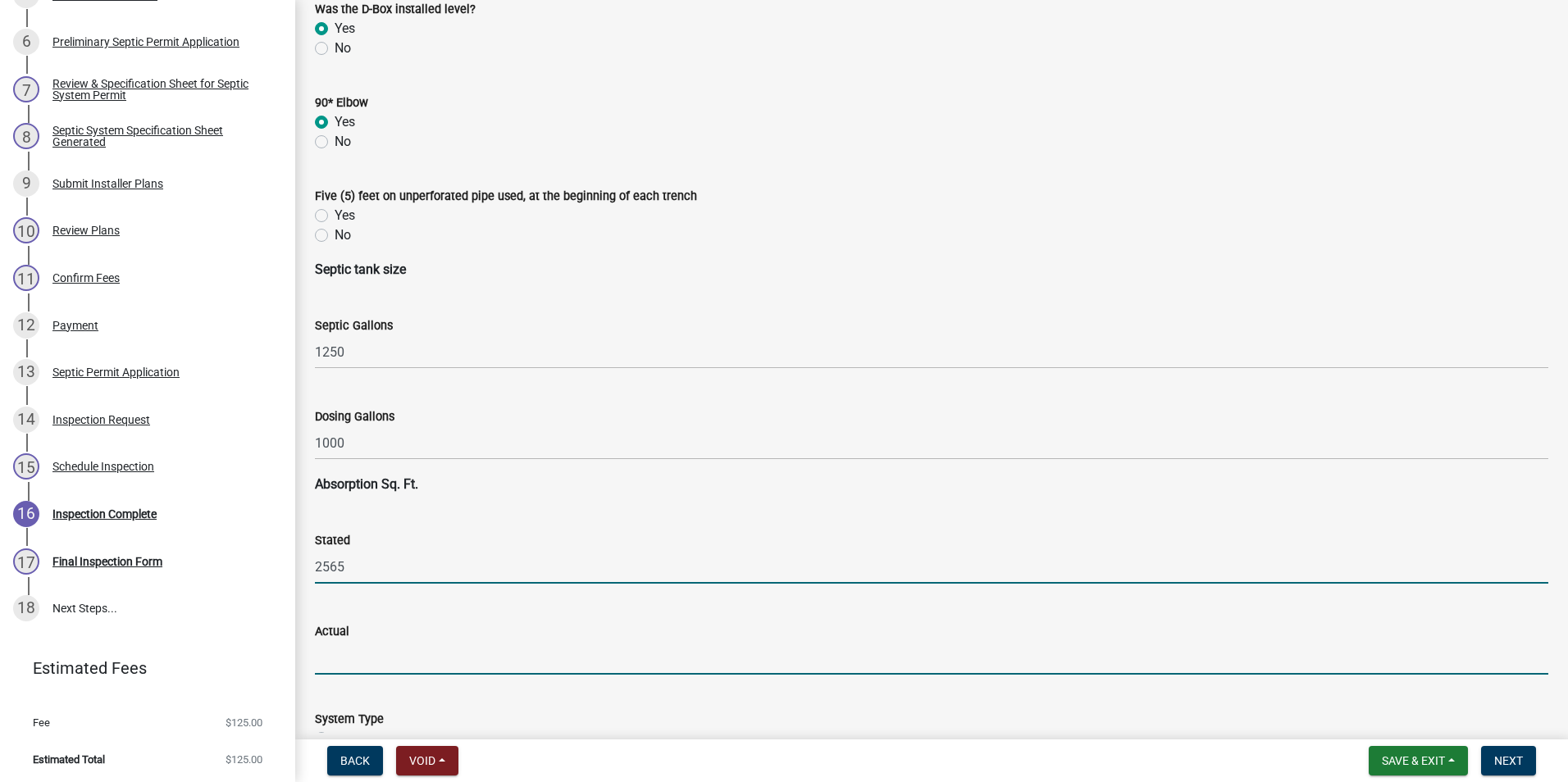
click at [346, 666] on input "text" at bounding box center [931, 657] width 1233 height 34
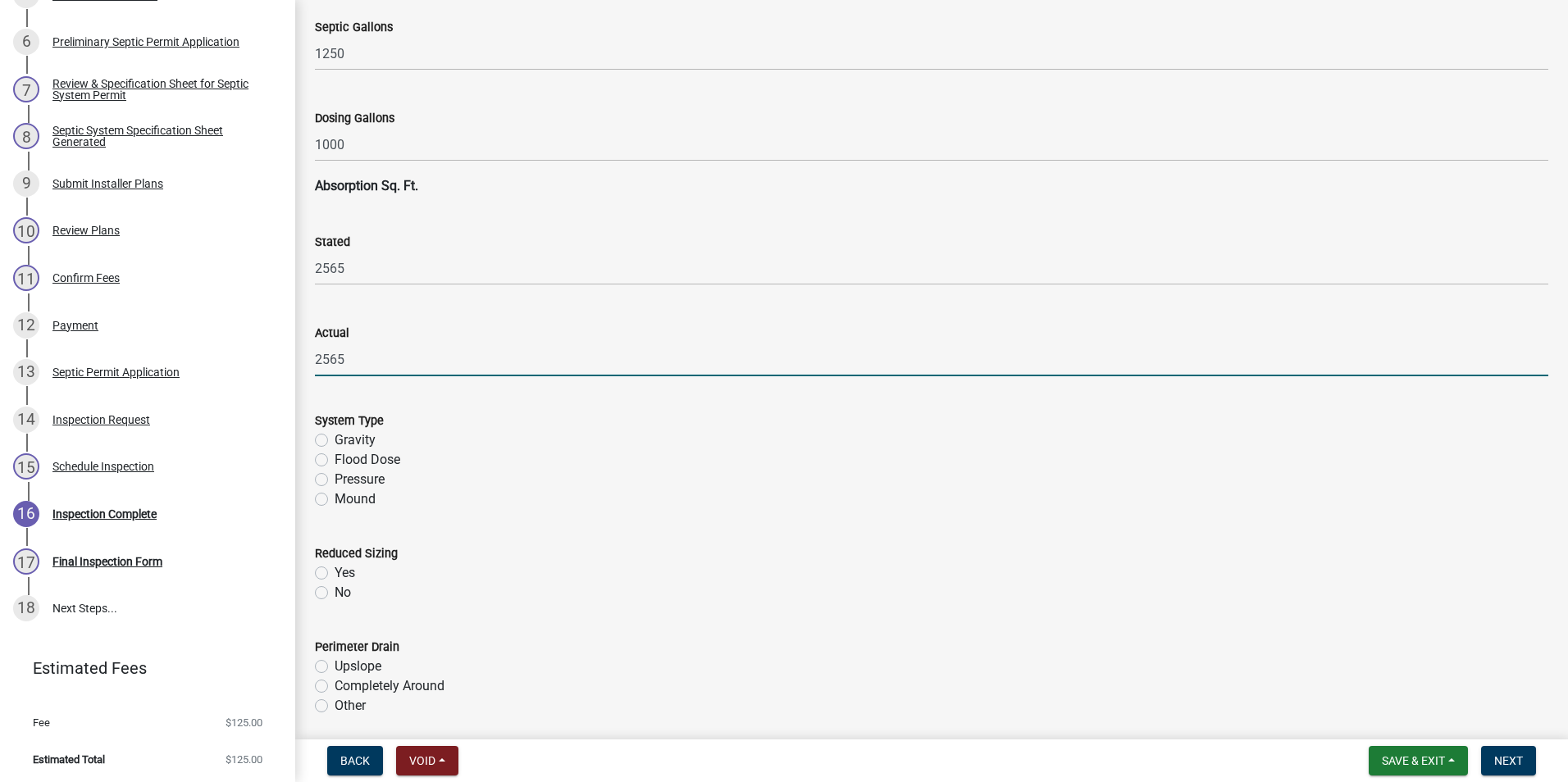
scroll to position [2870, 0]
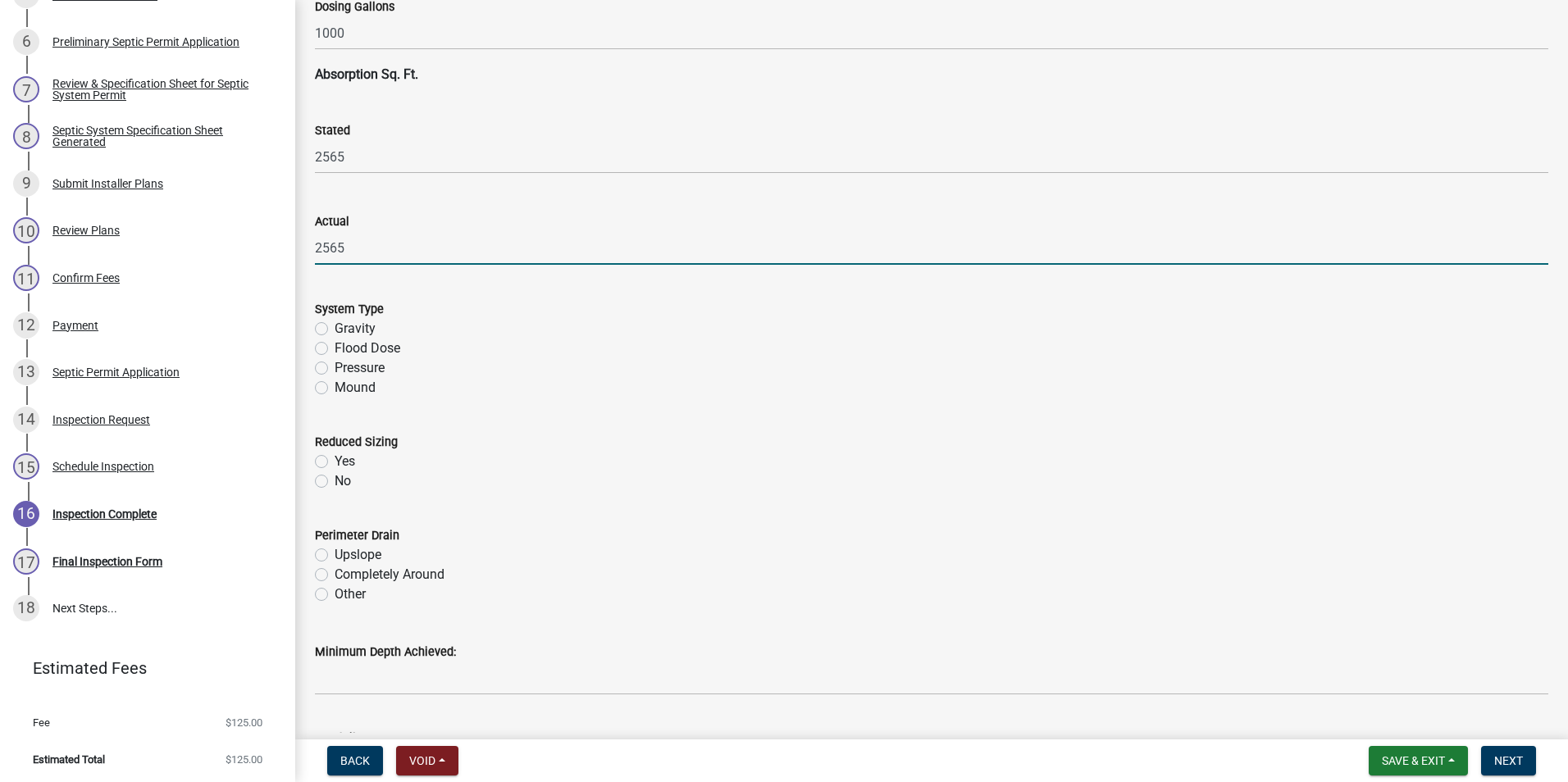
type input "2565"
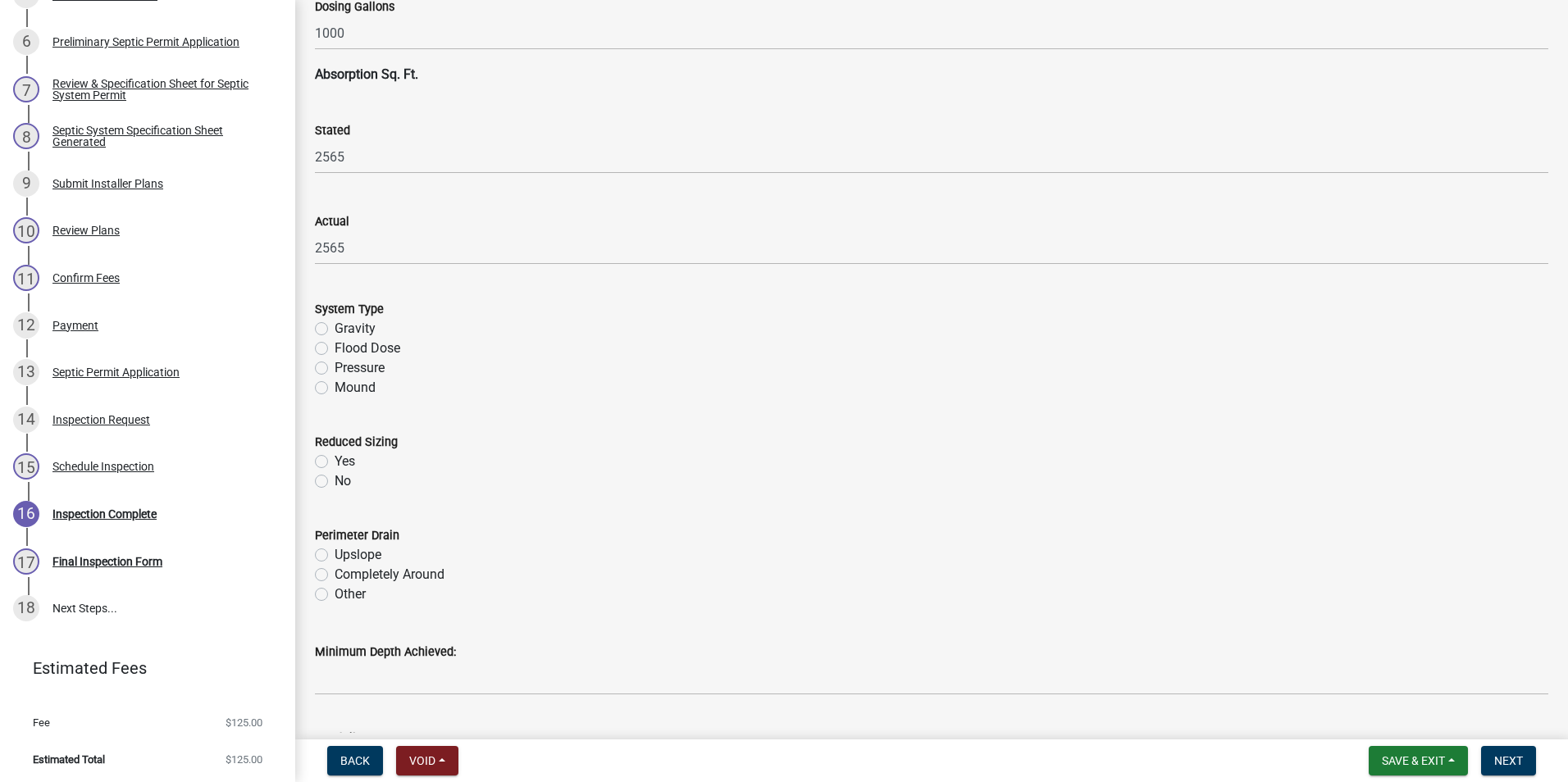
click at [335, 388] on label "Mound" at bounding box center [355, 388] width 41 height 19
click at [335, 388] on input "Mound" at bounding box center [340, 383] width 11 height 11
radio input "true"
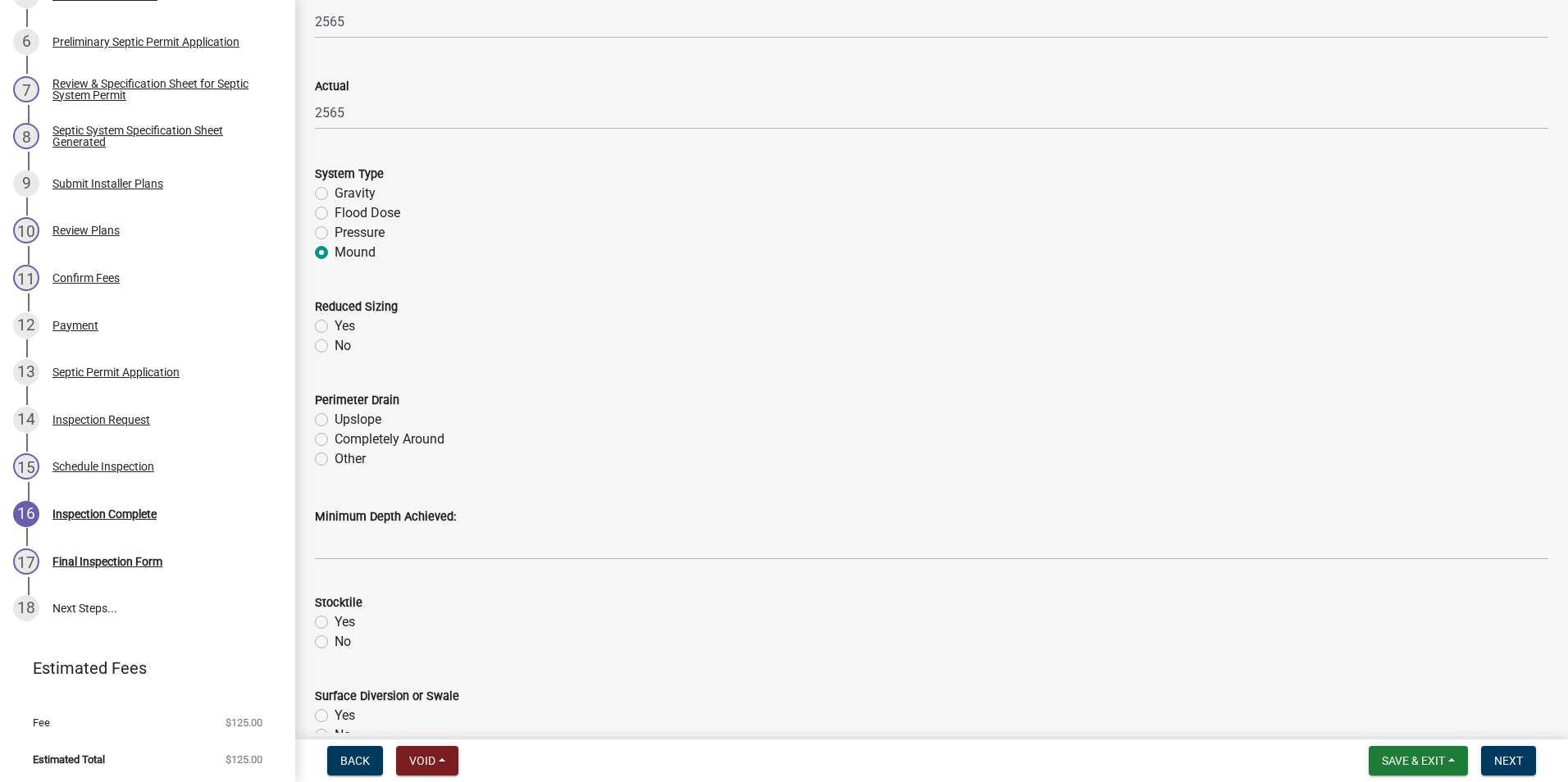
scroll to position [3033, 0]
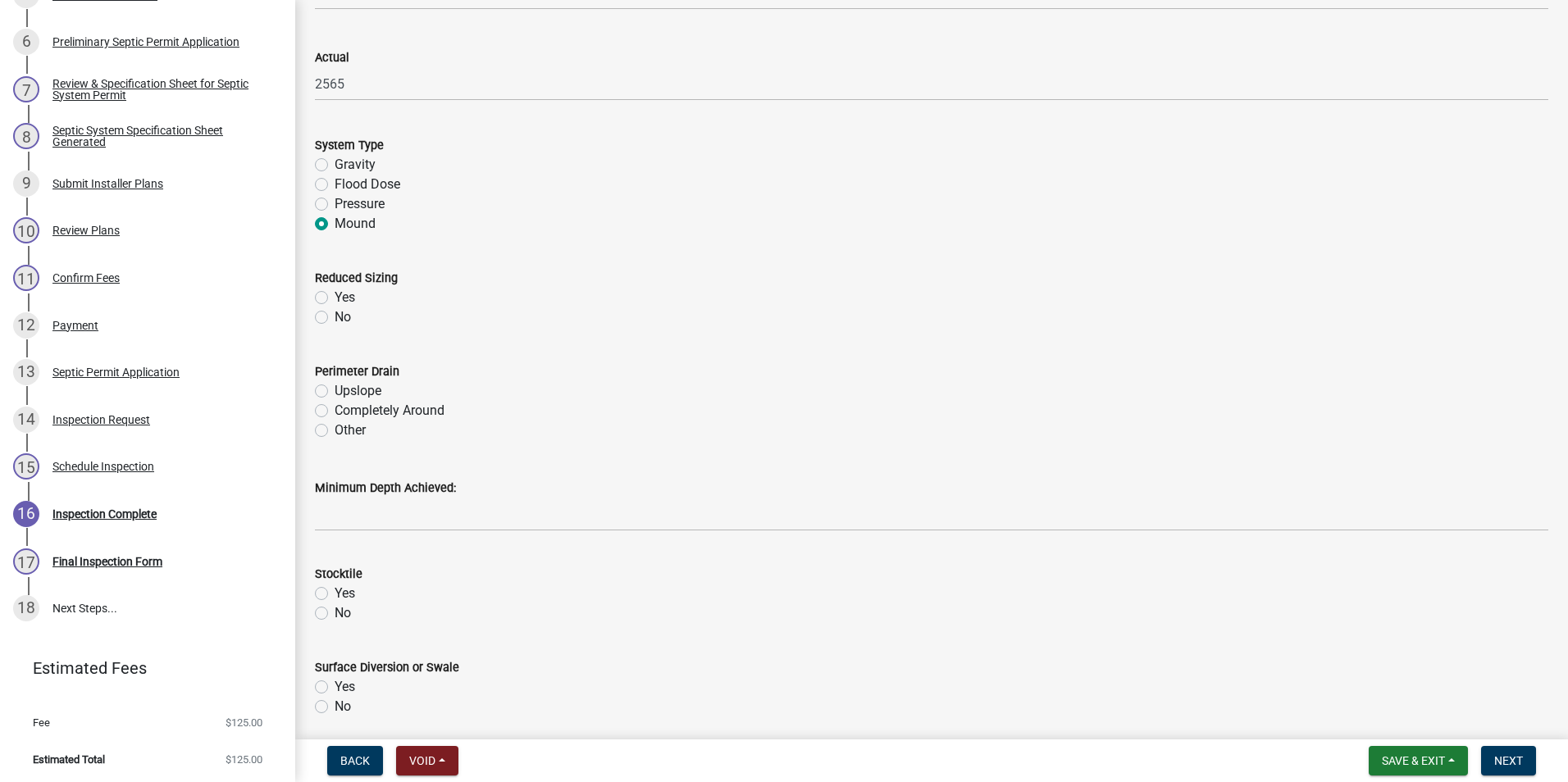
drag, startPoint x: 322, startPoint y: 314, endPoint x: 330, endPoint y: 401, distance: 87.4
click at [335, 320] on label "No" at bounding box center [343, 317] width 16 height 19
click at [335, 318] on input "No" at bounding box center [340, 313] width 11 height 11
radio input "true"
drag, startPoint x: 321, startPoint y: 411, endPoint x: 324, endPoint y: 421, distance: 10.4
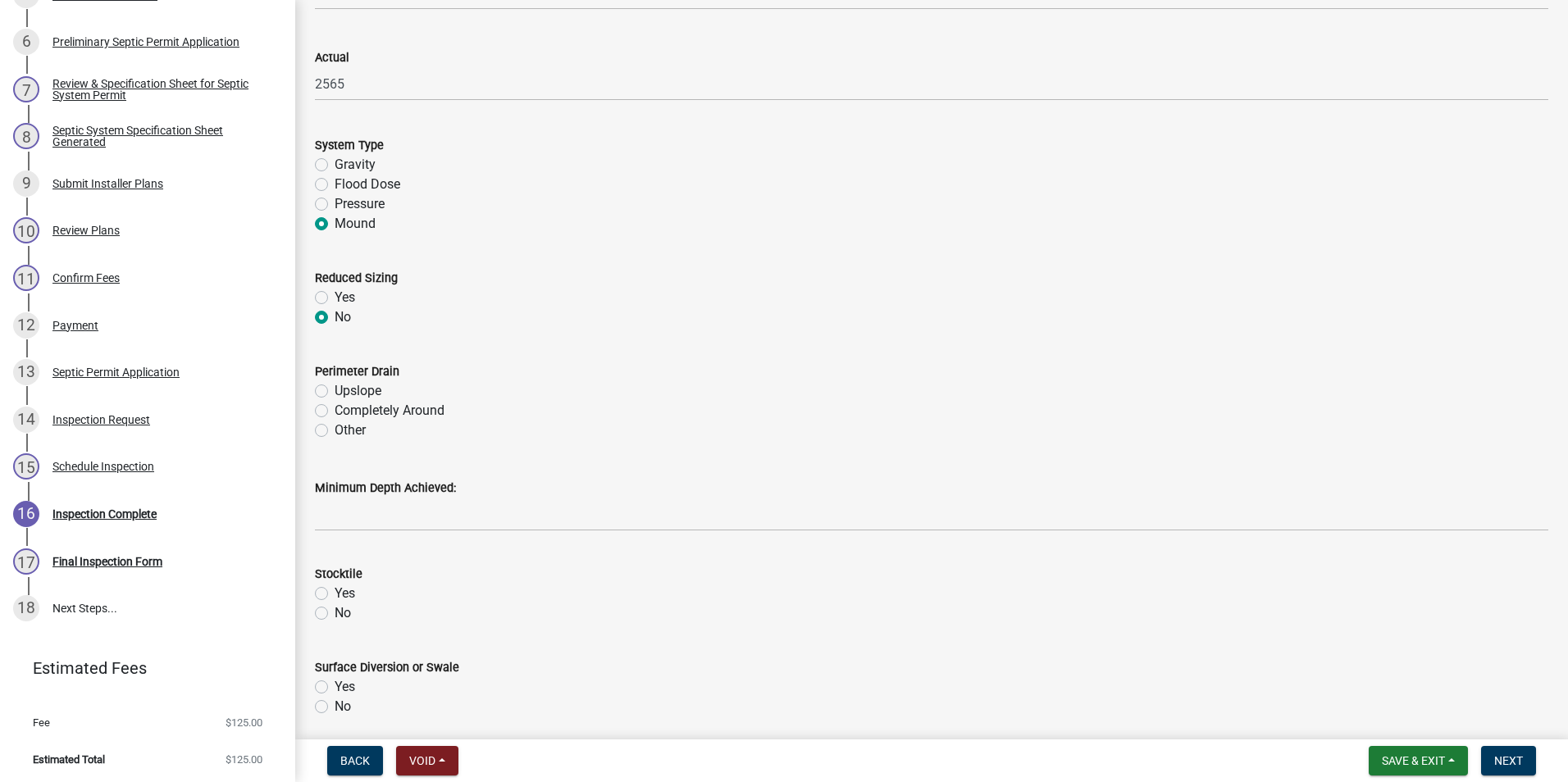
click at [335, 415] on label "Completely Around" at bounding box center [390, 410] width 110 height 19
click at [335, 411] on input "Completely Around" at bounding box center [340, 406] width 11 height 11
radio input "true"
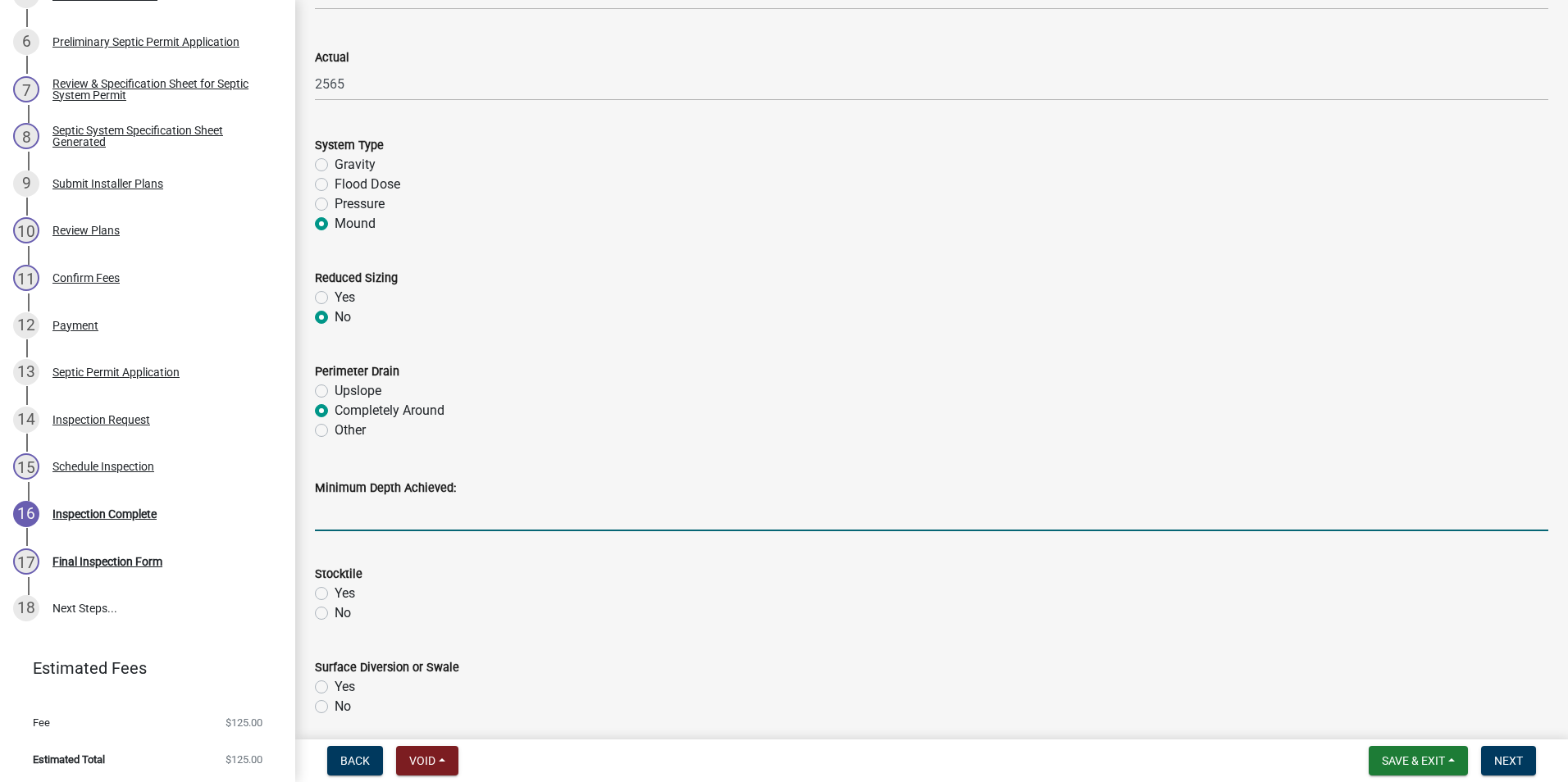
click at [325, 522] on input "Minimum Depth Achieved:" at bounding box center [931, 514] width 1233 height 34
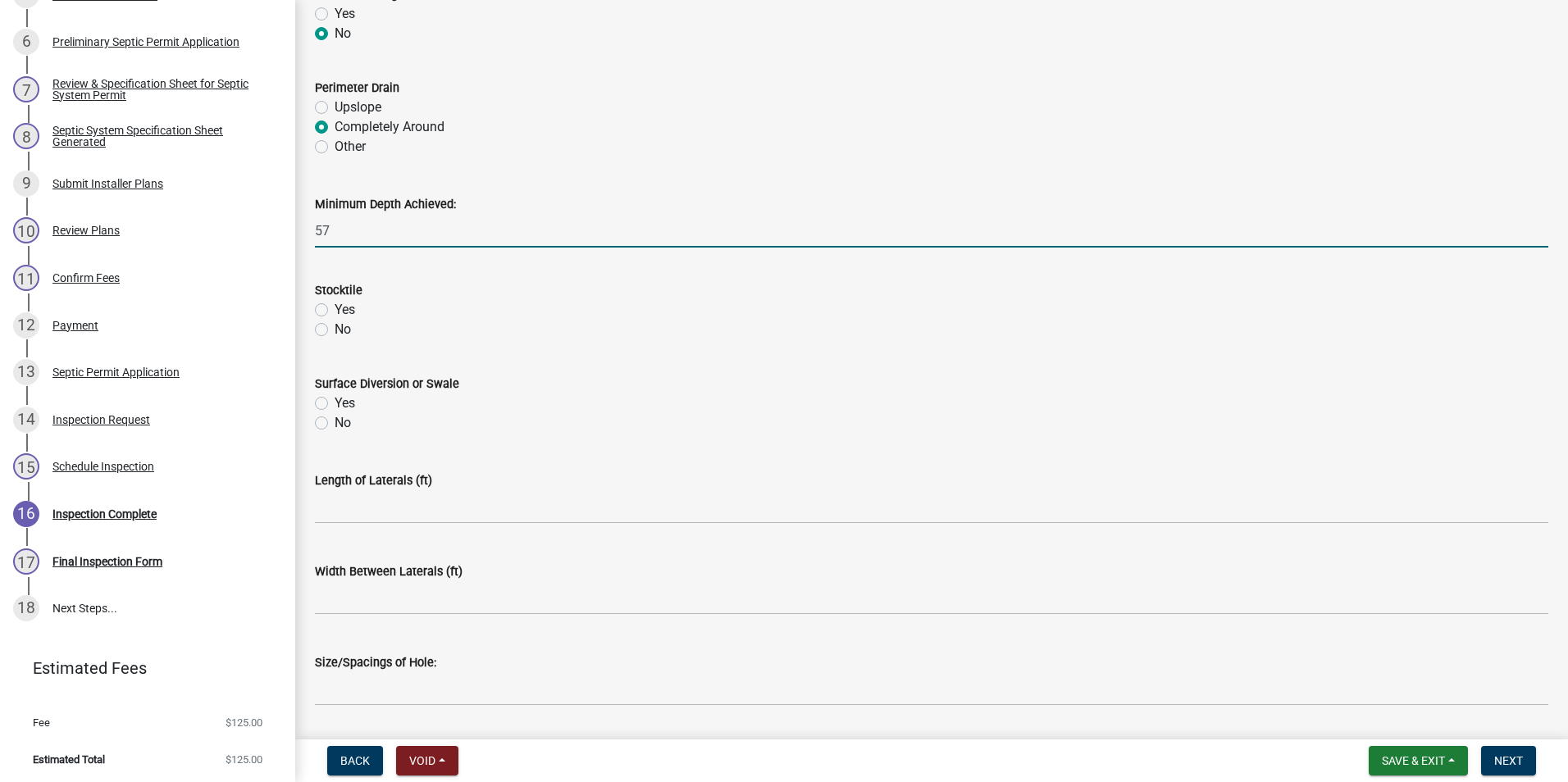
scroll to position [3361, 0]
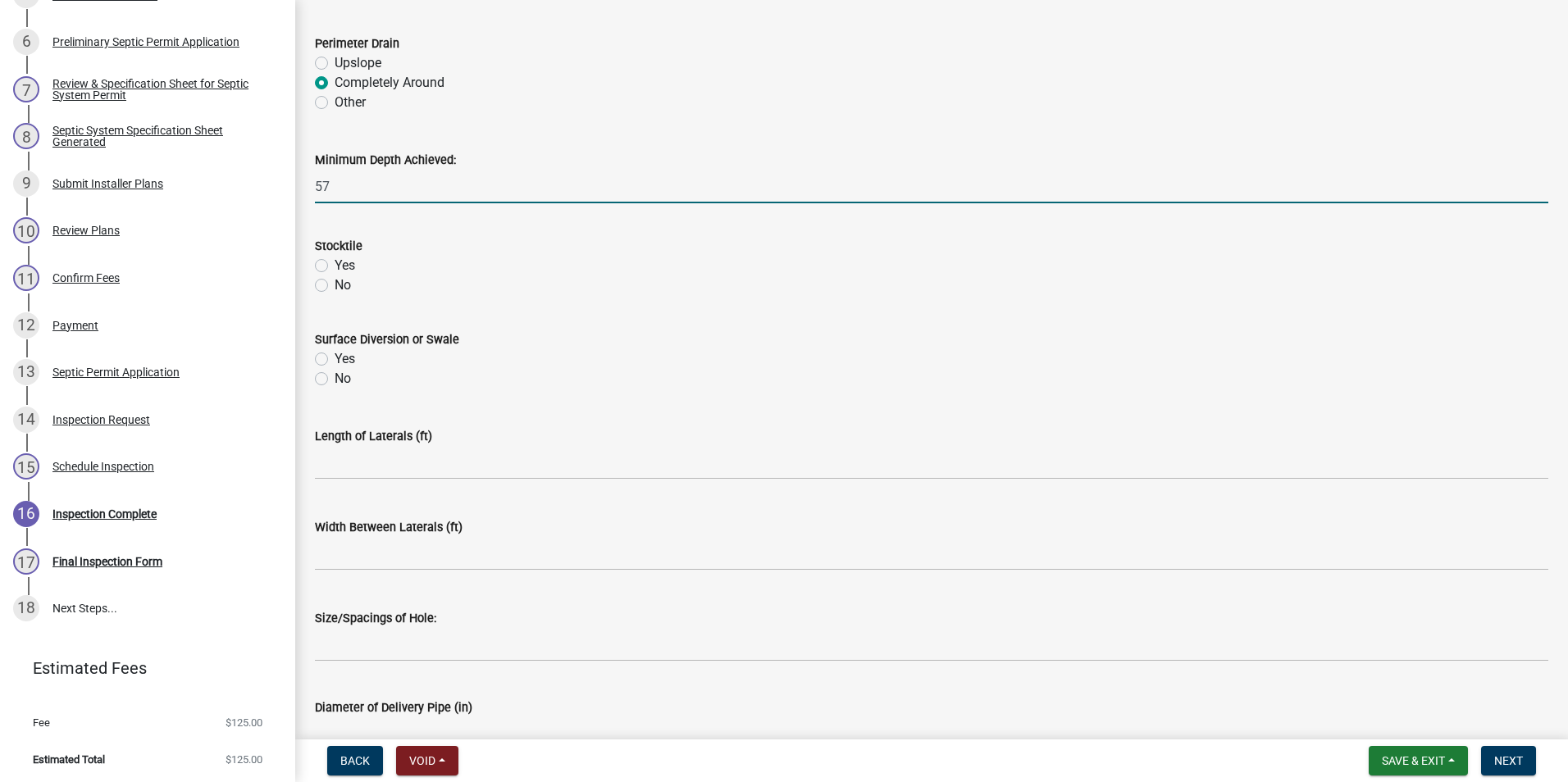
type input "57"
click at [335, 263] on label "Yes" at bounding box center [345, 265] width 20 height 19
click at [335, 263] on input "Yes" at bounding box center [340, 260] width 11 height 11
radio input "true"
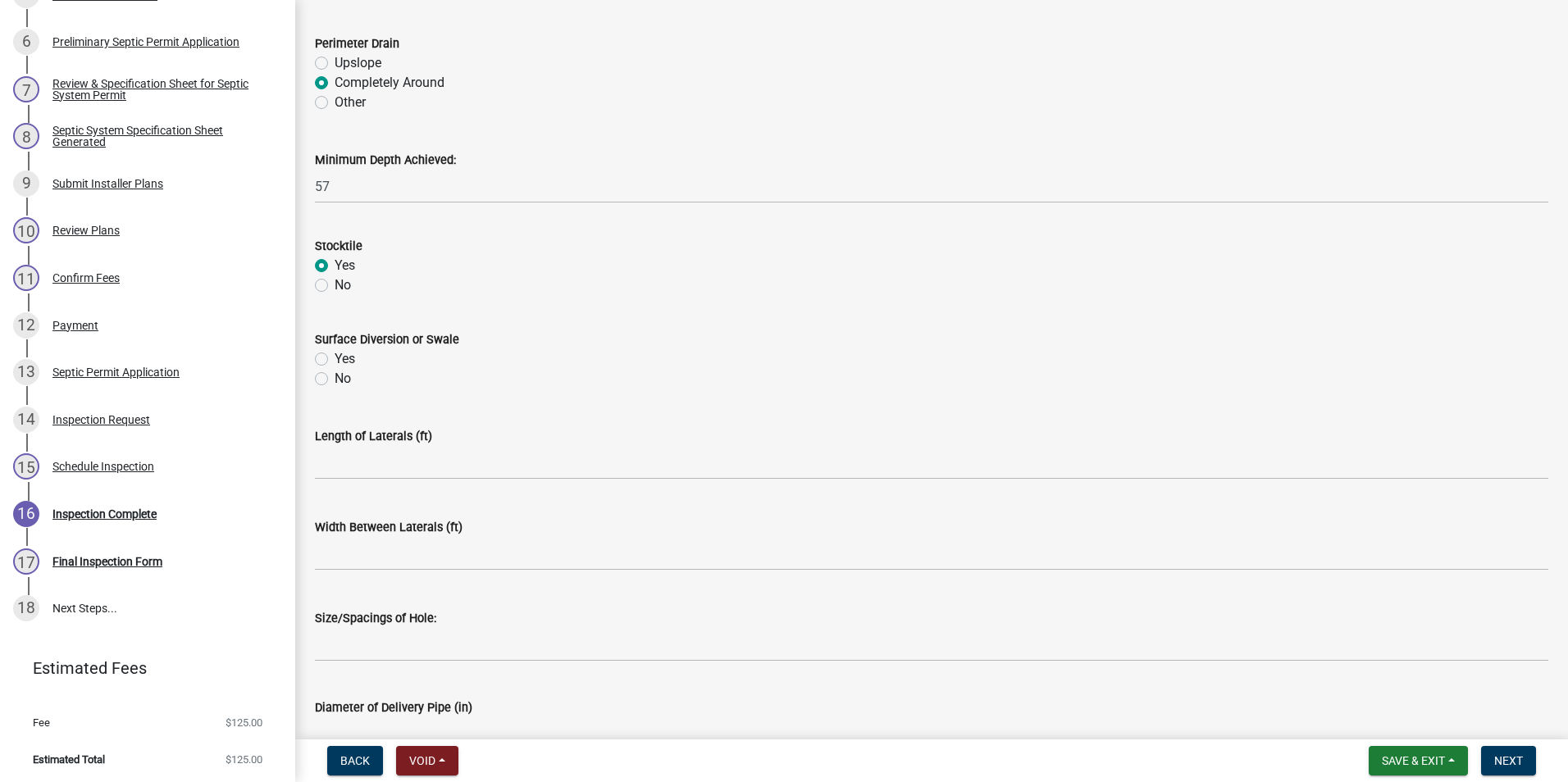
click at [335, 359] on label "Yes" at bounding box center [345, 359] width 20 height 19
click at [335, 359] on input "Yes" at bounding box center [340, 354] width 11 height 11
radio input "true"
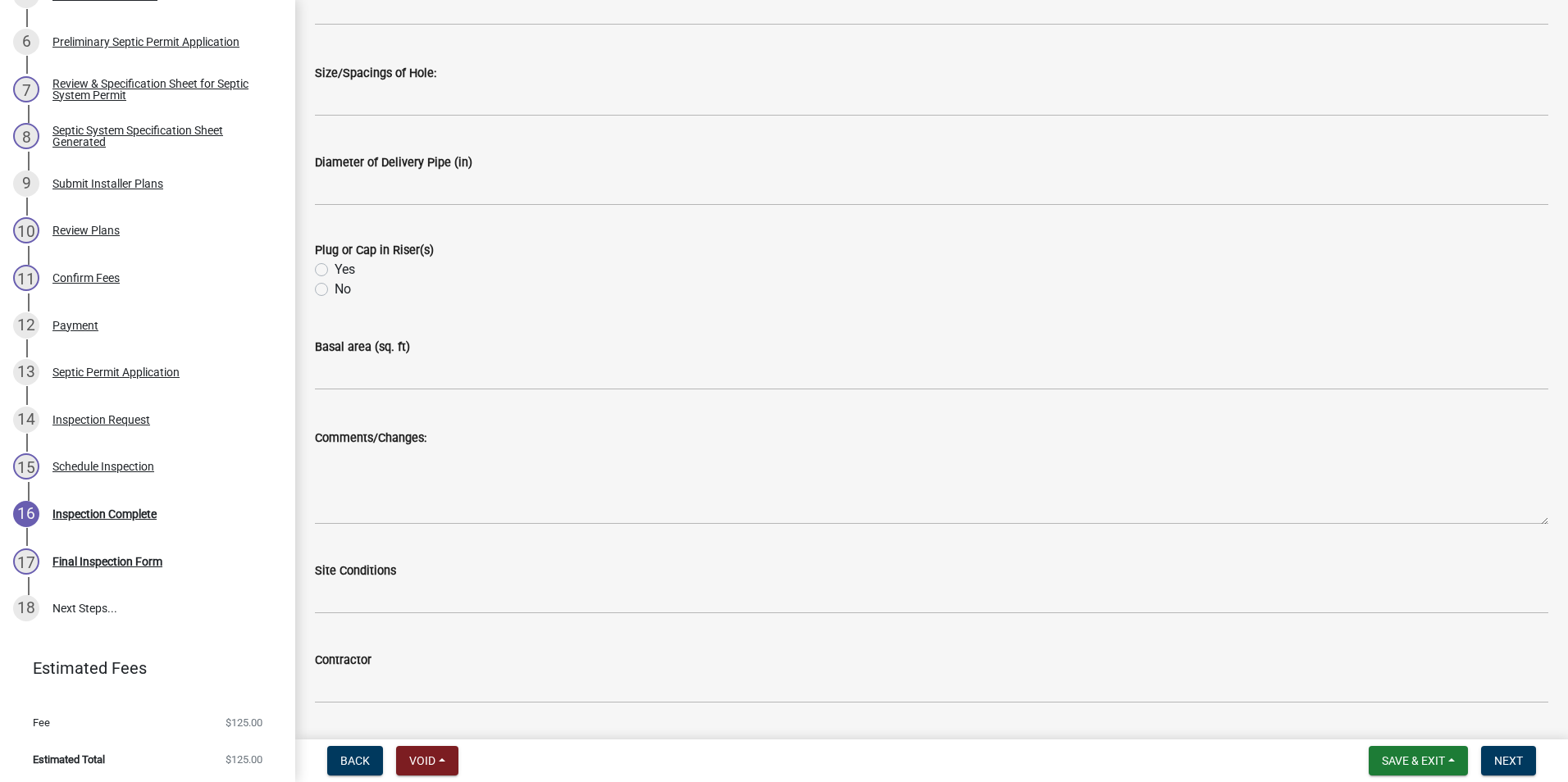
scroll to position [3935, 0]
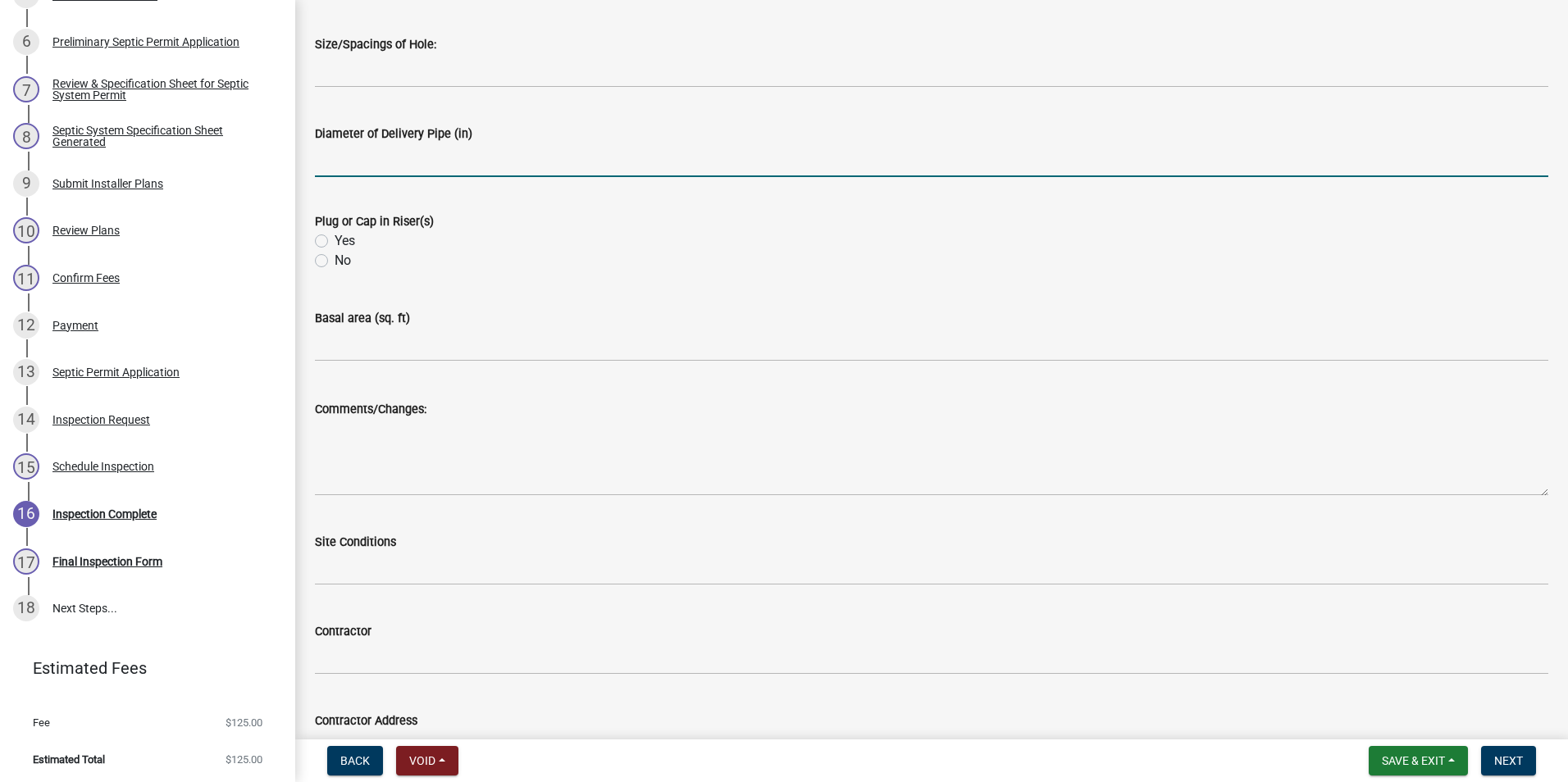
click at [392, 166] on input "text" at bounding box center [931, 160] width 1233 height 34
type input "2"
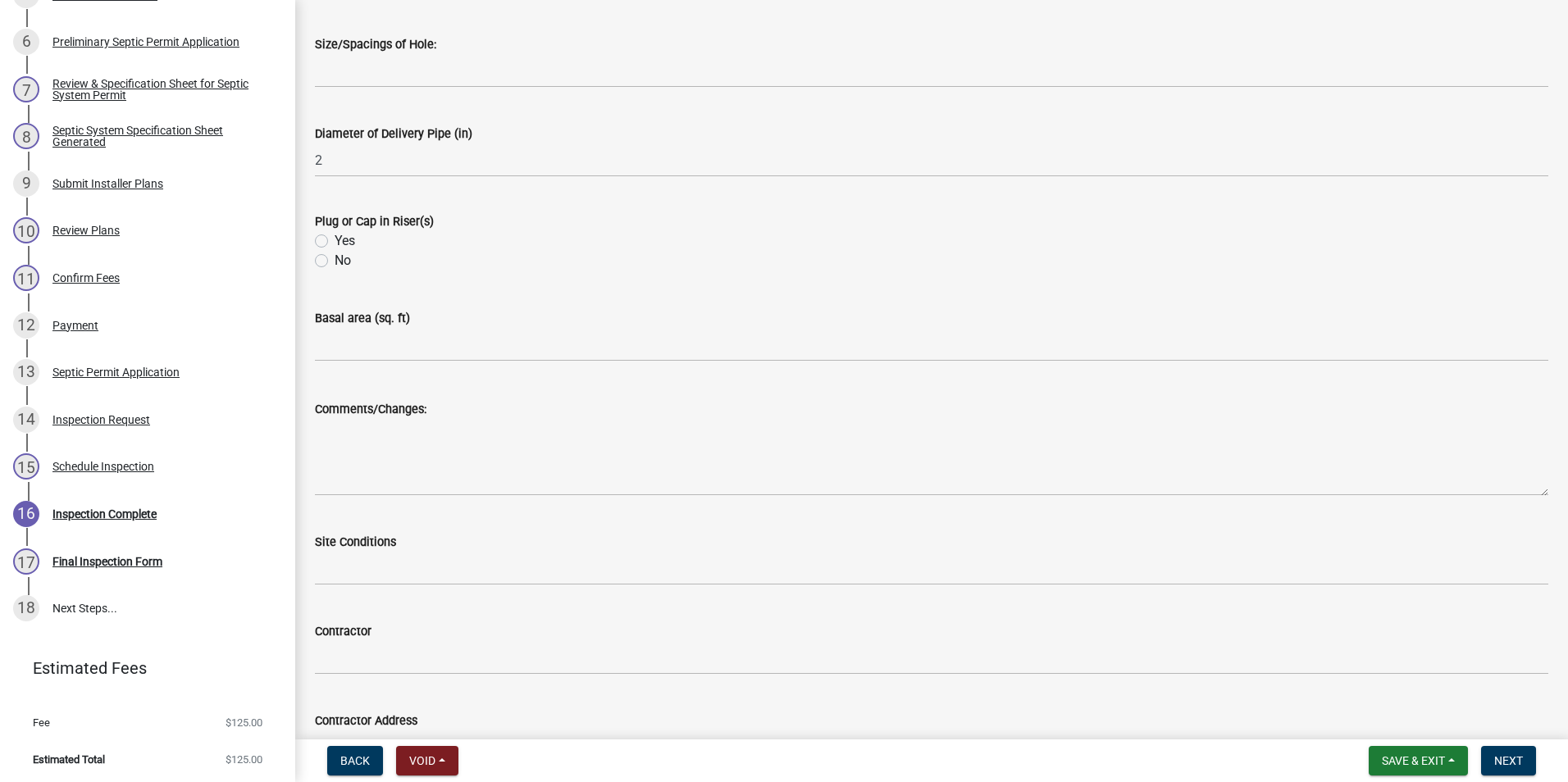
click at [335, 239] on label "Yes" at bounding box center [345, 241] width 20 height 19
click at [335, 239] on input "Yes" at bounding box center [340, 236] width 11 height 11
radio input "true"
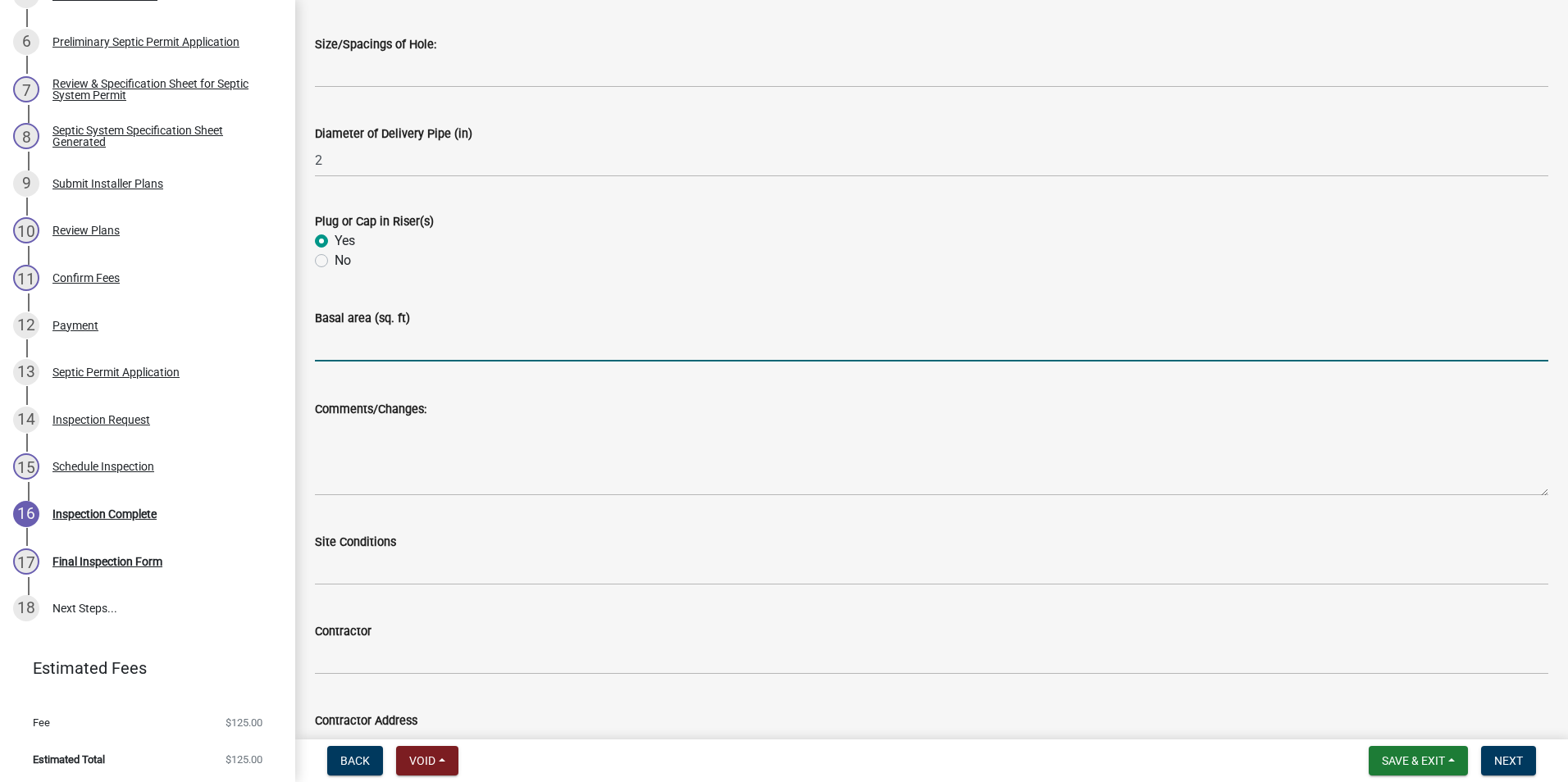
click at [338, 356] on input "text" at bounding box center [931, 345] width 1233 height 34
type input "2565"
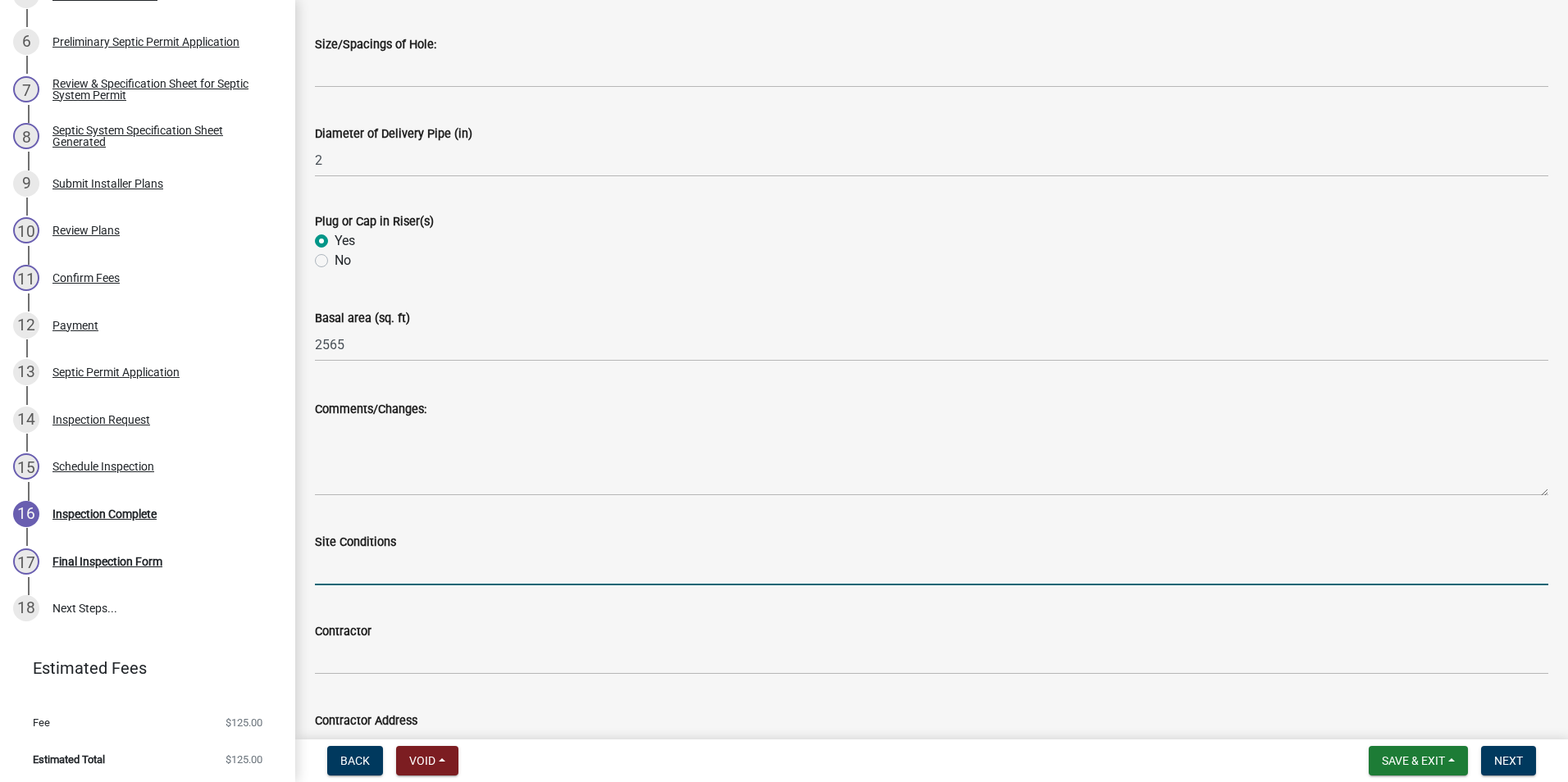
click at [345, 573] on input "Site Conditions" at bounding box center [931, 568] width 1233 height 34
type input "dry"
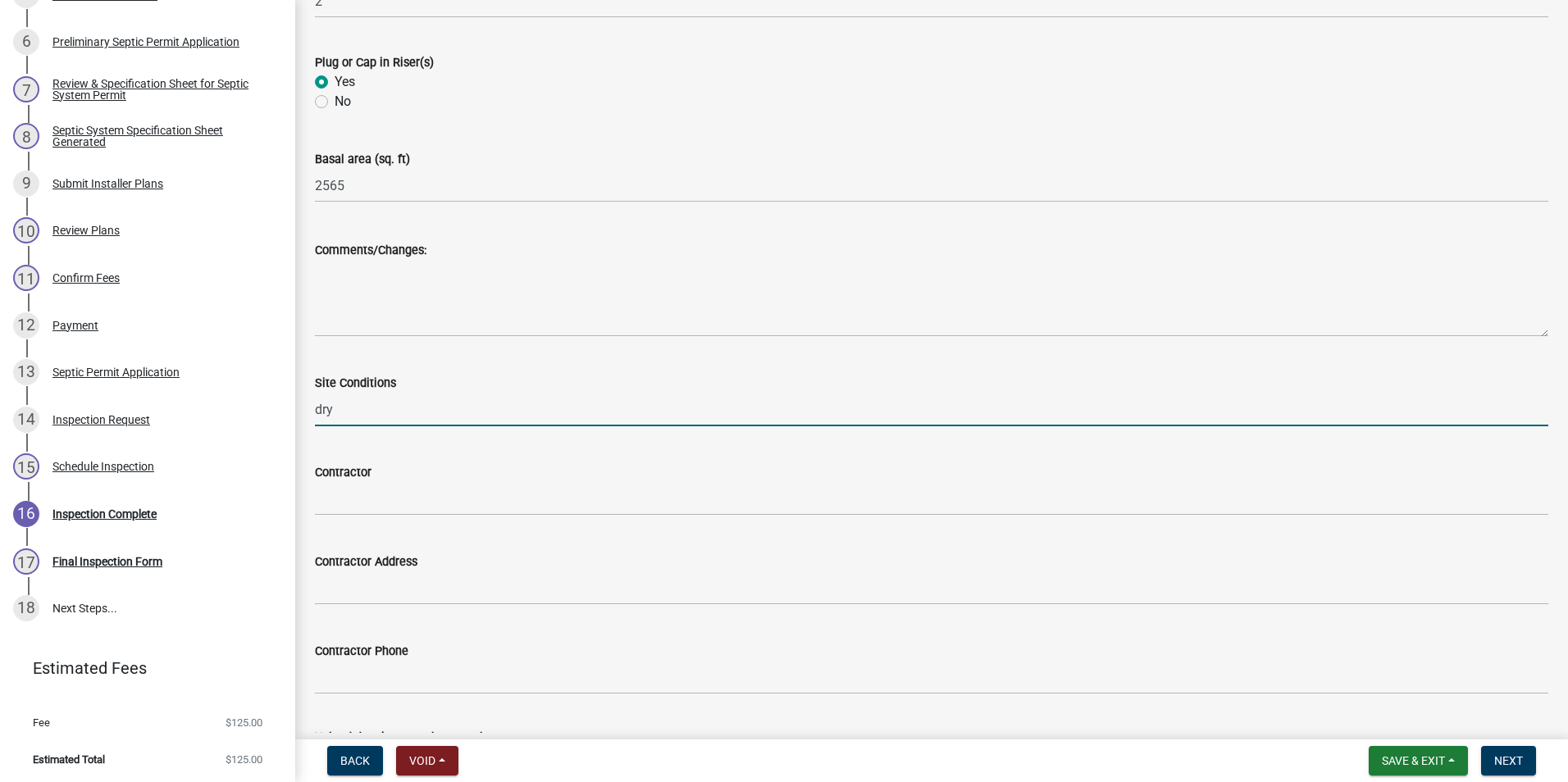
scroll to position [4254, 0]
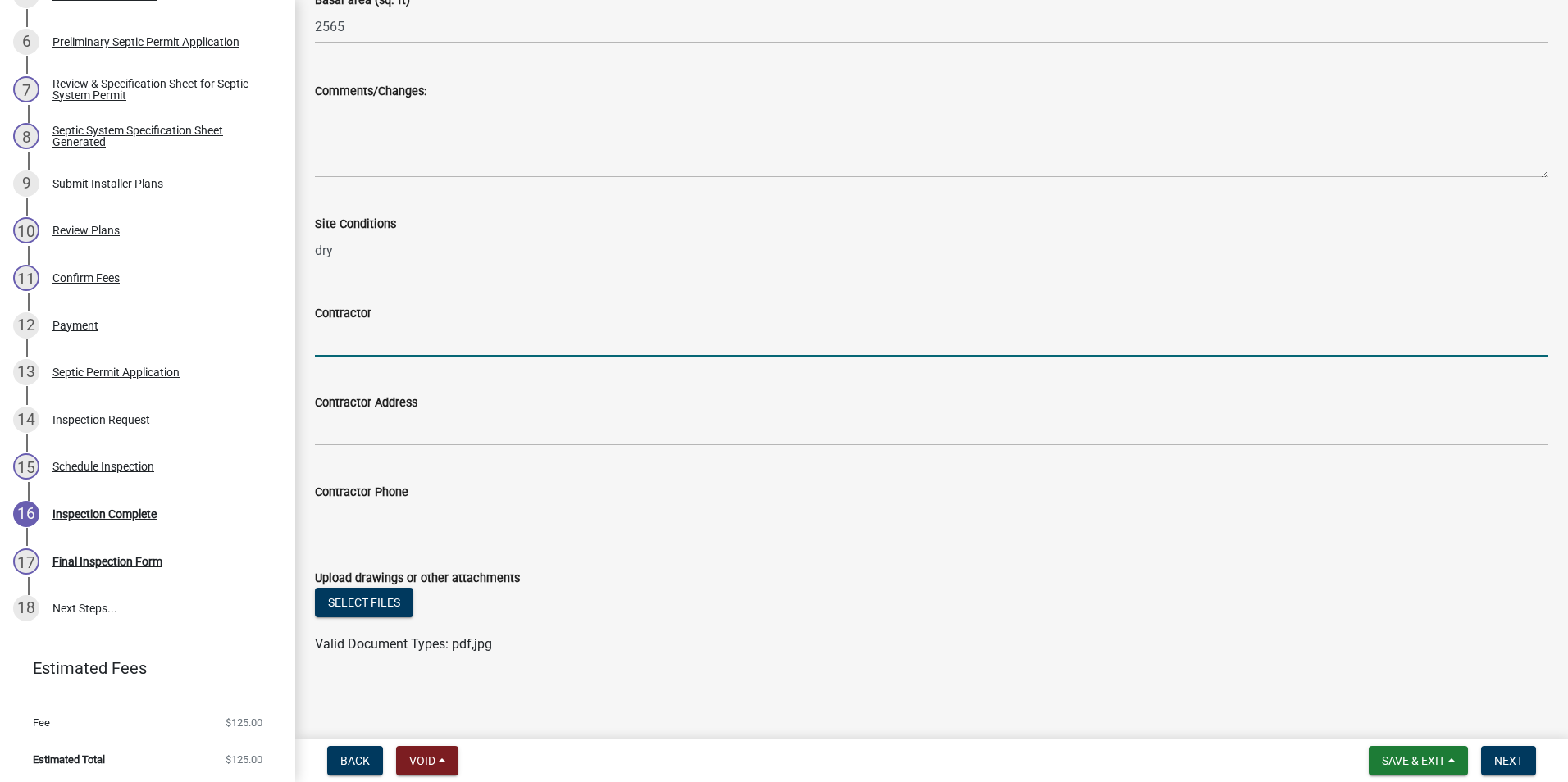
click at [365, 330] on input "Contractor" at bounding box center [931, 340] width 1233 height 34
type input "[PERSON_NAME] Septic"
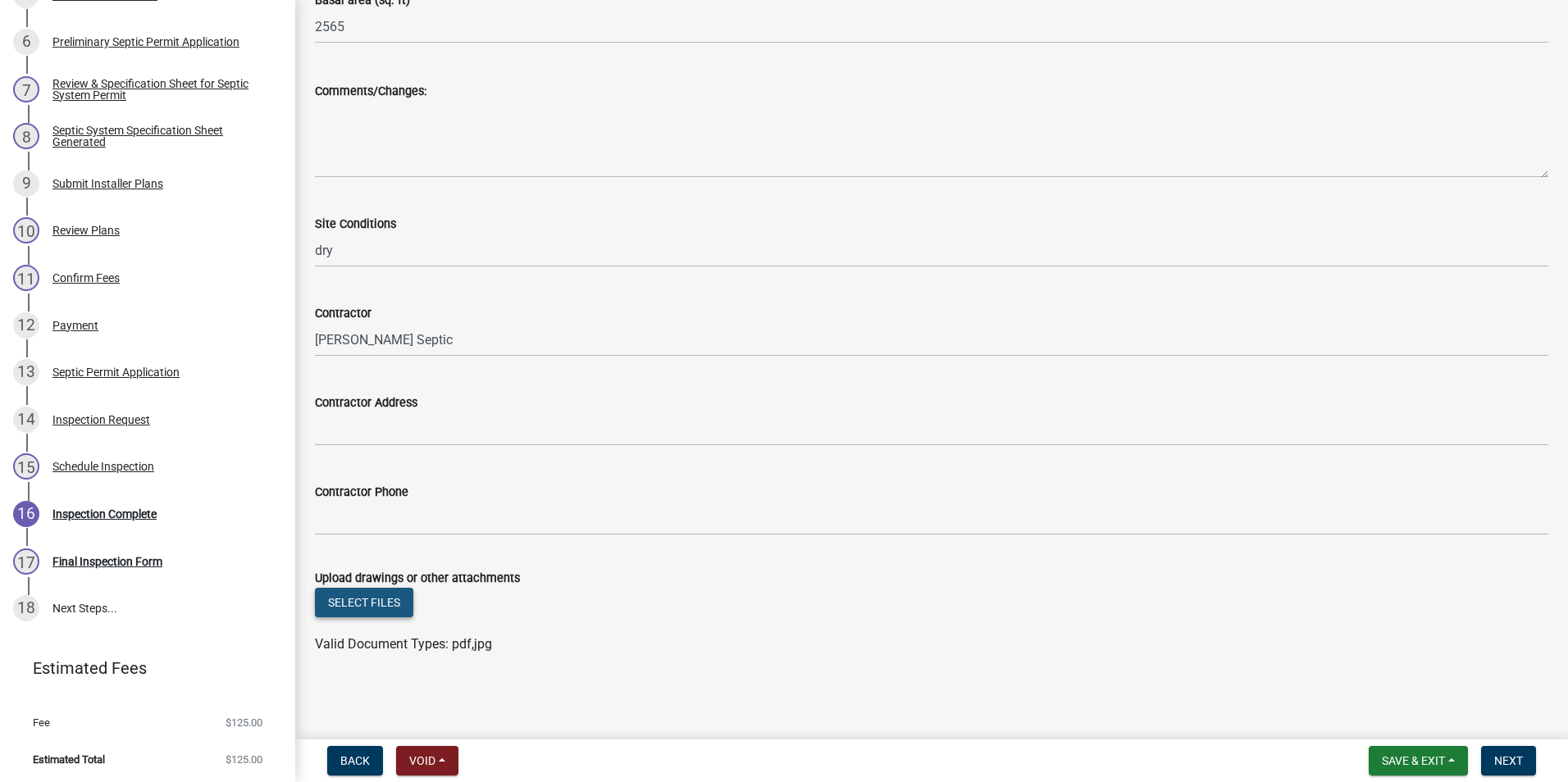
click at [347, 598] on button "Select files" at bounding box center [364, 602] width 99 height 29
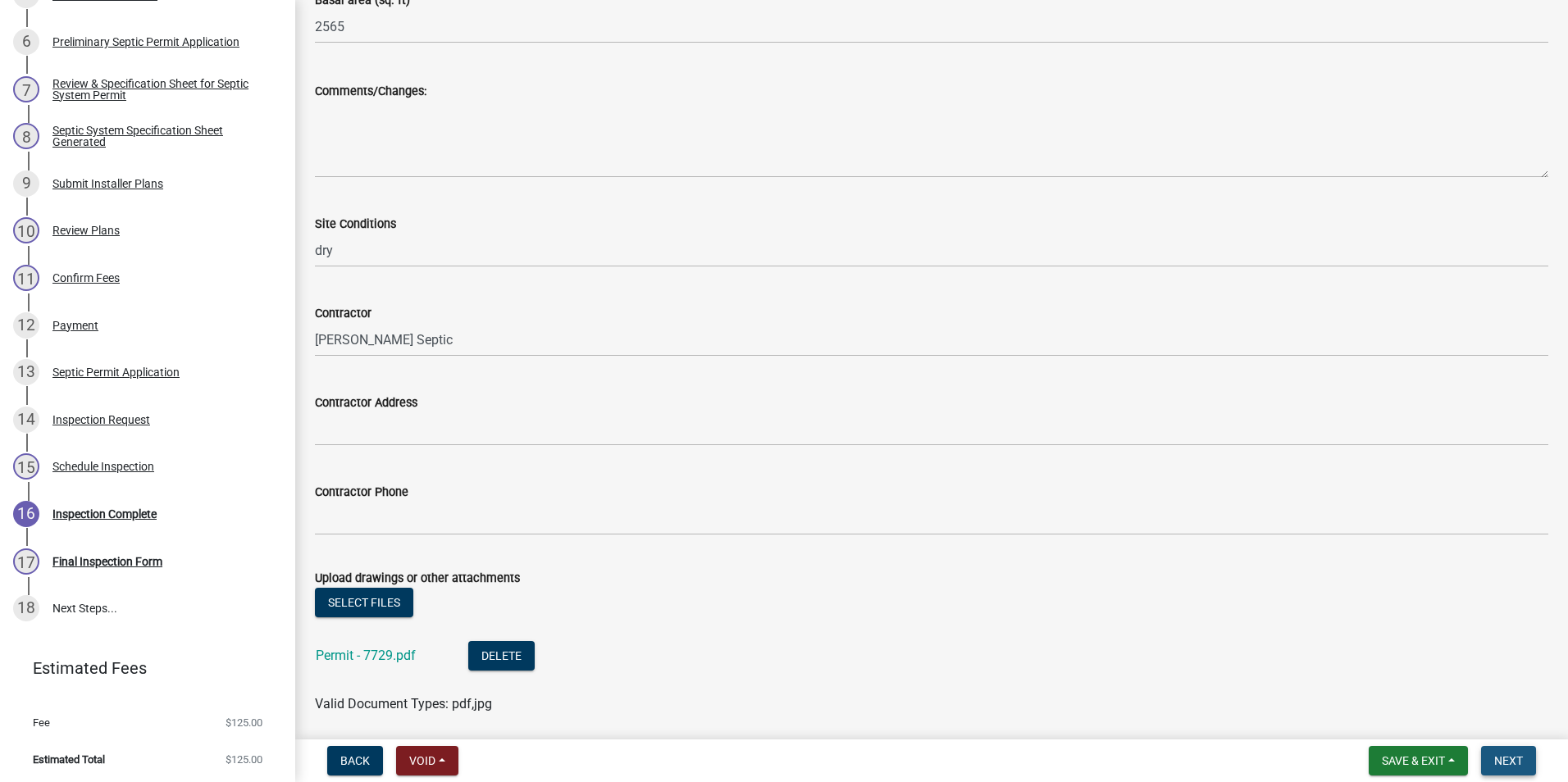
click at [1509, 760] on span "Next" at bounding box center [1508, 761] width 29 height 14
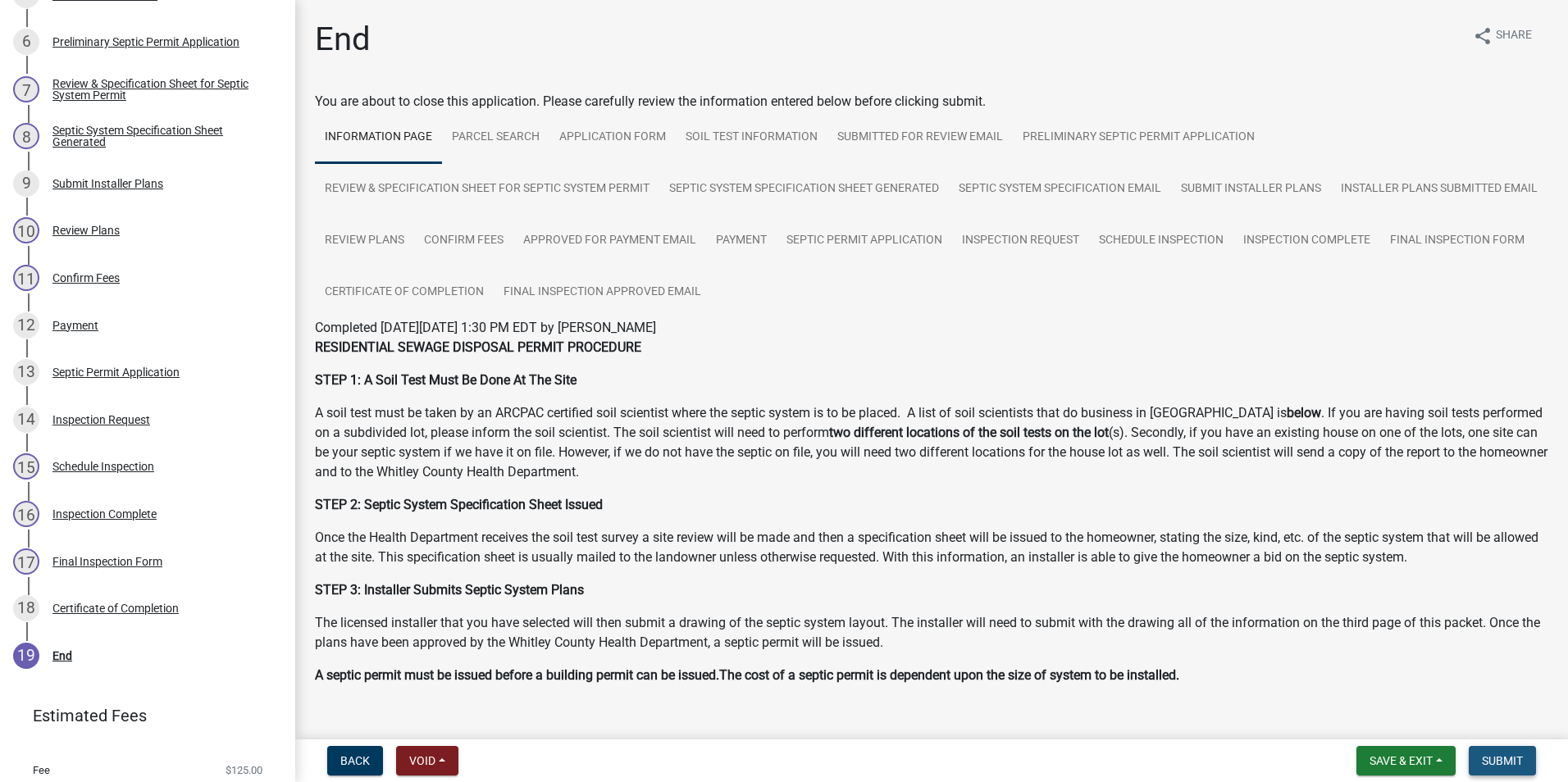
click at [1501, 764] on span "Submit" at bounding box center [1502, 761] width 41 height 14
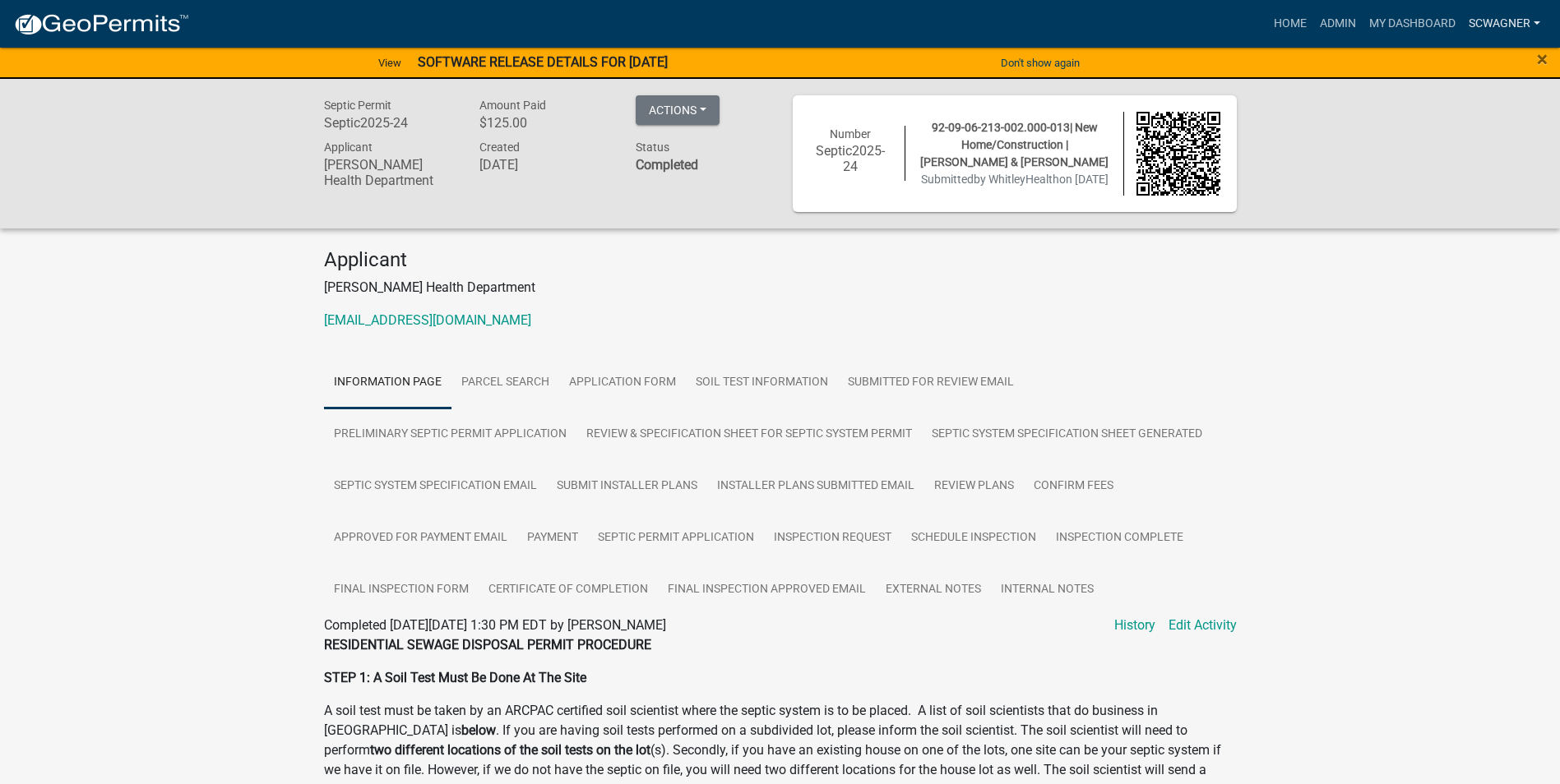
click at [1491, 24] on link "scwagner" at bounding box center [1504, 23] width 84 height 31
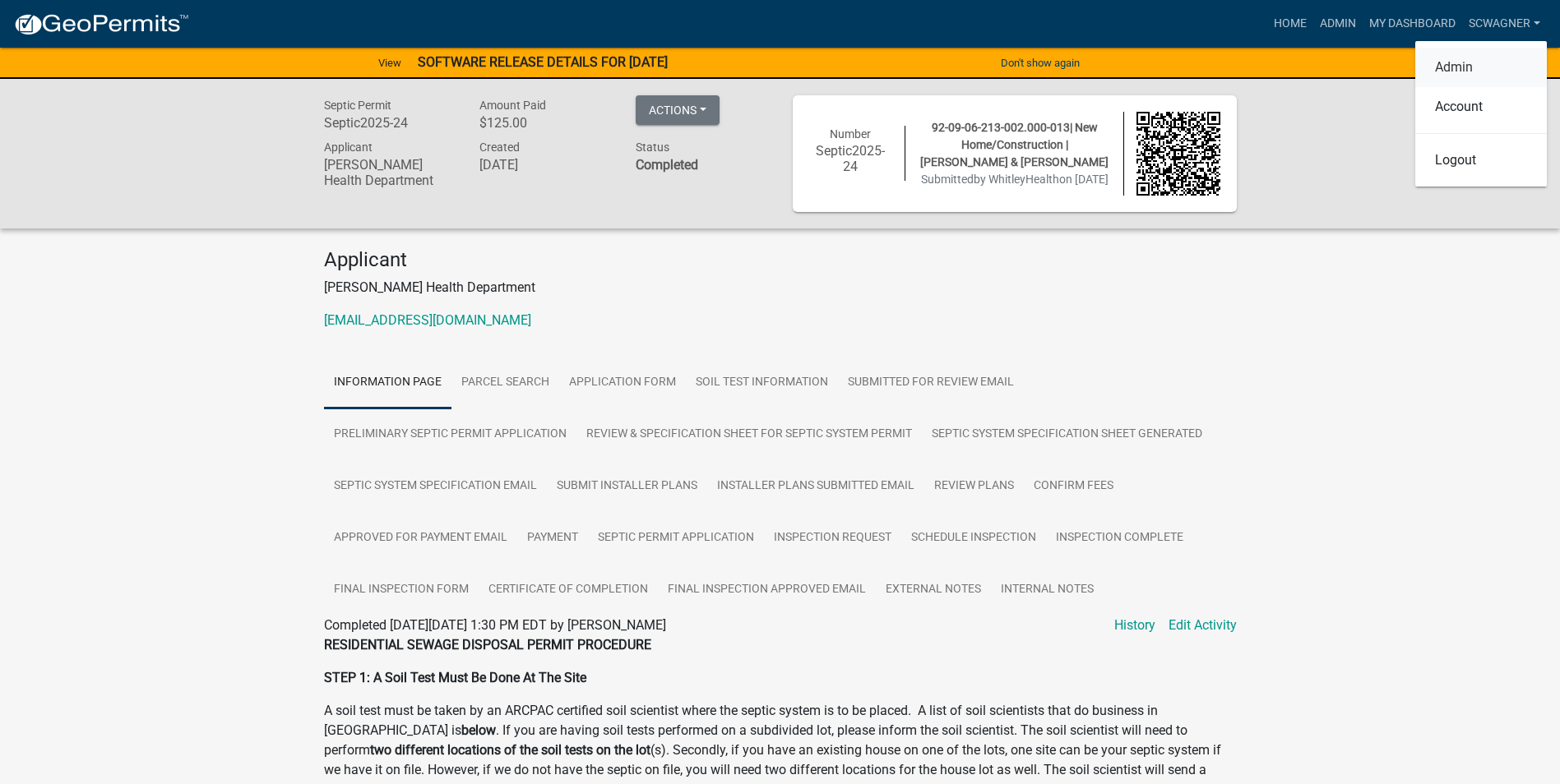
click at [1441, 64] on link "Admin" at bounding box center [1481, 67] width 132 height 40
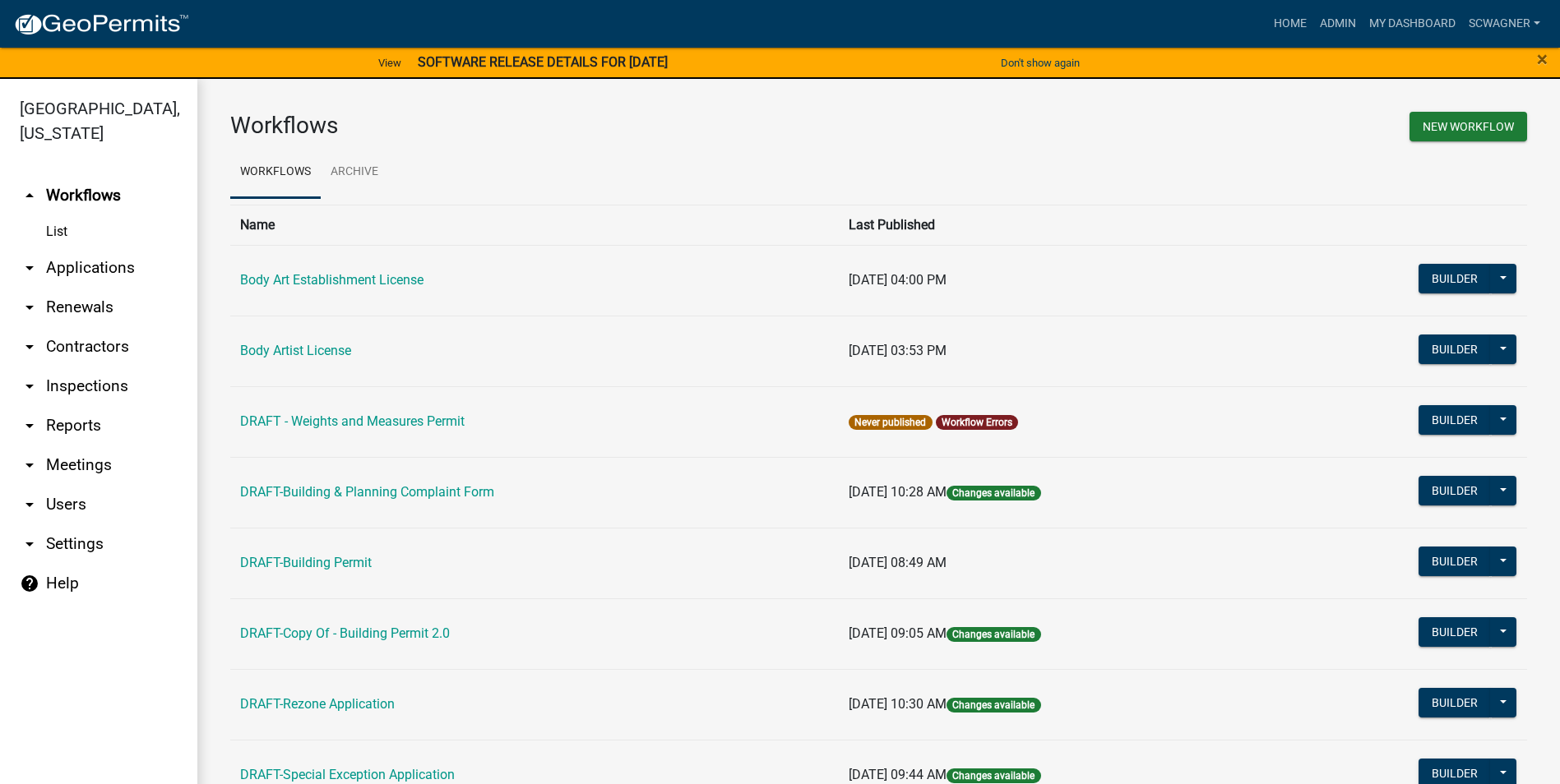
click at [83, 263] on link "arrow_drop_down Applications" at bounding box center [98, 268] width 197 height 40
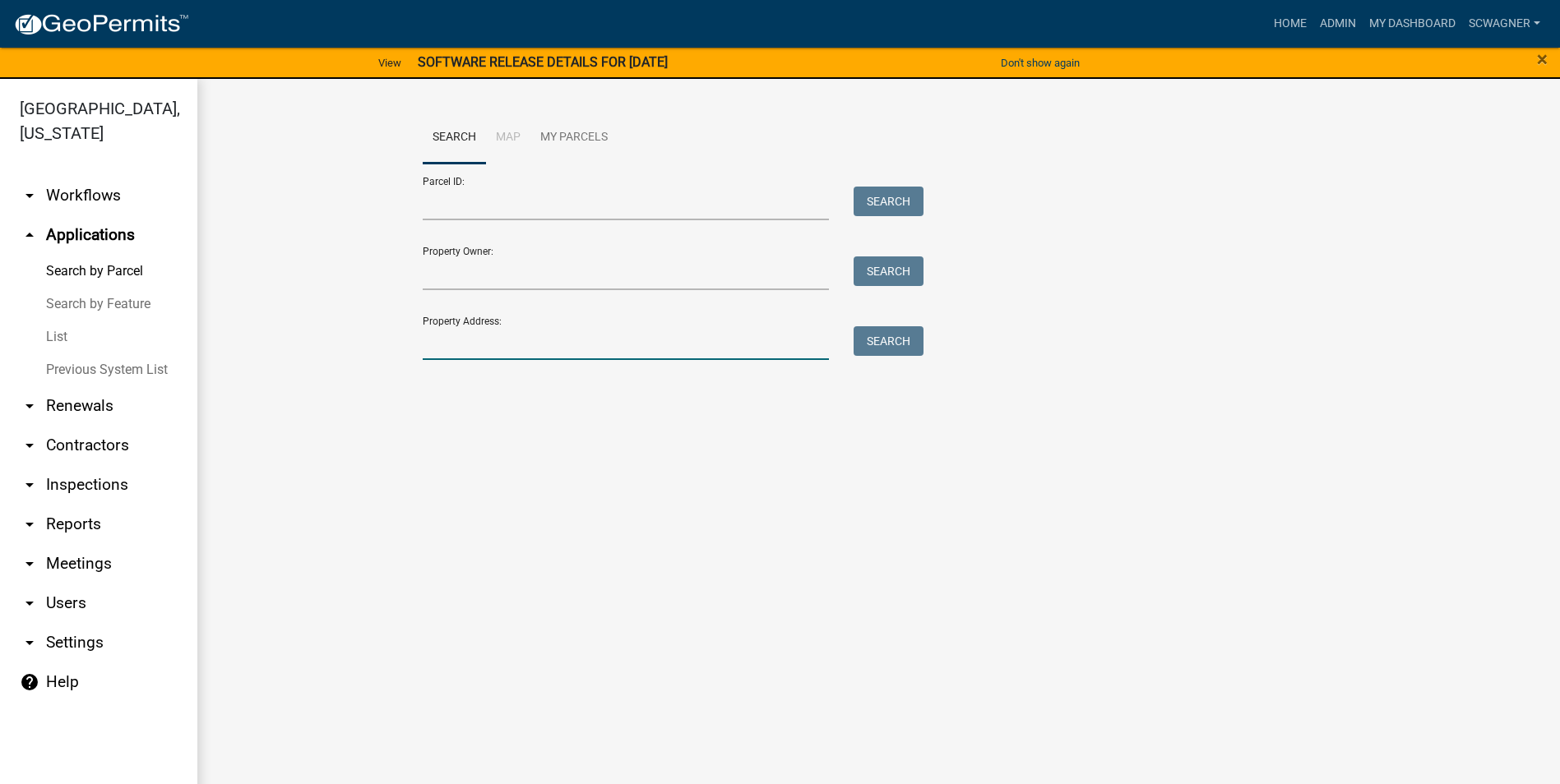
click at [456, 343] on input "Property Address:" at bounding box center [625, 343] width 407 height 34
type input "6460"
click at [888, 346] on button "Search" at bounding box center [888, 341] width 70 height 29
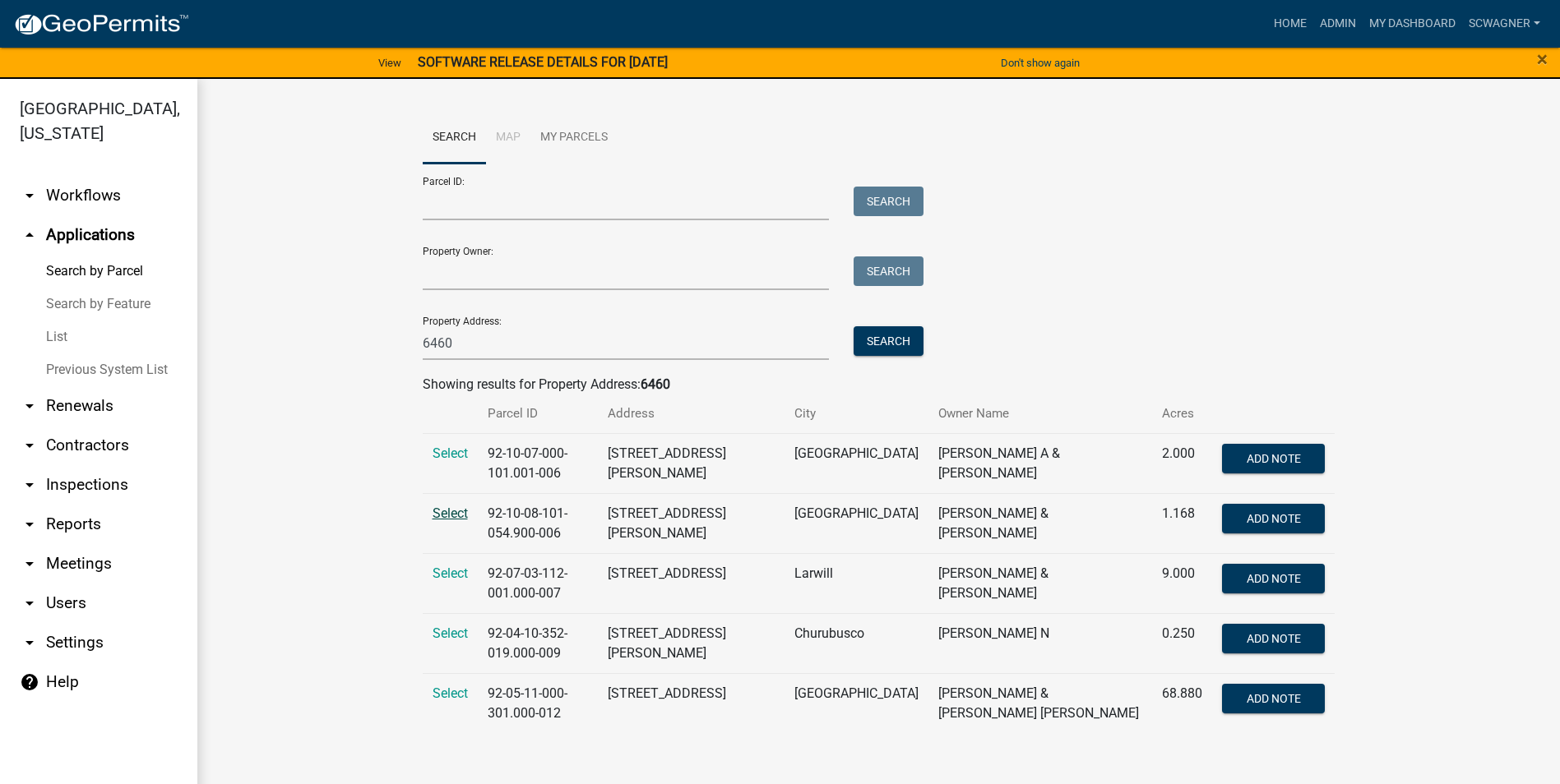
click at [451, 506] on span "Select" at bounding box center [450, 513] width 35 height 16
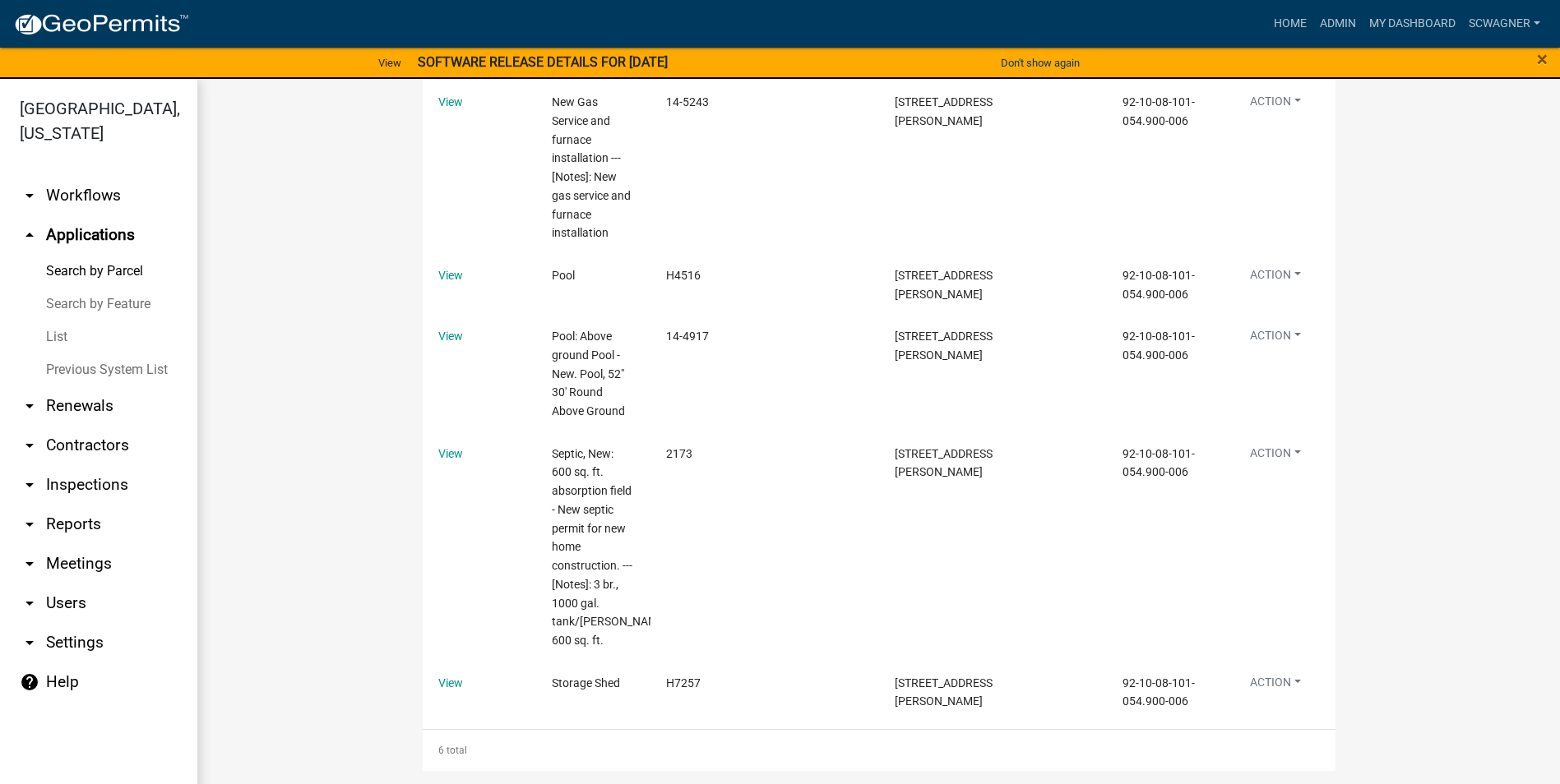
scroll to position [1032, 0]
